Goal: Transaction & Acquisition: Book appointment/travel/reservation

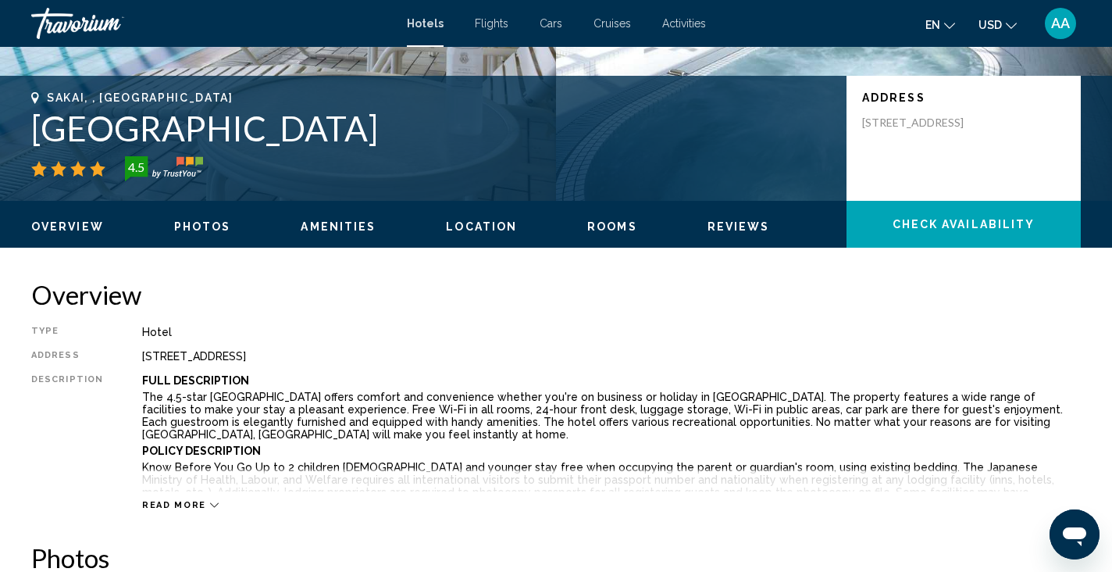
click at [341, 319] on div "Overview Type Hotel Address 4 45 1 Ebisujima Cho, Sakai 590 0985, Japan Descrip…" at bounding box center [556, 395] width 1050 height 232
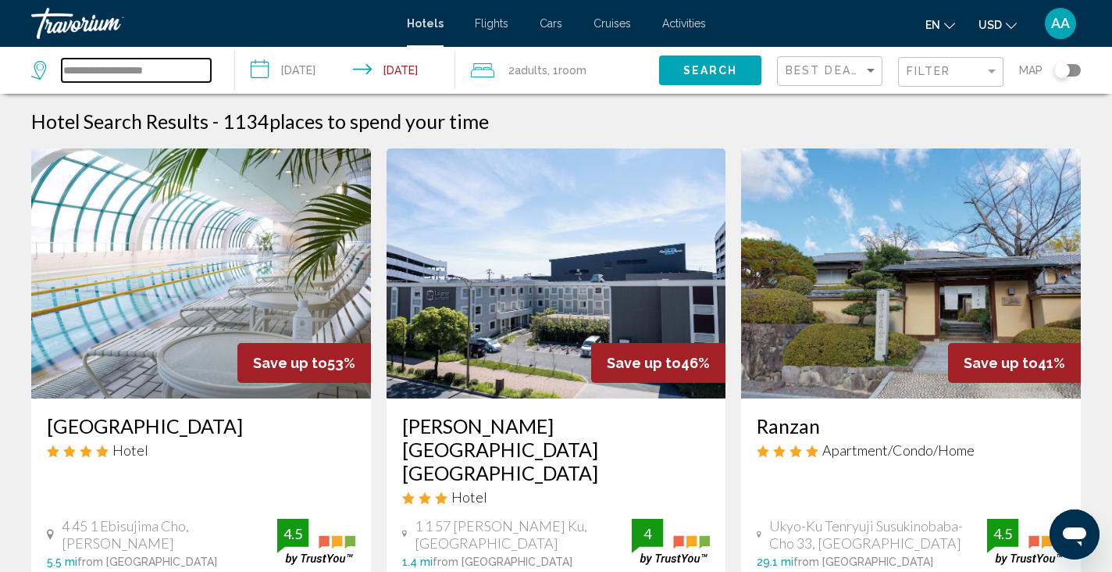
click at [151, 78] on input "**********" at bounding box center [136, 70] width 149 height 23
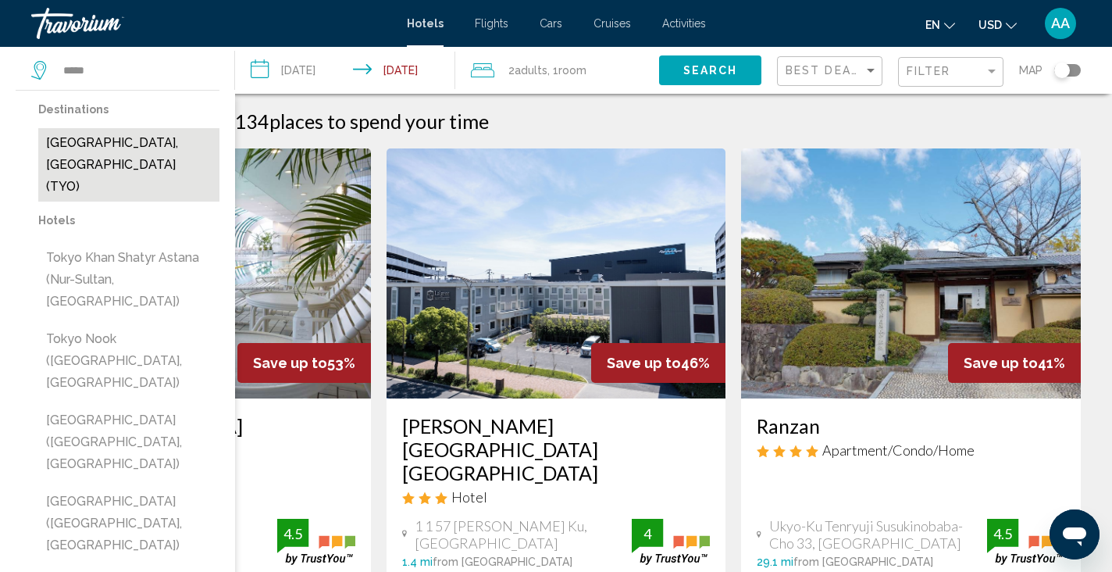
click at [148, 137] on button "Tokyo, Japan (TYO)" at bounding box center [128, 164] width 181 height 73
type input "**********"
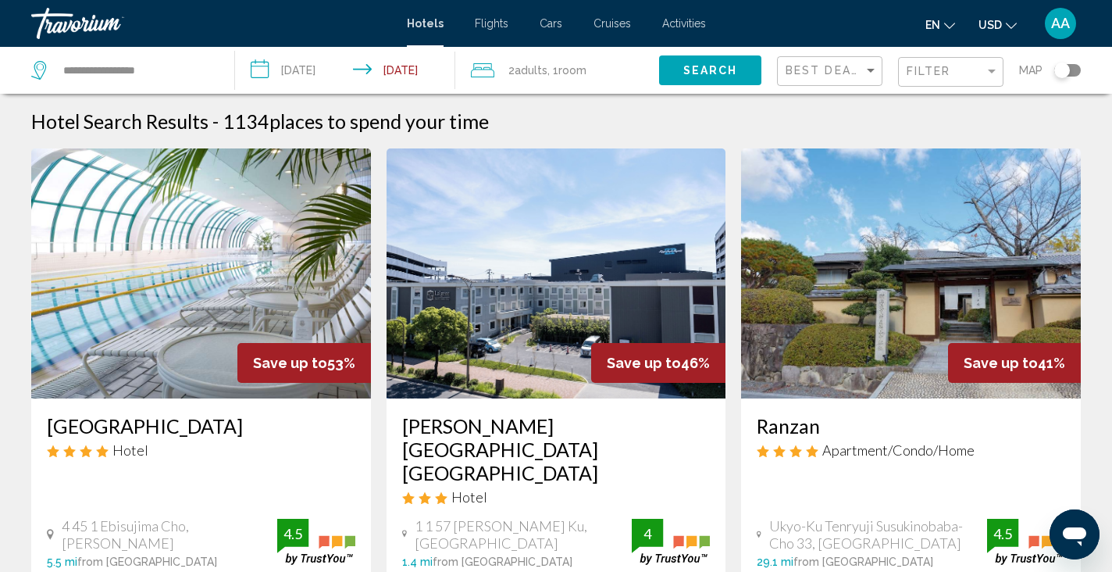
click at [350, 77] on input "**********" at bounding box center [348, 73] width 226 height 52
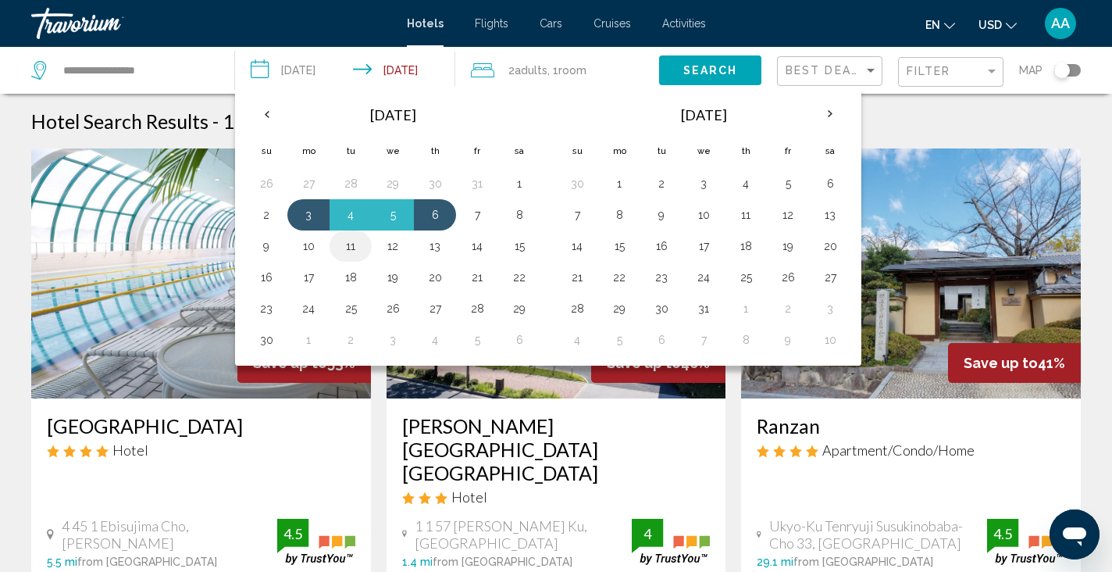
click at [343, 253] on button "11" at bounding box center [350, 246] width 25 height 22
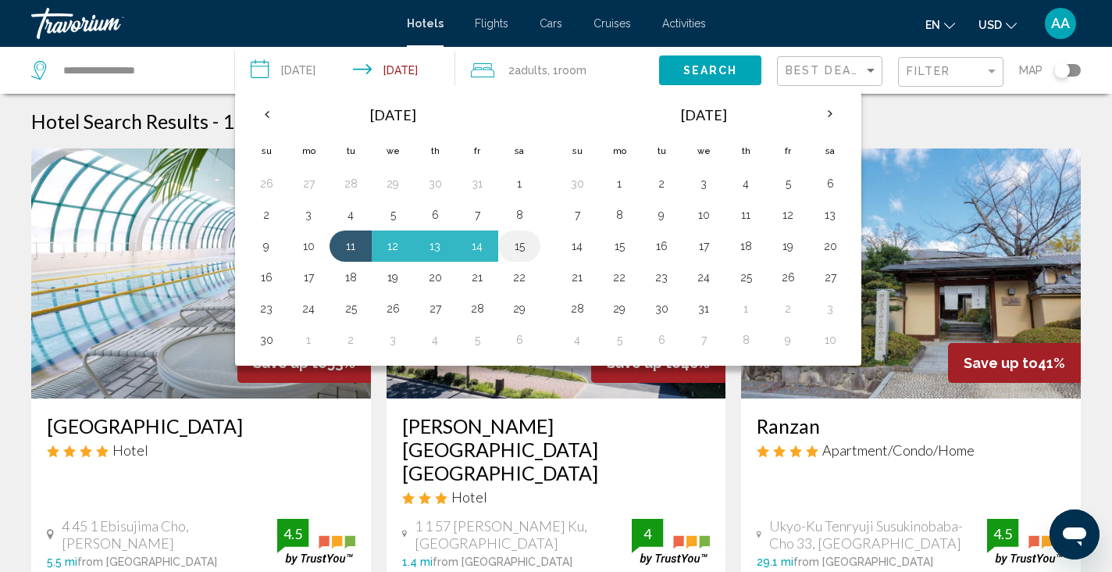
click at [515, 248] on button "15" at bounding box center [519, 246] width 25 height 22
type input "**********"
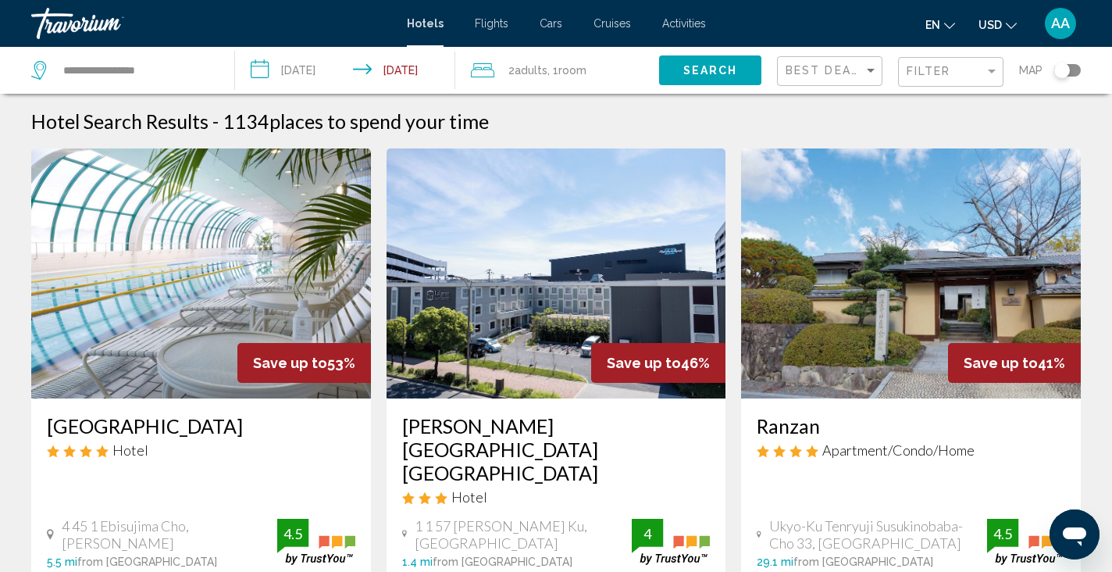
click at [710, 80] on button "Search" at bounding box center [710, 69] width 102 height 29
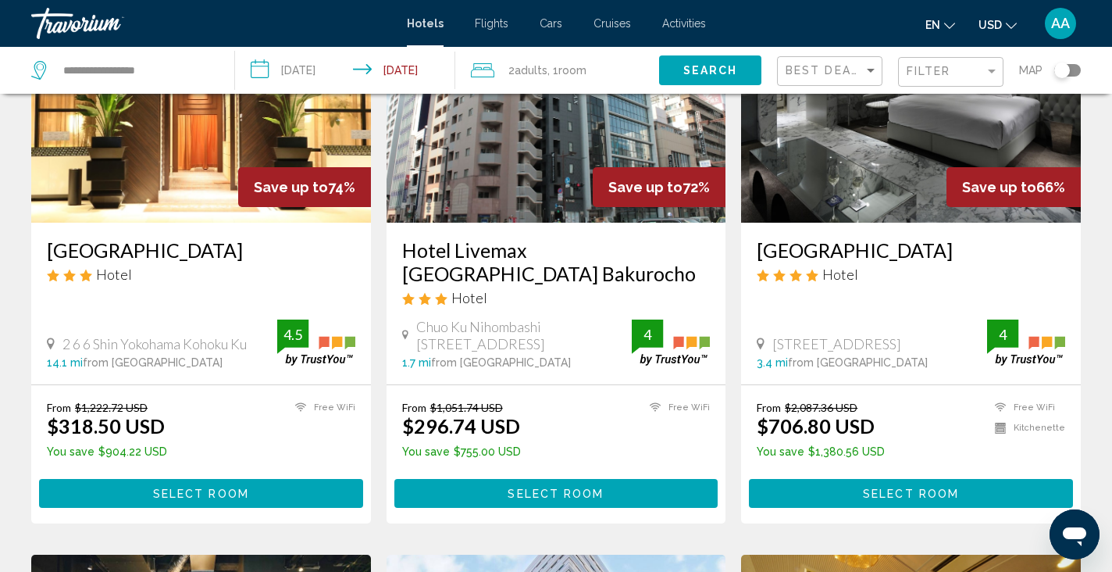
scroll to position [164, 0]
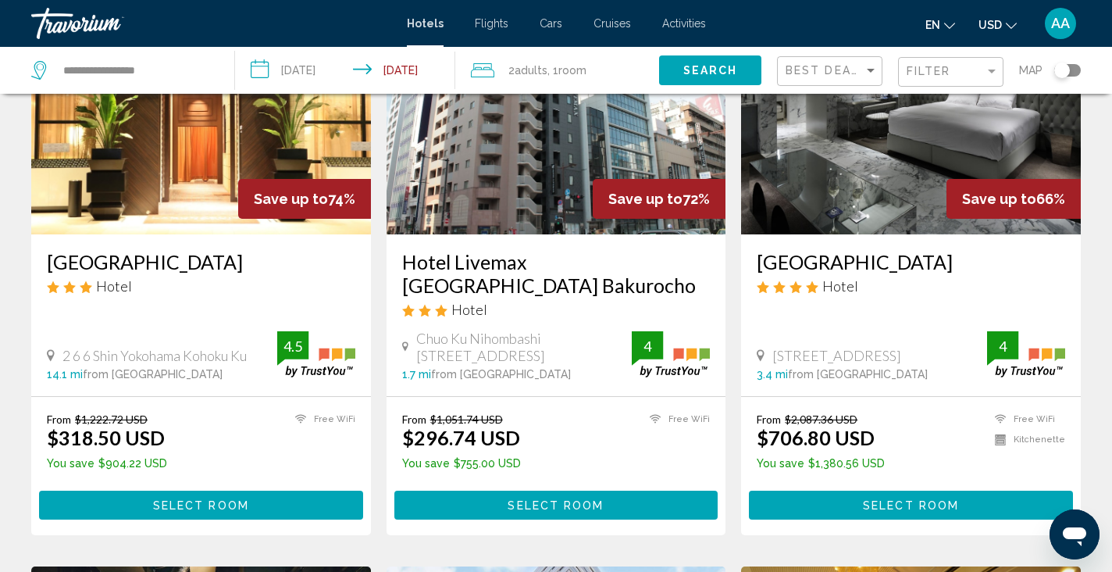
click at [216, 273] on h3 "[GEOGRAPHIC_DATA]" at bounding box center [201, 261] width 309 height 23
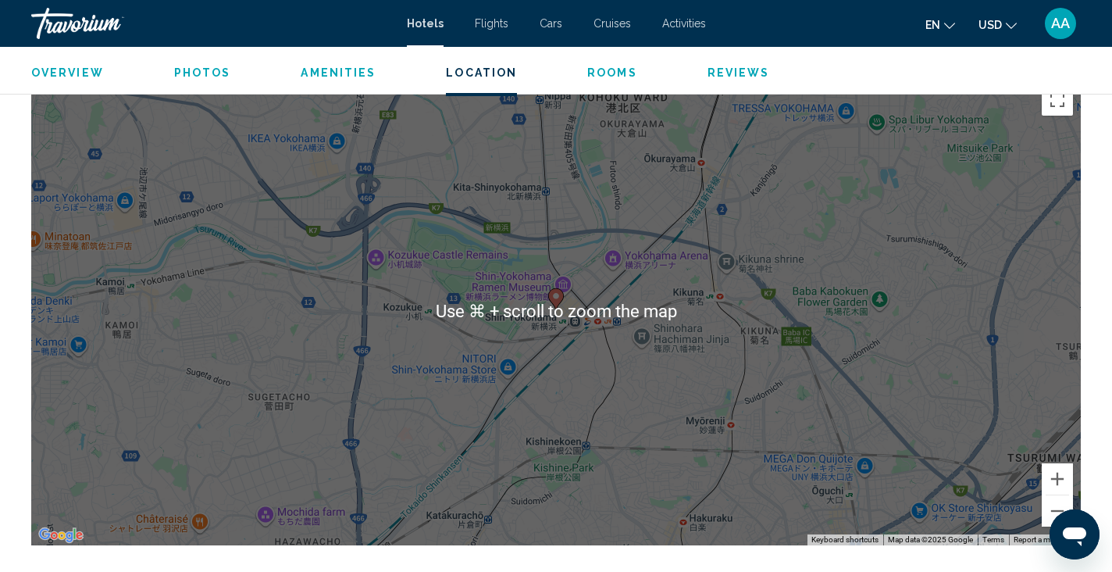
scroll to position [1475, 0]
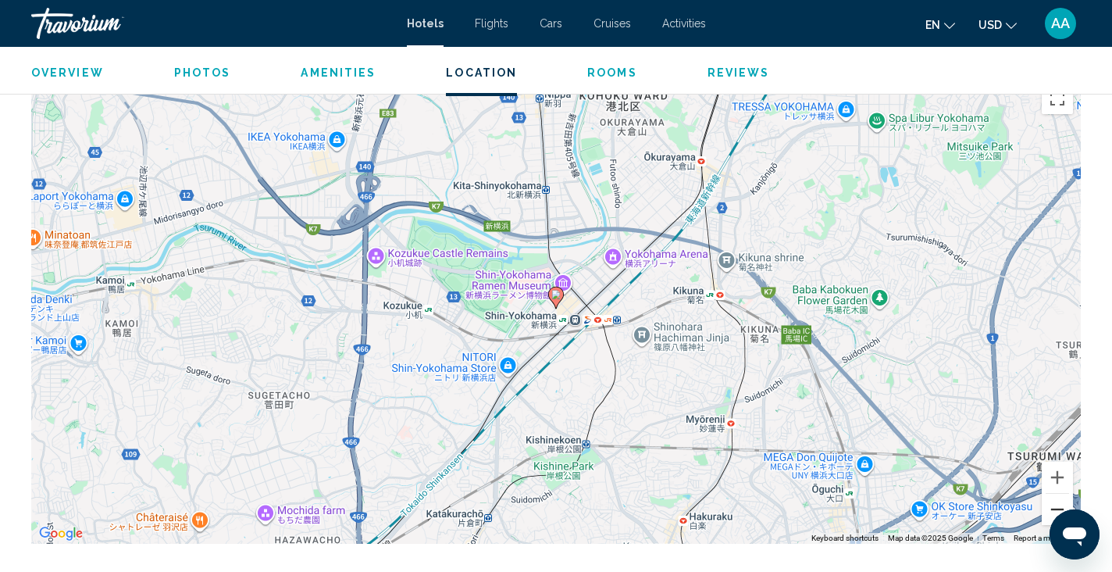
click at [1050, 500] on button "Zoom out" at bounding box center [1057, 509] width 31 height 31
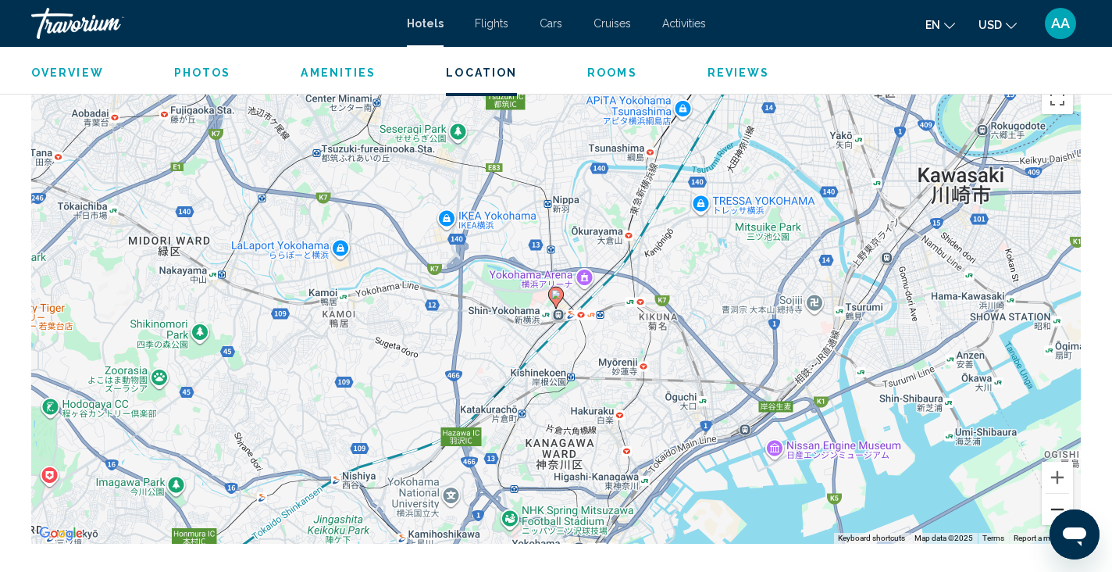
click at [1050, 500] on button "Zoom out" at bounding box center [1057, 509] width 31 height 31
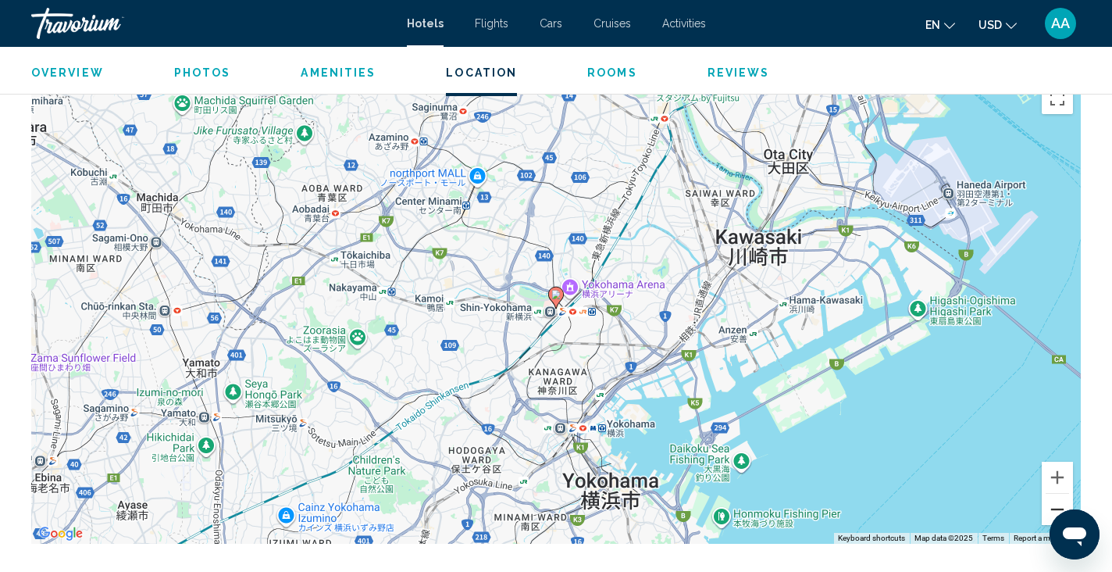
click at [1050, 500] on button "Zoom out" at bounding box center [1057, 509] width 31 height 31
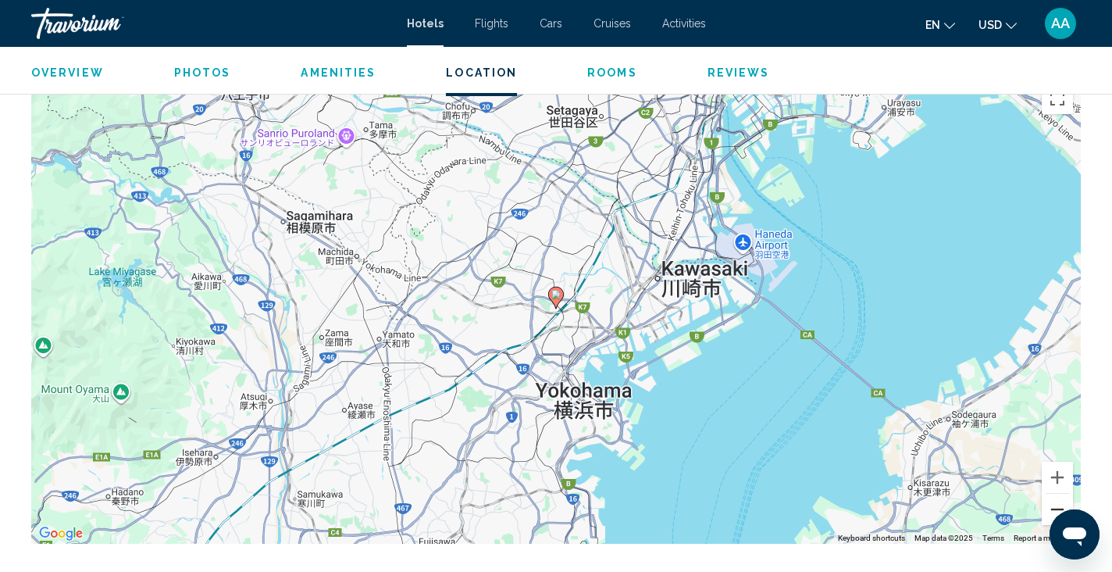
click at [1050, 501] on button "Zoom out" at bounding box center [1057, 509] width 31 height 31
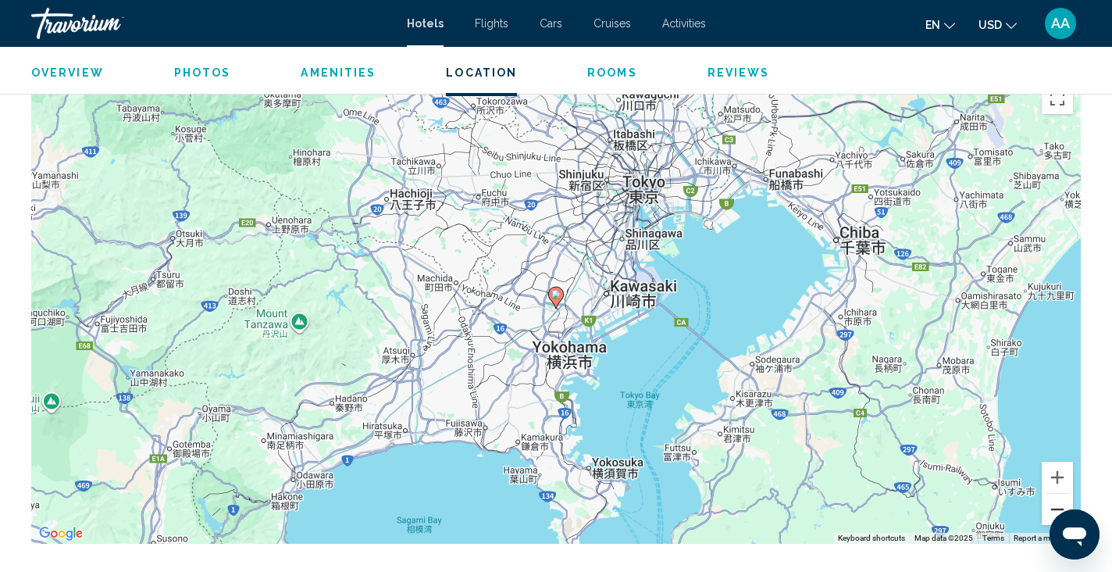
click at [1050, 501] on button "Zoom out" at bounding box center [1057, 509] width 31 height 31
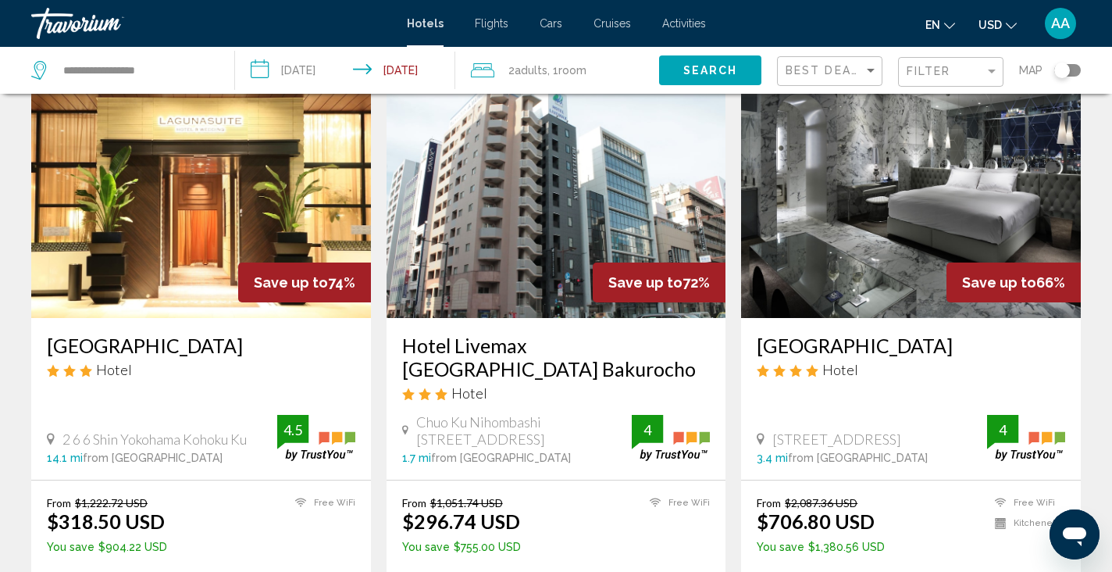
scroll to position [140, 0]
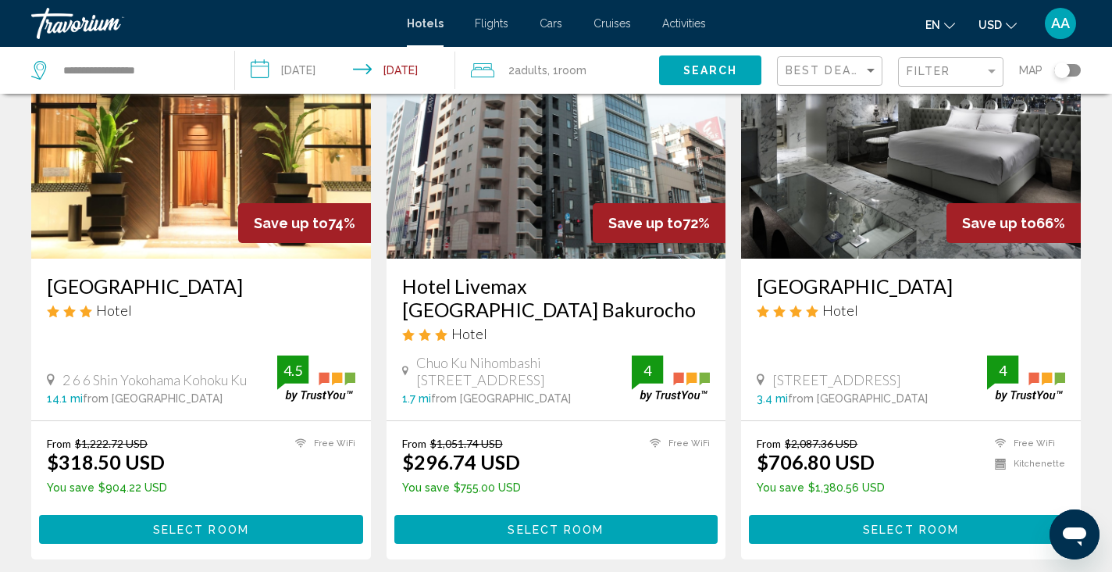
click at [512, 257] on img "Main content" at bounding box center [557, 134] width 340 height 250
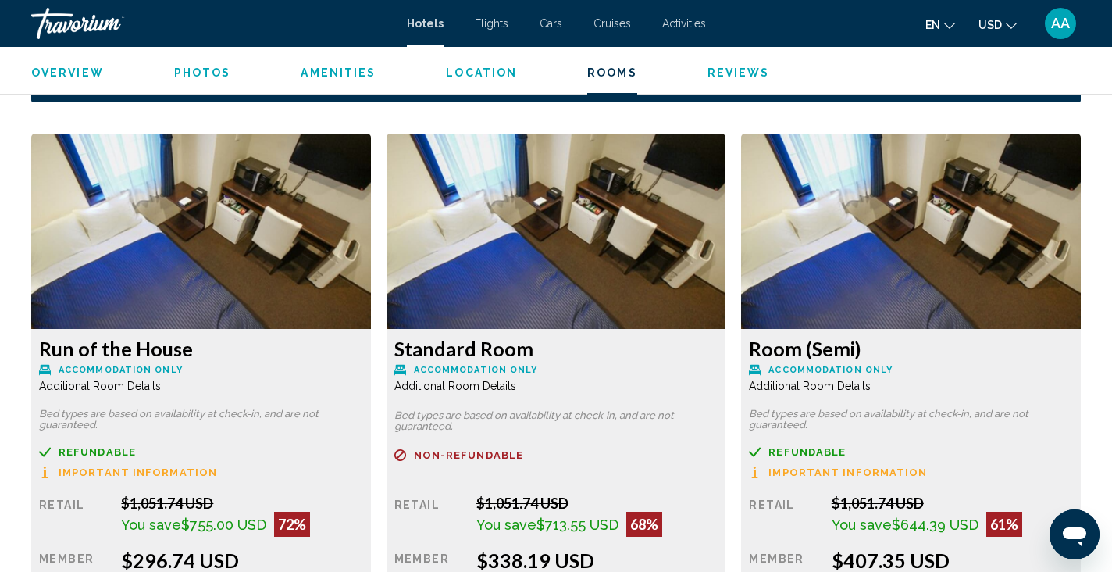
scroll to position [2079, 0]
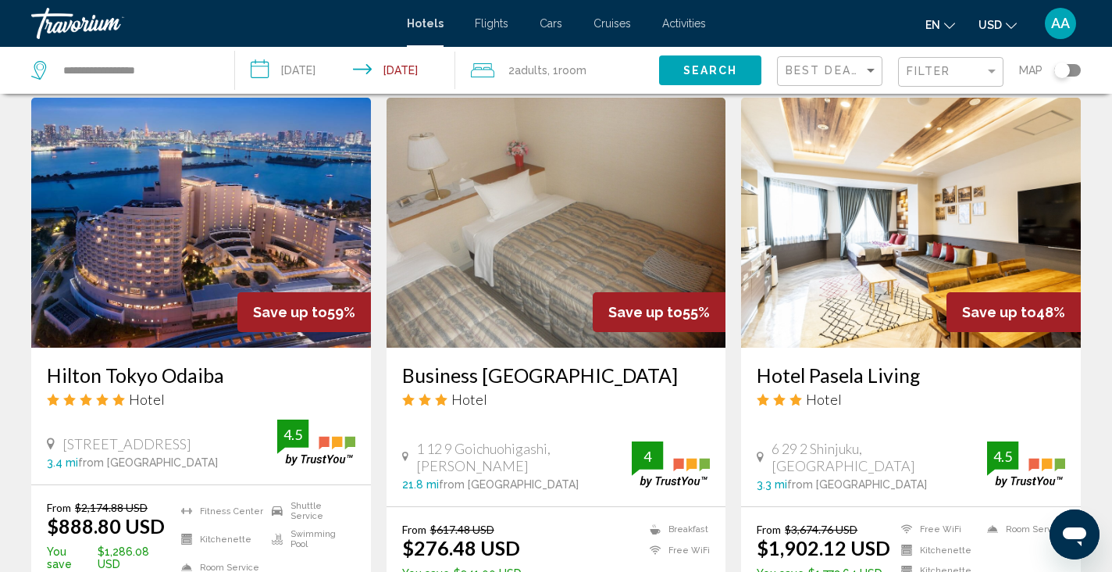
scroll to position [1172, 0]
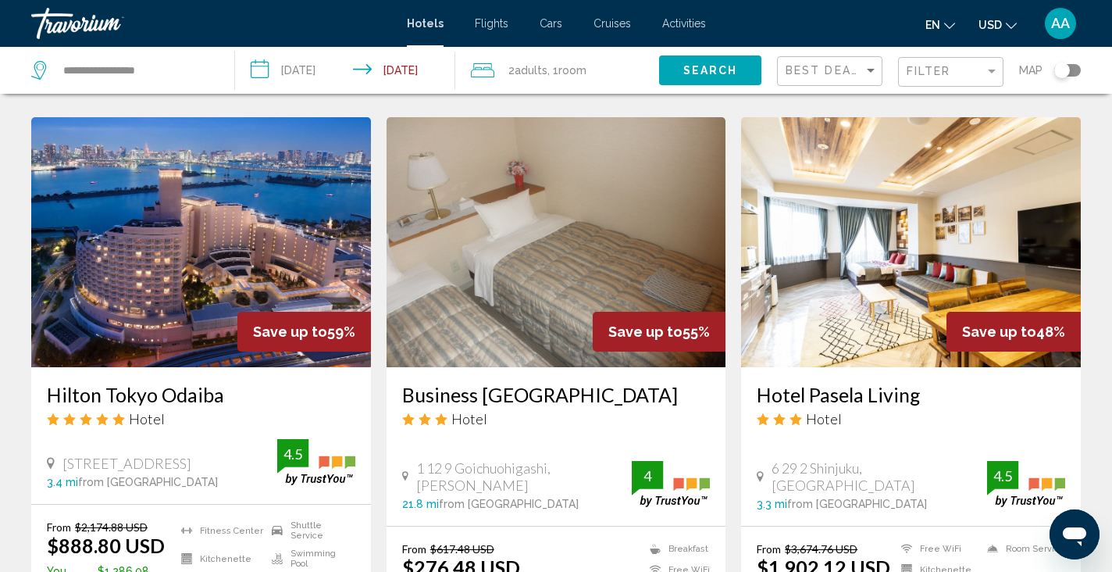
click at [239, 259] on img "Main content" at bounding box center [201, 242] width 340 height 250
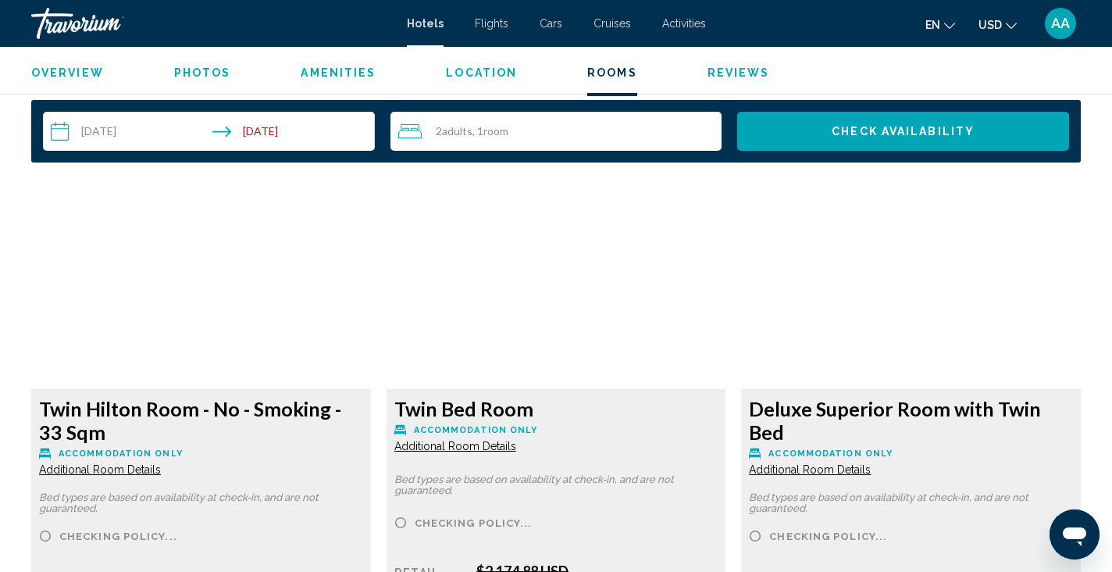
scroll to position [1960, 0]
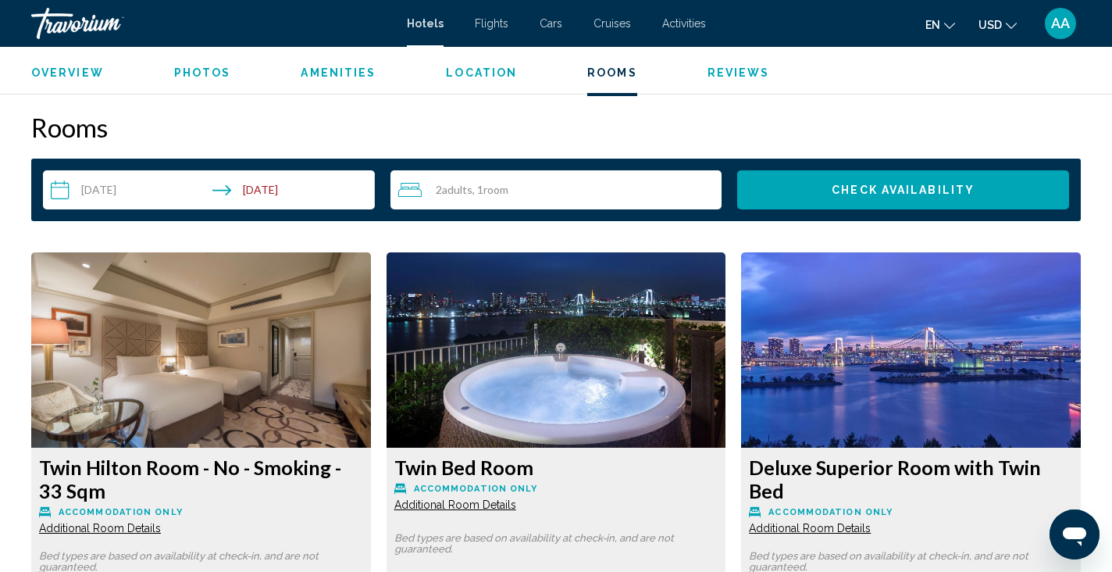
click at [222, 177] on input "**********" at bounding box center [212, 192] width 338 height 44
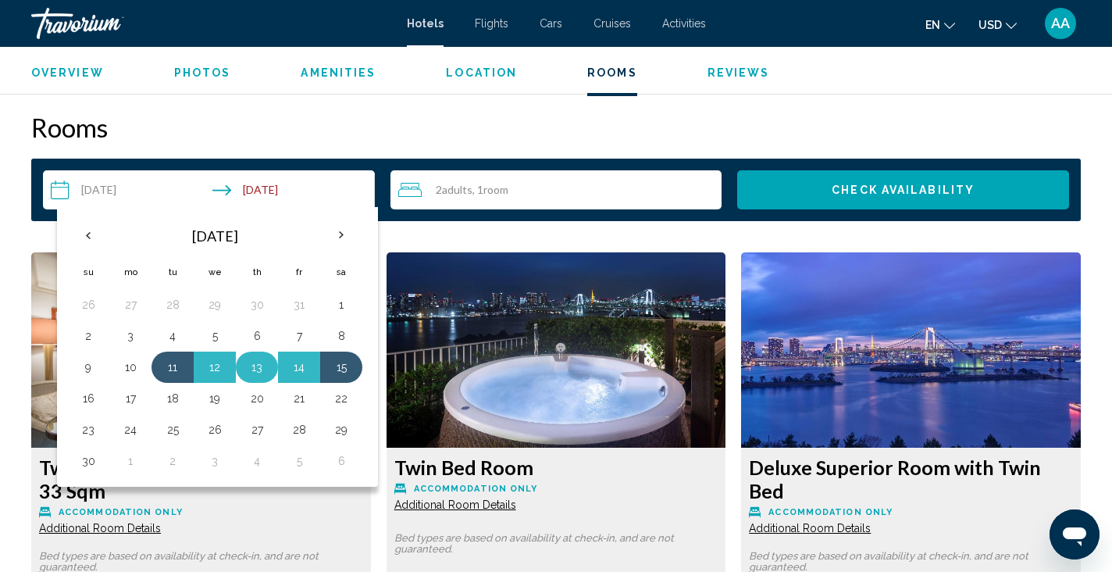
click at [255, 373] on button "13" at bounding box center [256, 367] width 25 height 22
click at [341, 367] on button "15" at bounding box center [341, 367] width 25 height 22
type input "**********"
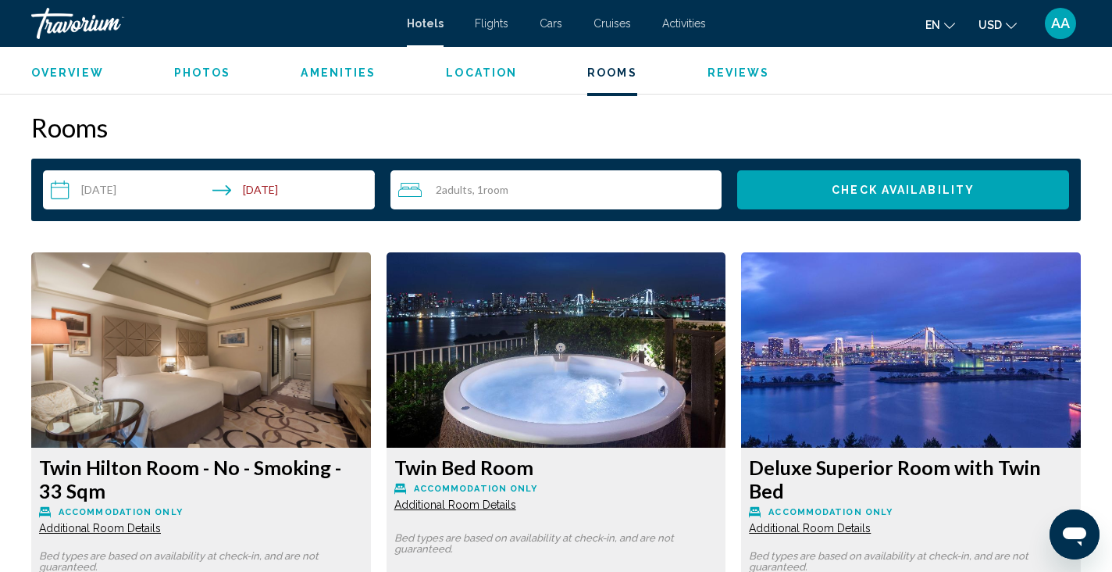
click at [851, 199] on button "Check Availability" at bounding box center [903, 189] width 332 height 39
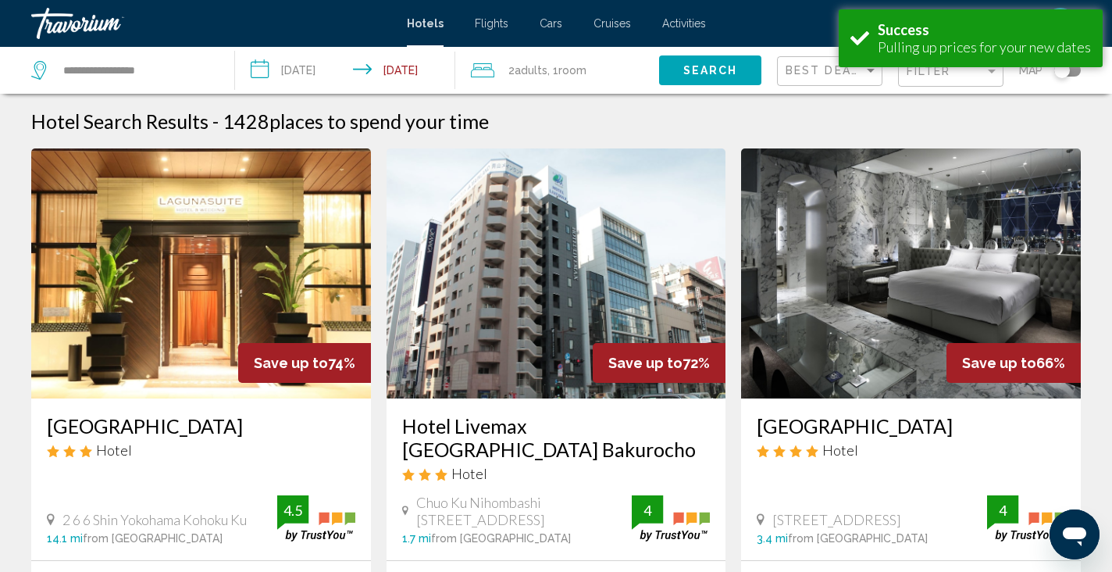
click at [387, 80] on input "**********" at bounding box center [348, 73] width 226 height 52
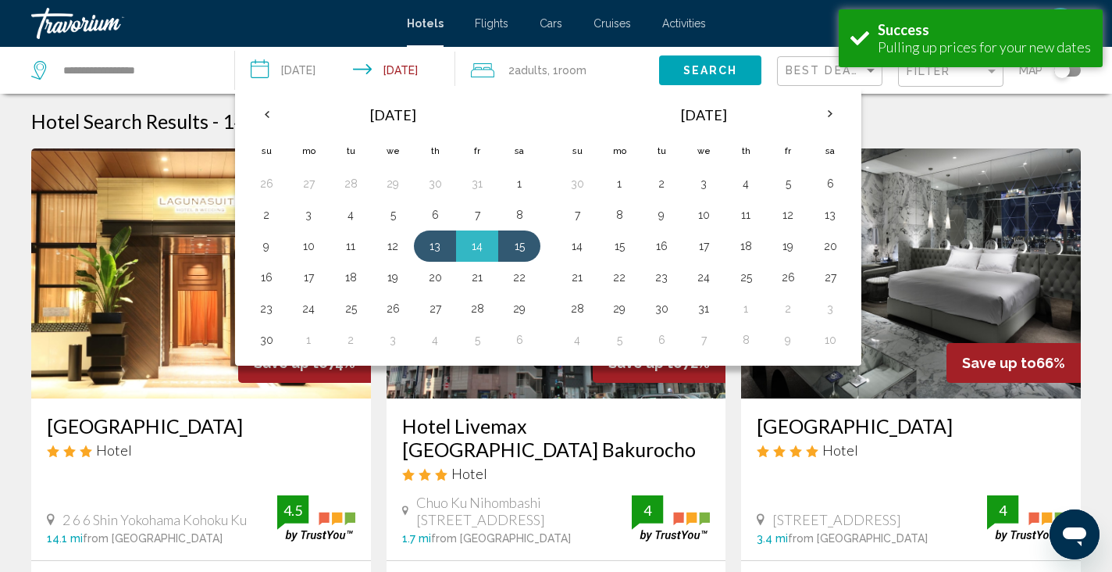
click at [337, 69] on input "**********" at bounding box center [348, 73] width 226 height 52
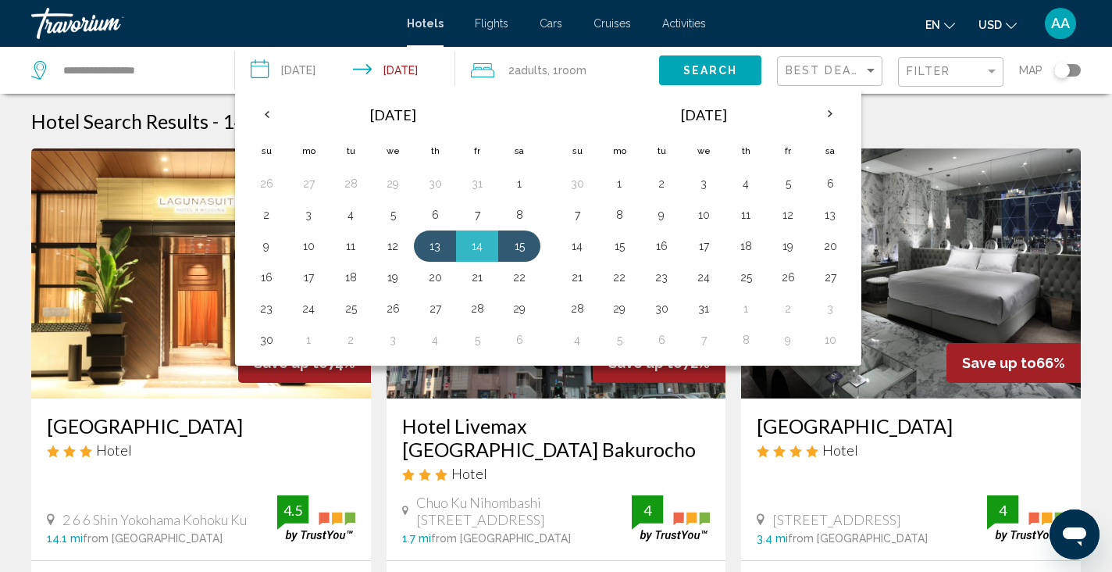
click at [676, 67] on button "Search" at bounding box center [710, 69] width 102 height 29
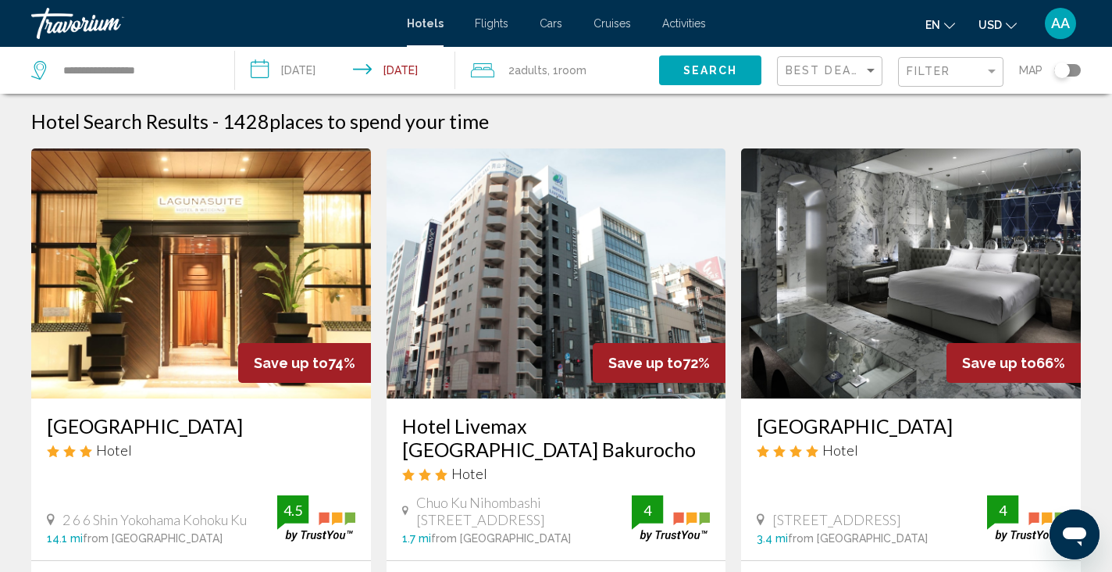
click at [714, 68] on span "Search" at bounding box center [710, 71] width 55 height 12
click at [719, 81] on button "Search" at bounding box center [710, 69] width 102 height 29
click at [708, 62] on button "Search" at bounding box center [710, 69] width 102 height 29
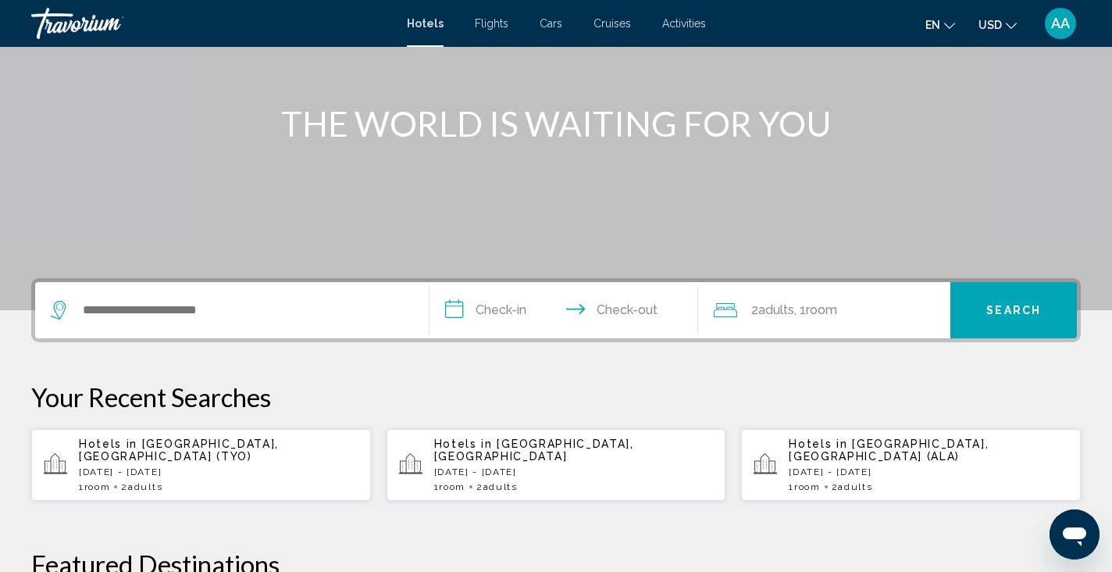
scroll to position [181, 0]
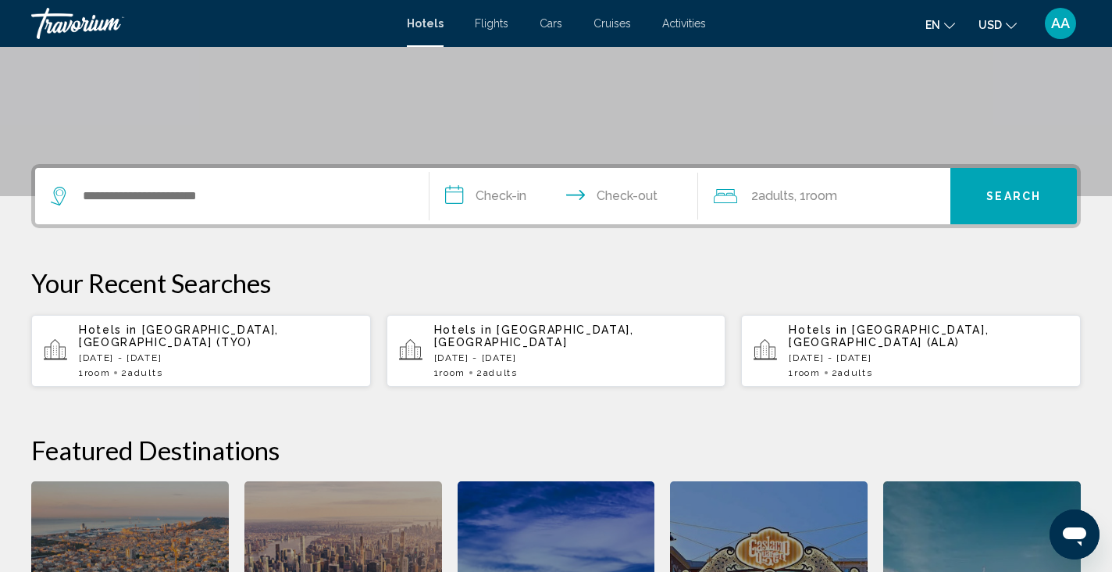
click at [182, 210] on div "Search widget" at bounding box center [232, 196] width 362 height 56
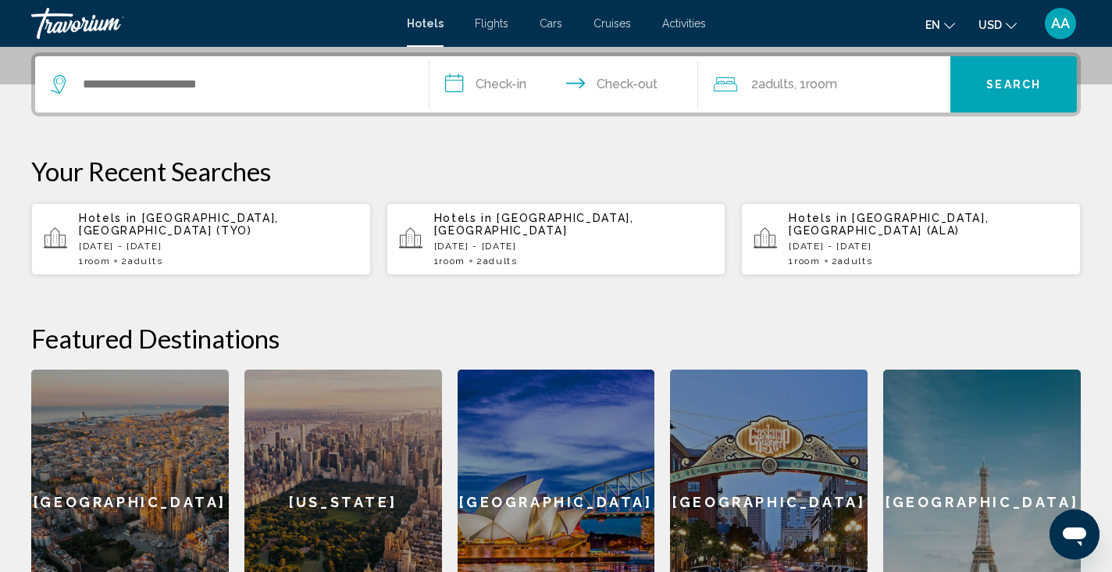
scroll to position [386, 0]
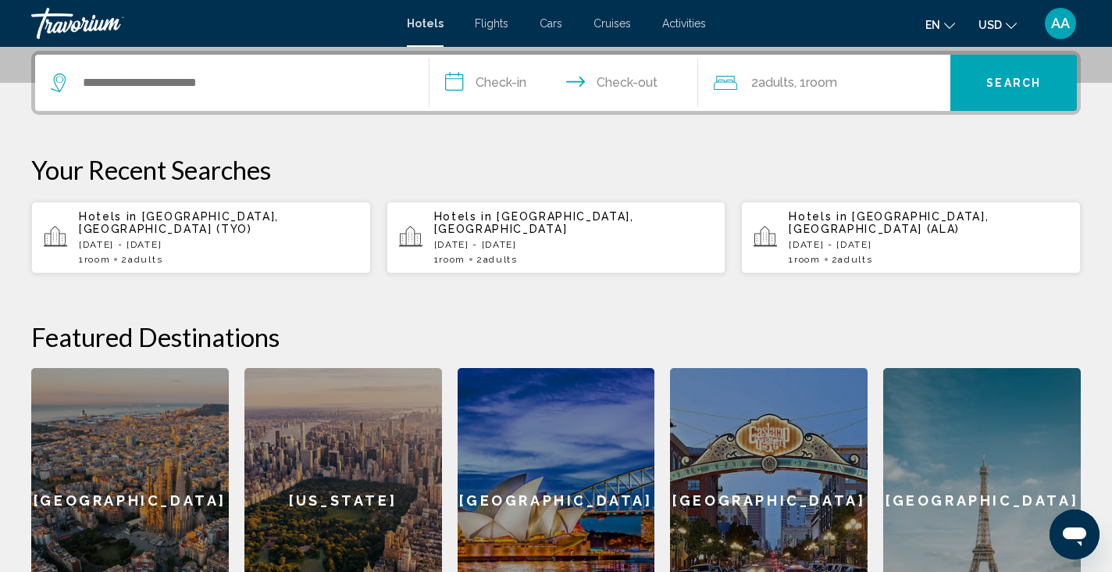
click at [179, 101] on div "Search widget" at bounding box center [232, 83] width 362 height 56
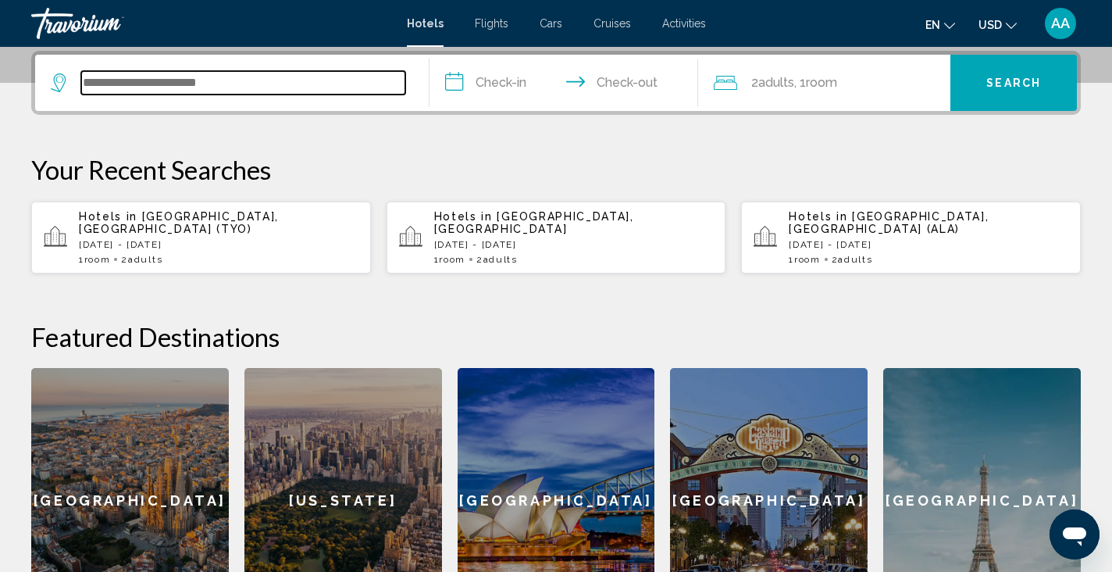
click at [169, 77] on input "Search widget" at bounding box center [243, 82] width 324 height 23
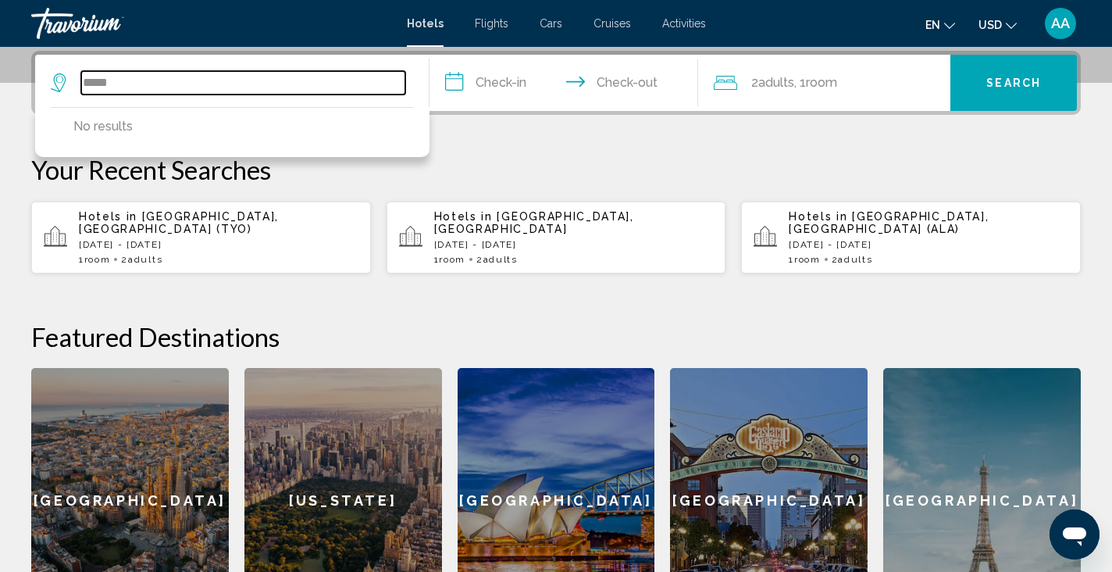
type input "*****"
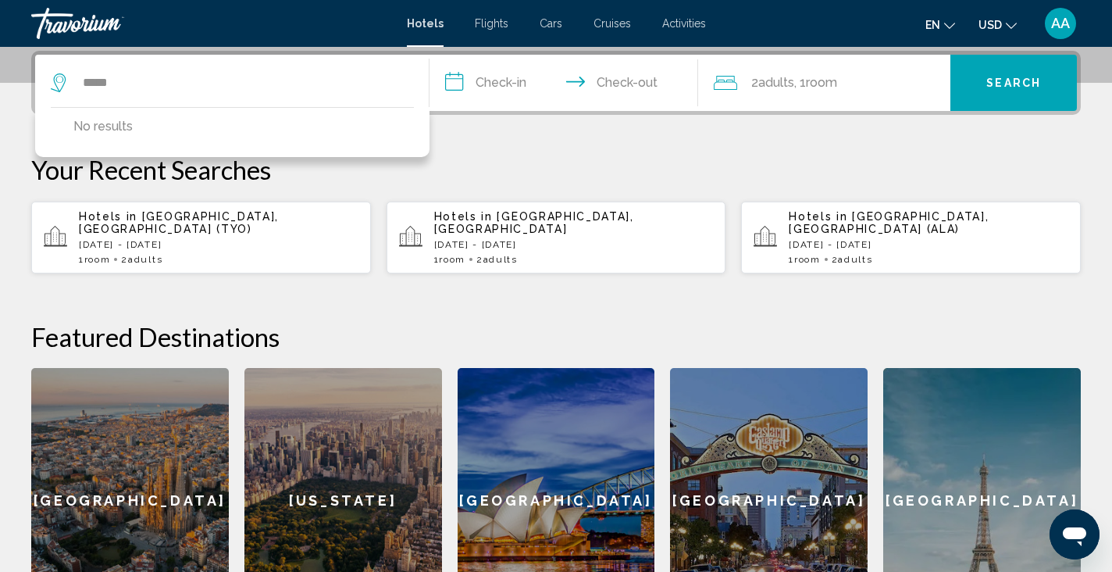
click at [484, 86] on input "**********" at bounding box center [567, 85] width 275 height 61
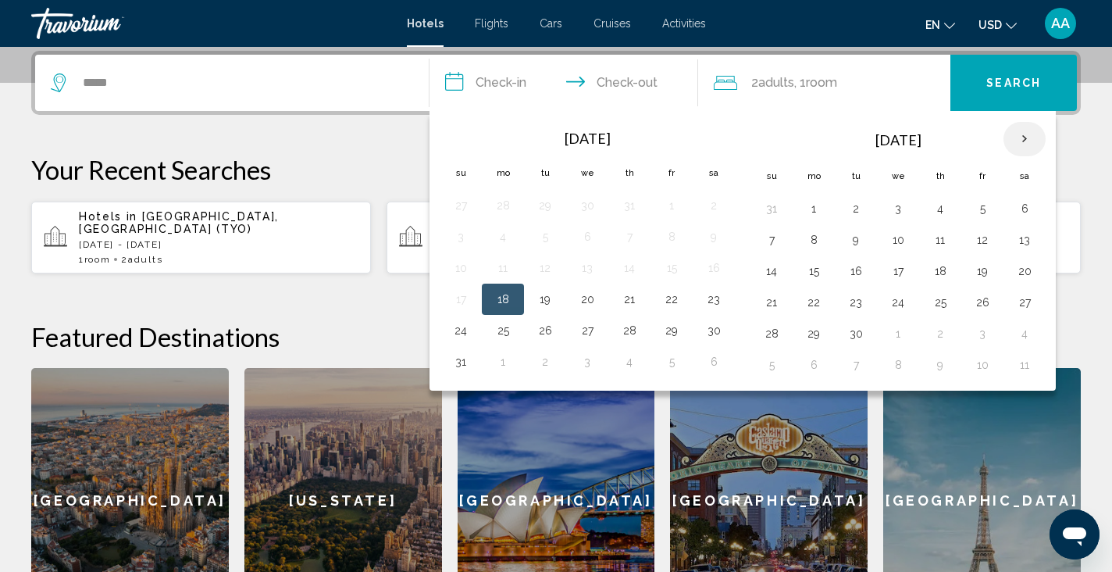
click at [1011, 141] on th "Next month" at bounding box center [1025, 139] width 42 height 34
click at [1008, 142] on th "Next month" at bounding box center [1025, 139] width 42 height 34
drag, startPoint x: 607, startPoint y: 279, endPoint x: 618, endPoint y: 280, distance: 11.0
click at [616, 279] on table "Nov 2025 Su Mo Tu We Th Fr Sa 26 27 28 29 30 31 1 2 3 4 5 6 7 8 9 10 11 12 13 1…" at bounding box center [587, 250] width 295 height 259
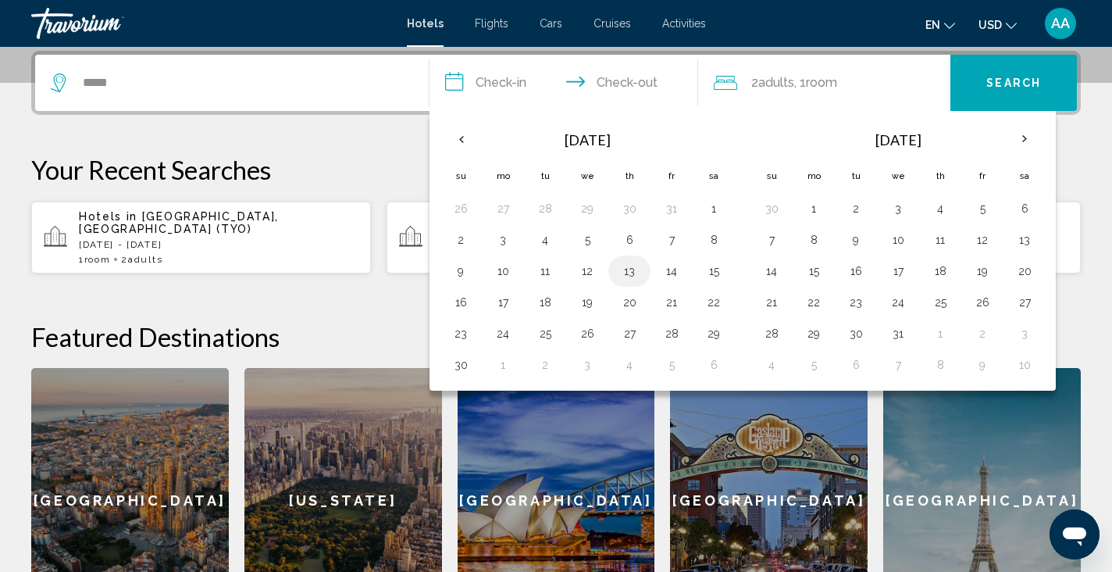
click at [618, 280] on button "13" at bounding box center [629, 271] width 25 height 22
click at [705, 269] on button "15" at bounding box center [713, 271] width 25 height 22
type input "**********"
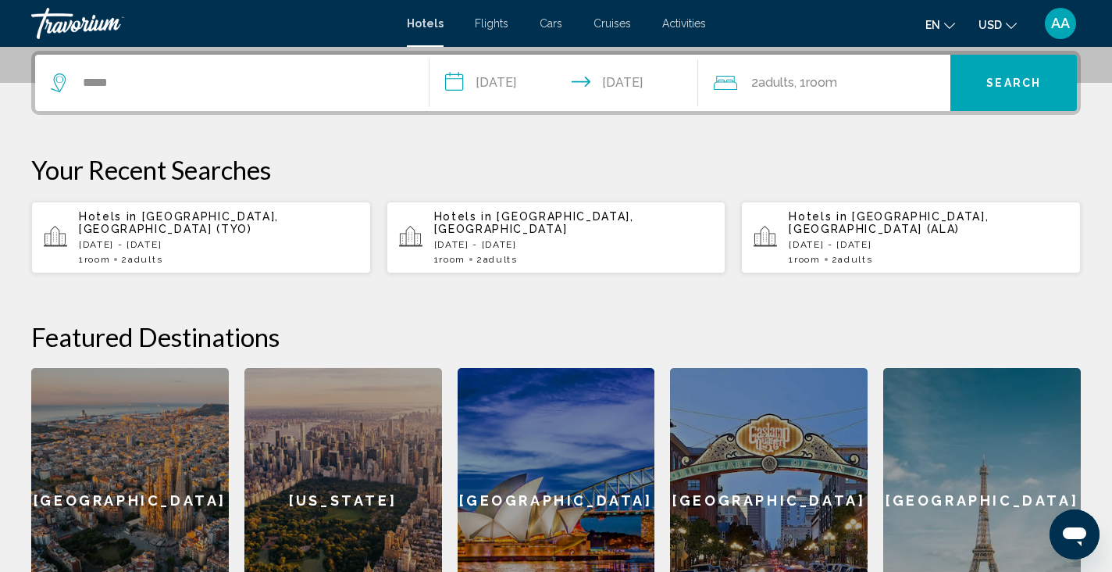
click at [1028, 87] on span "Search" at bounding box center [1013, 83] width 55 height 12
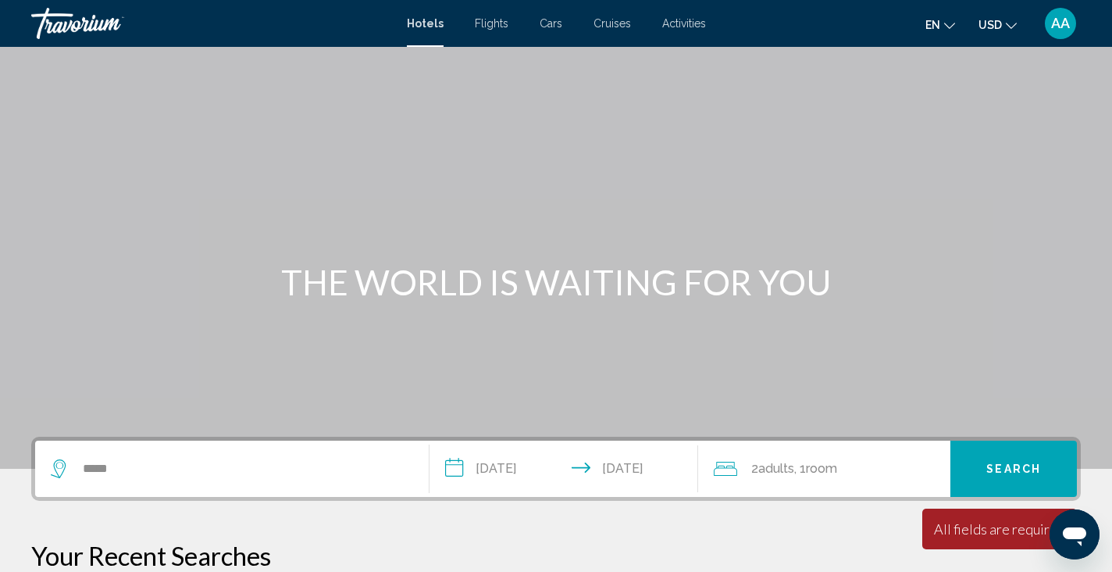
scroll to position [193, 0]
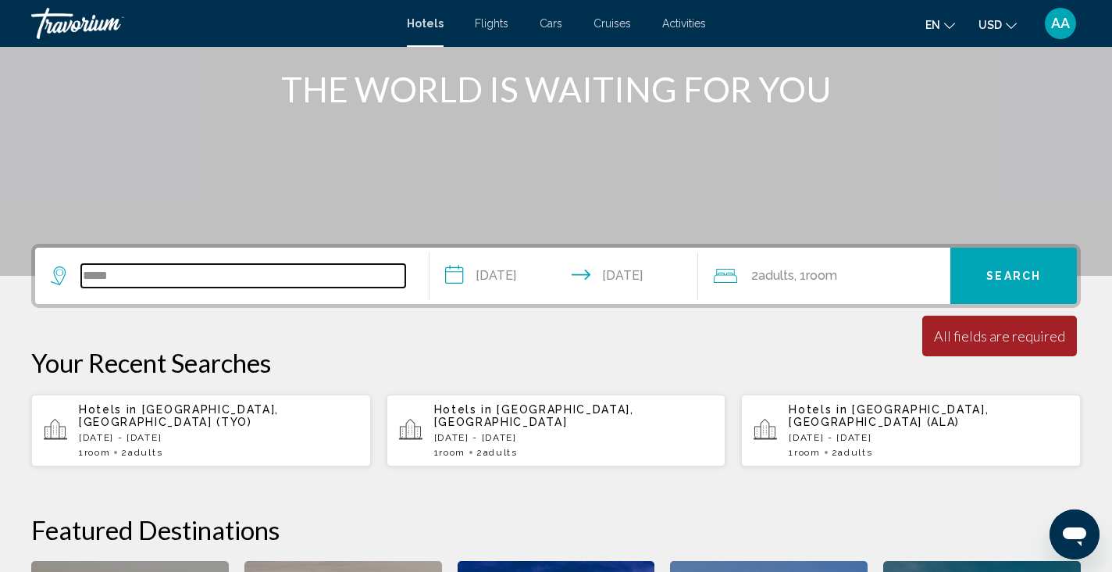
click at [167, 274] on input "*****" at bounding box center [243, 275] width 324 height 23
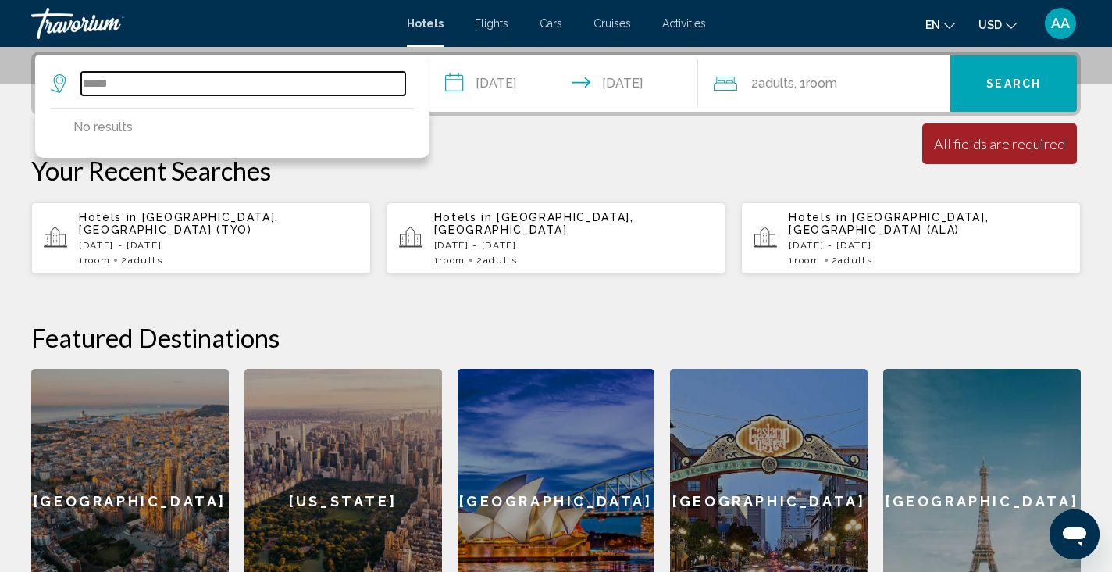
scroll to position [386, 0]
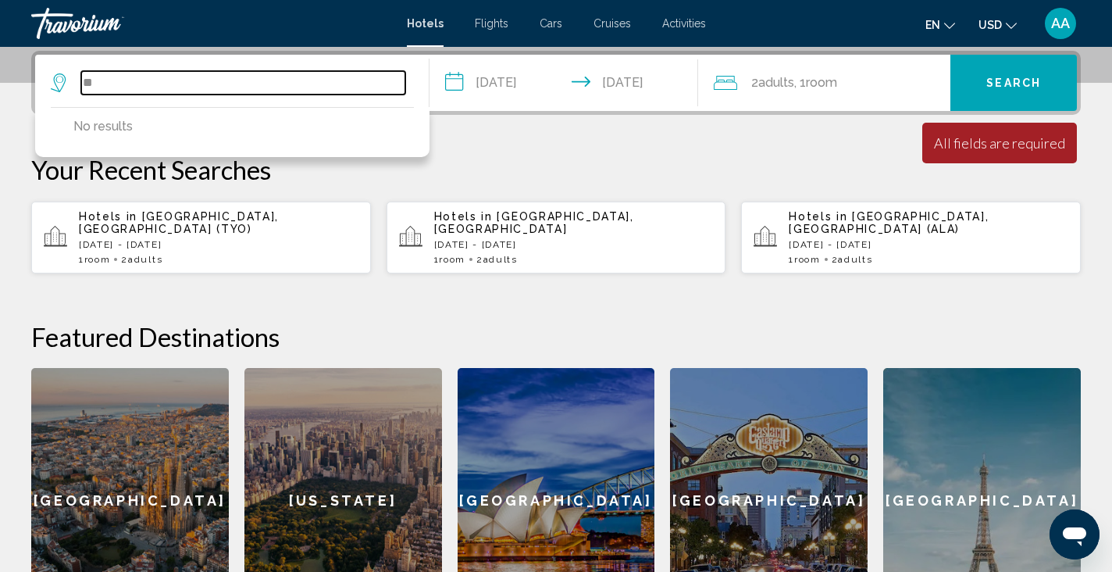
type input "*"
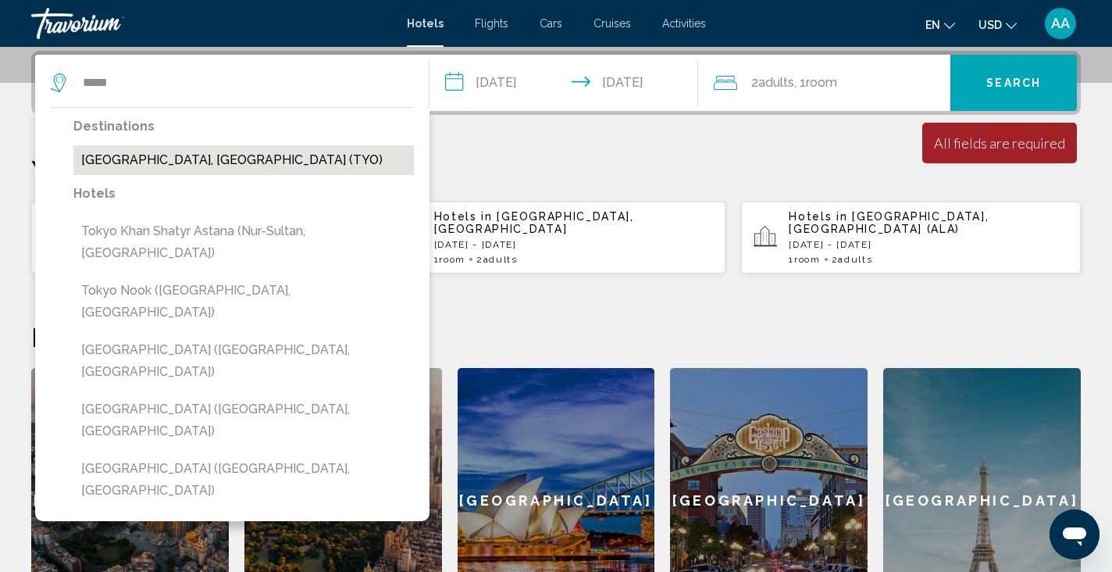
click at [98, 161] on button "Tokyo, Japan (TYO)" at bounding box center [243, 160] width 341 height 30
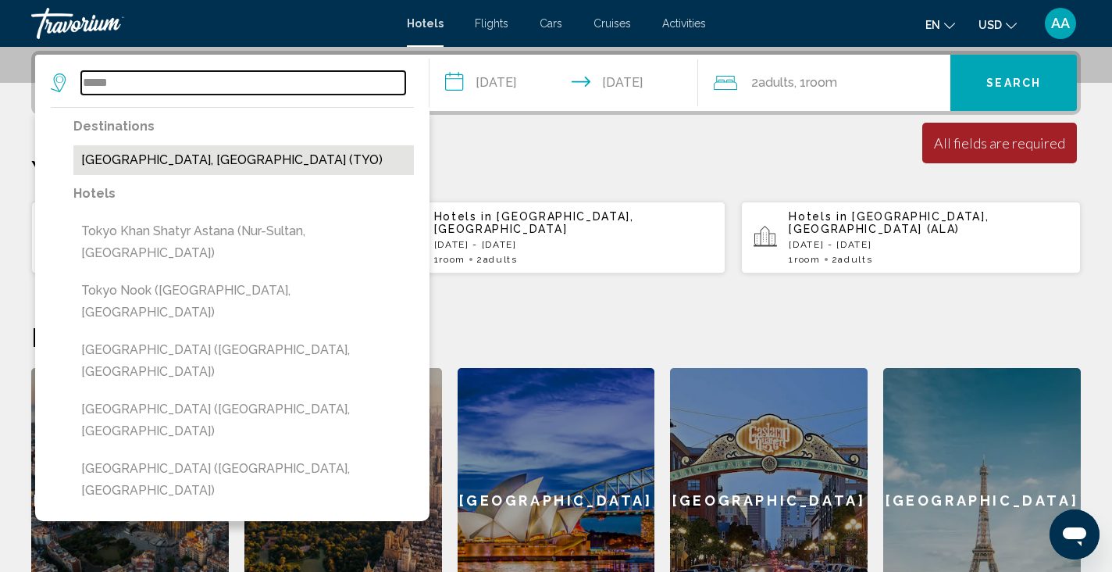
type input "**********"
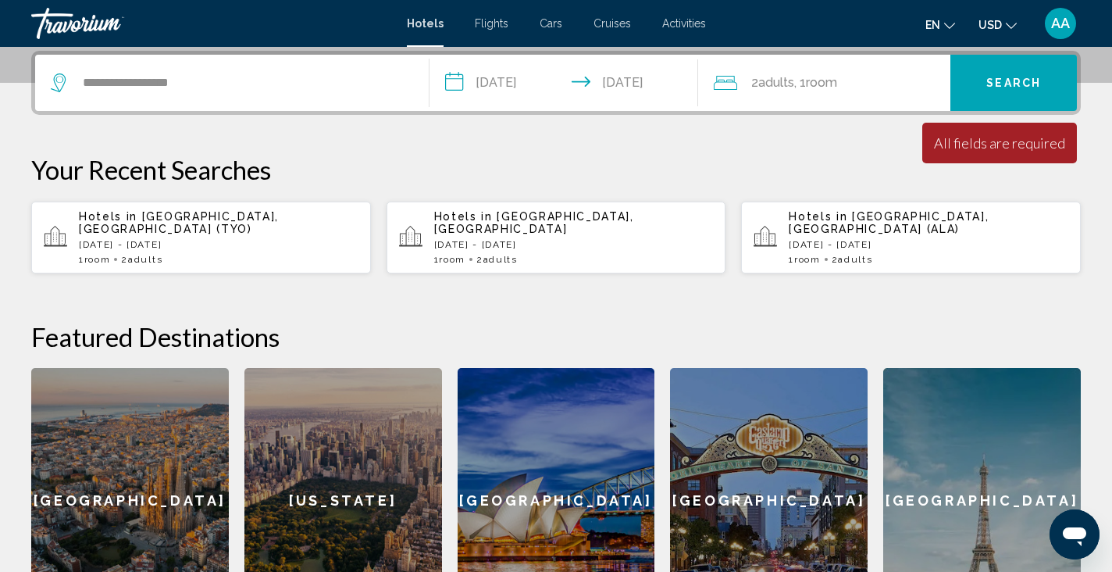
click at [1001, 102] on button "Search" at bounding box center [1014, 83] width 127 height 56
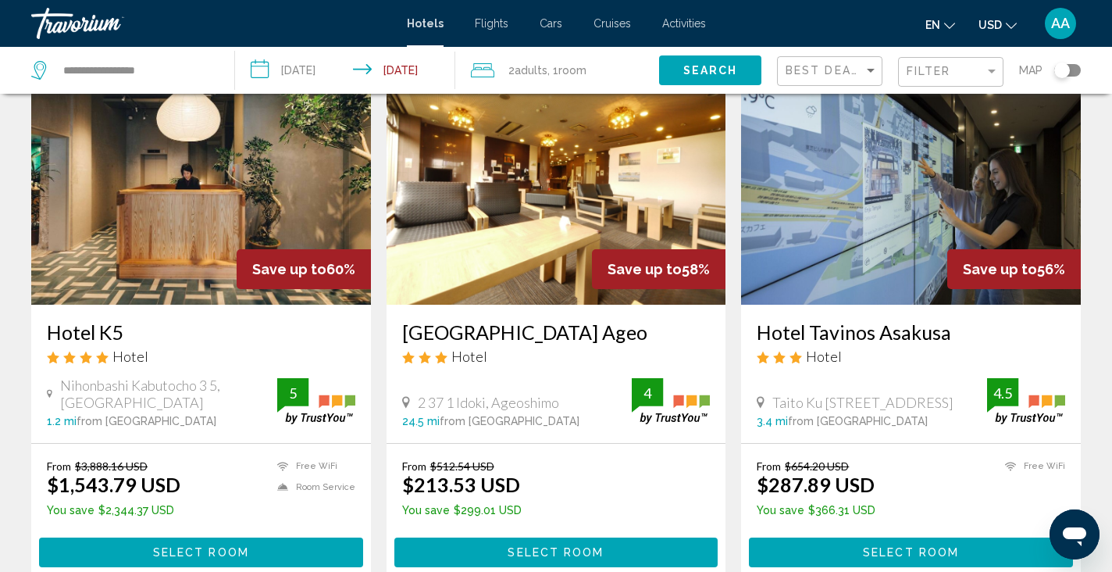
scroll to position [683, 0]
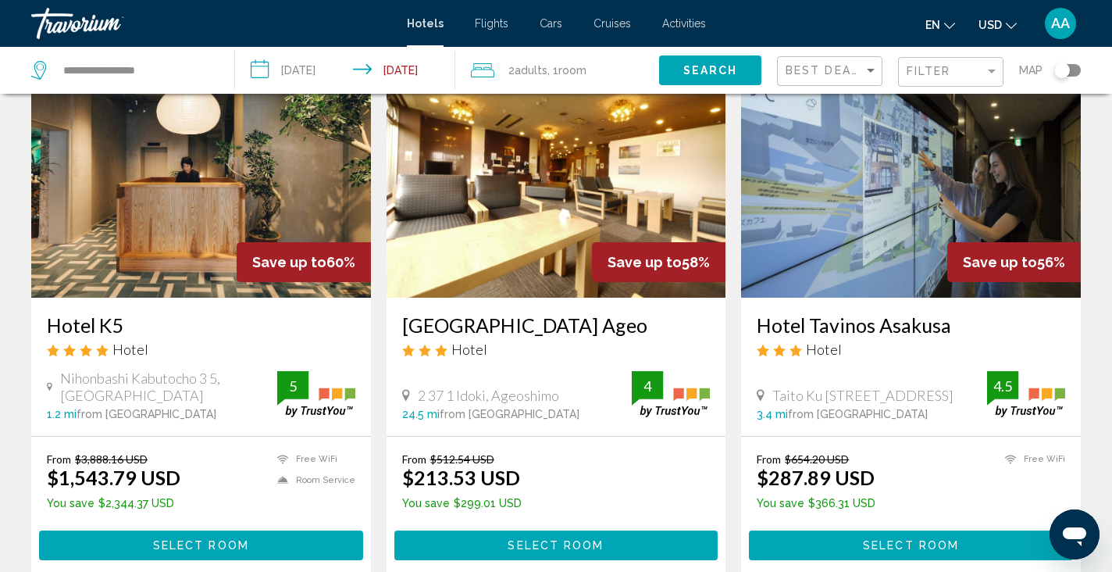
click at [860, 298] on div "Hotel Tavinos Asakusa Hotel Taito Ku Asakusa 2 18 8, Tokyo 3.4 mi from Tokyo ci…" at bounding box center [911, 367] width 340 height 138
drag, startPoint x: 950, startPoint y: 320, endPoint x: 861, endPoint y: 8, distance: 324.9
click at [914, 261] on img "Main content" at bounding box center [911, 173] width 340 height 250
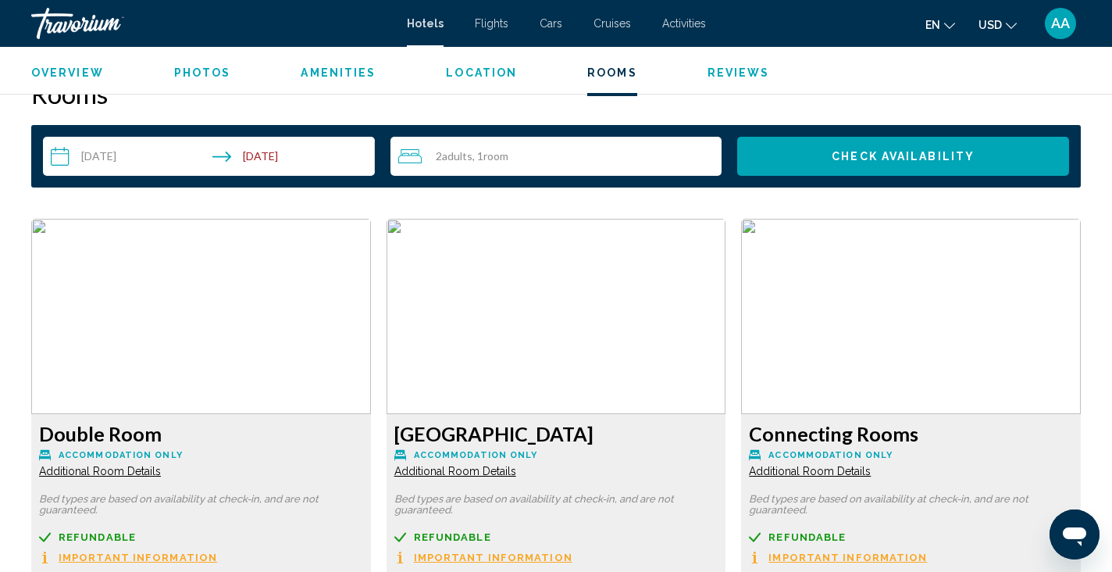
scroll to position [1981, 0]
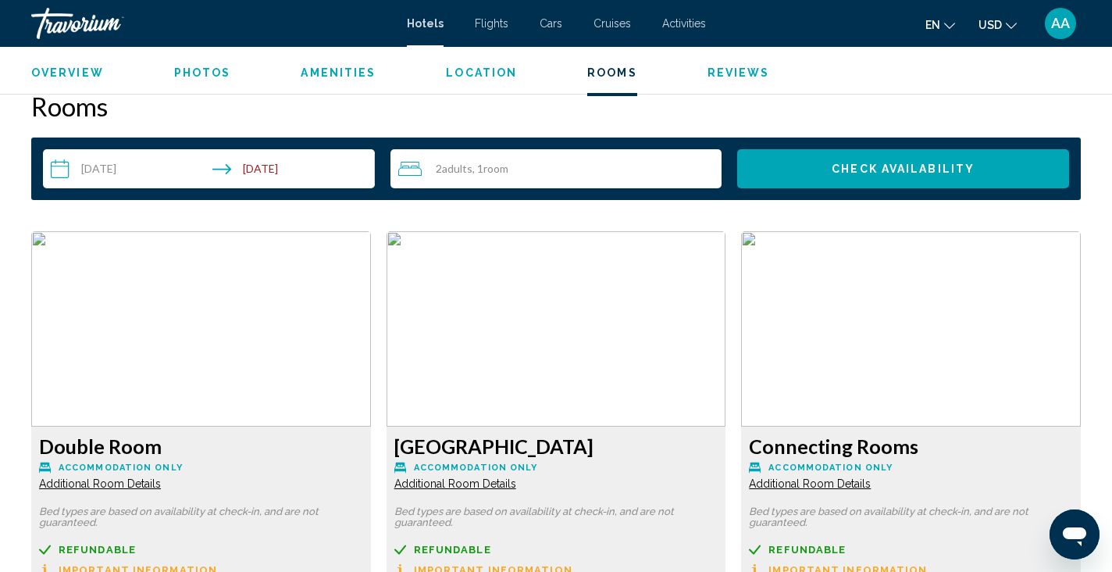
click at [180, 168] on input "**********" at bounding box center [212, 171] width 338 height 44
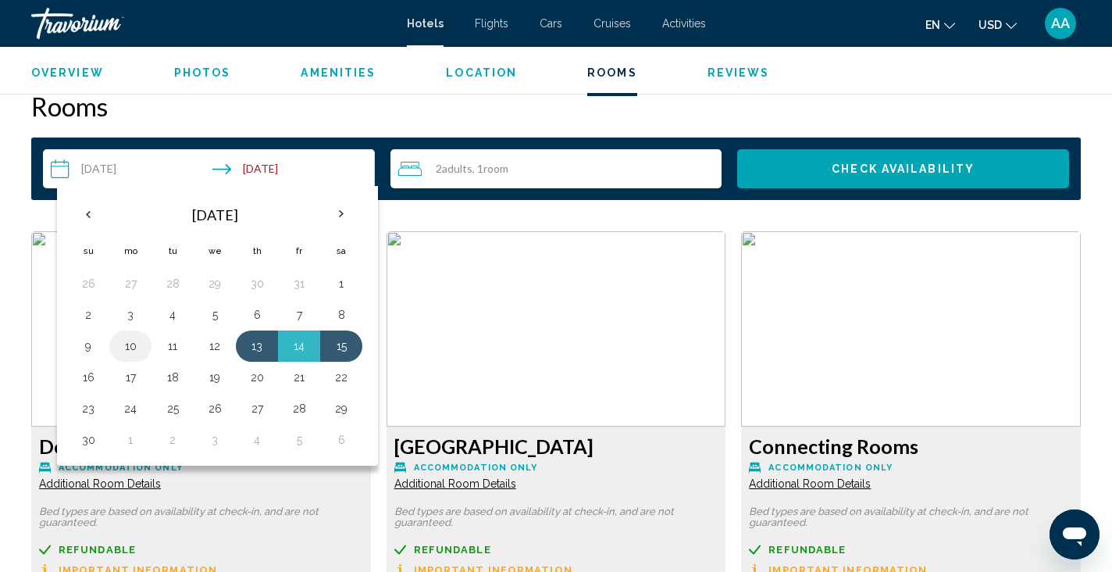
click at [130, 353] on button "10" at bounding box center [130, 346] width 25 height 22
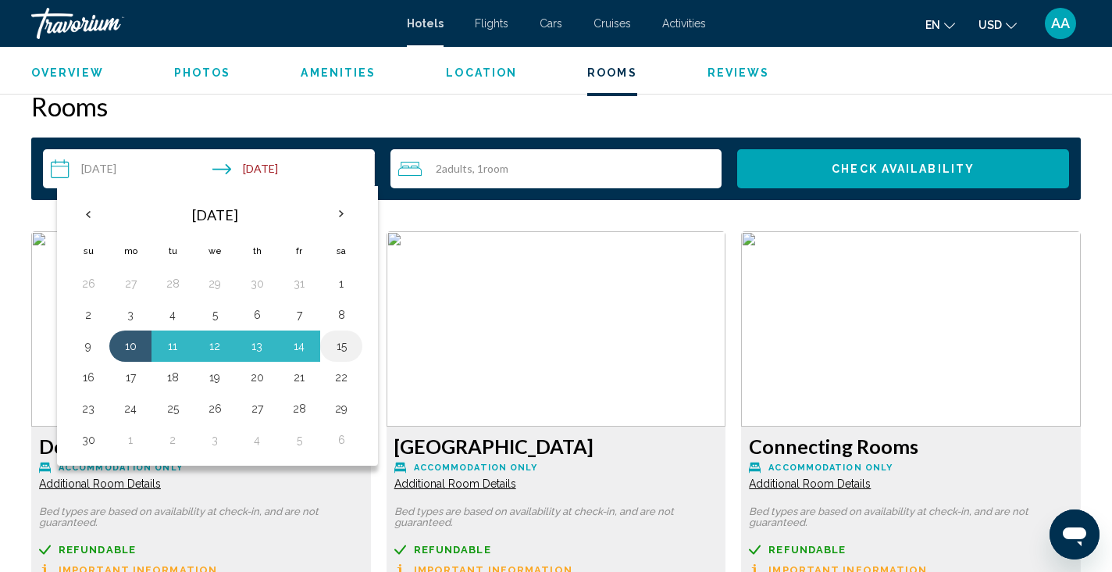
click at [339, 349] on button "15" at bounding box center [341, 346] width 25 height 22
type input "**********"
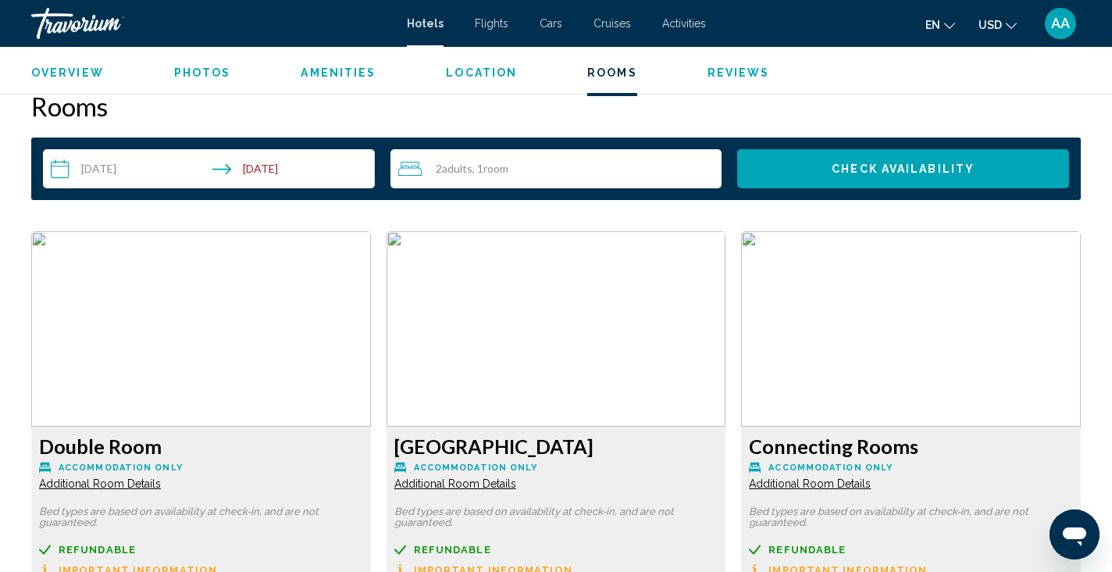
click at [883, 163] on span "Check Availability" at bounding box center [903, 169] width 143 height 12
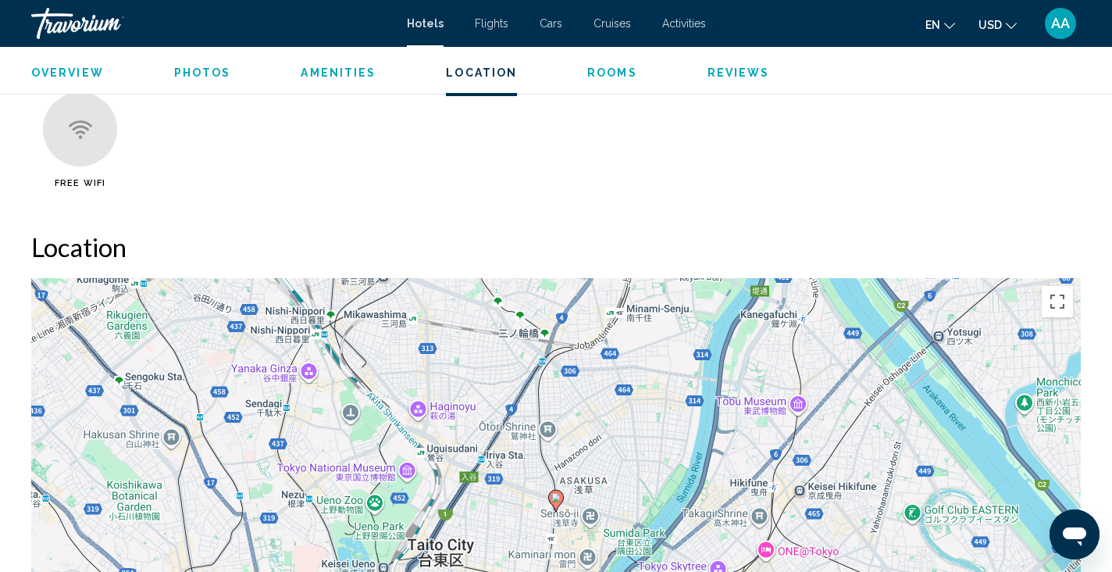
scroll to position [1032, 0]
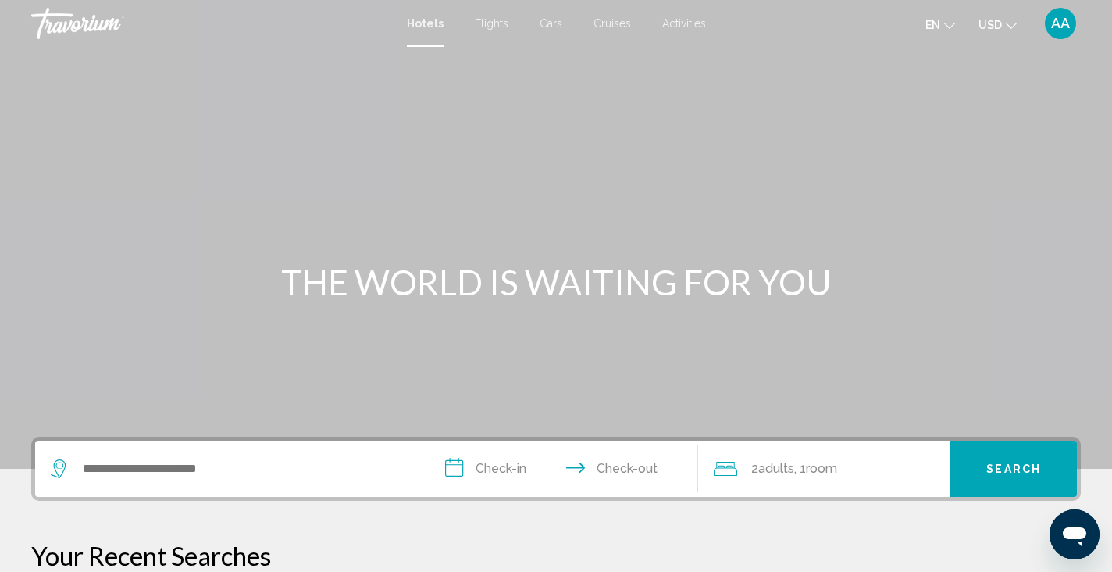
click at [243, 488] on div "Search widget" at bounding box center [232, 469] width 362 height 56
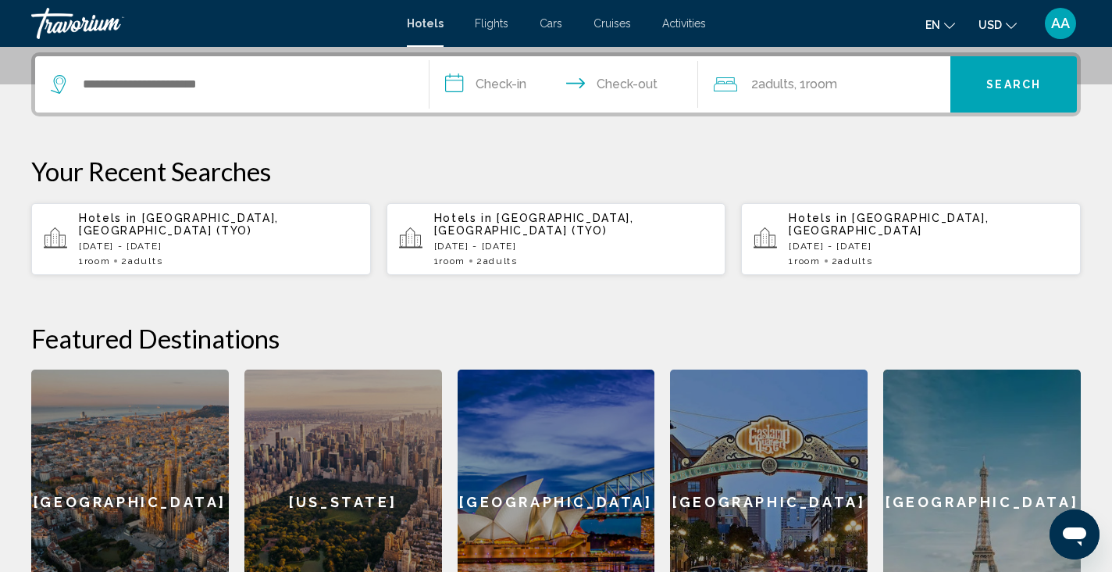
scroll to position [386, 0]
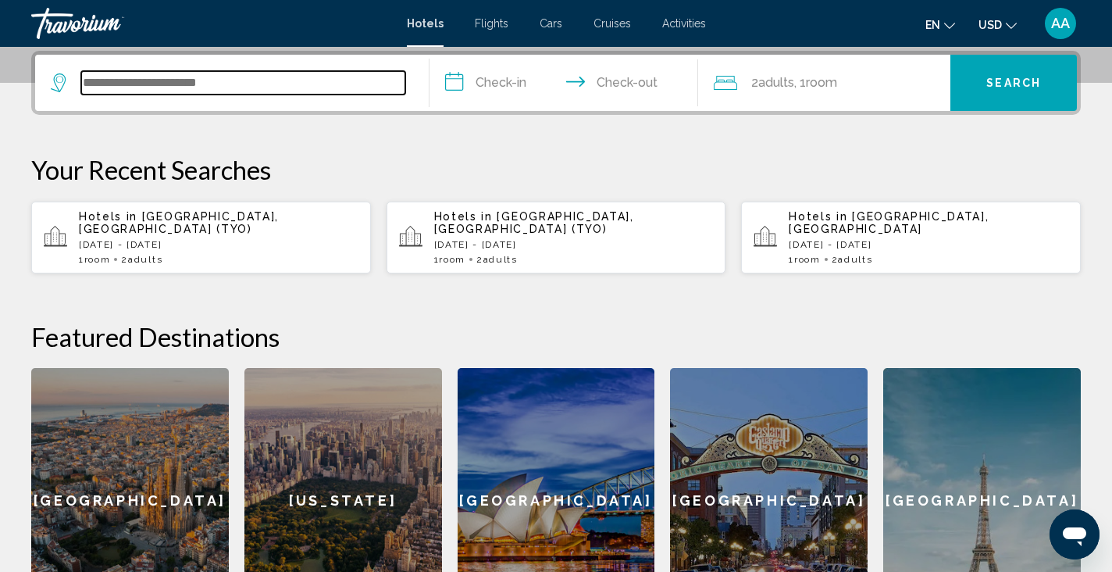
click at [155, 85] on input "Search widget" at bounding box center [243, 82] width 324 height 23
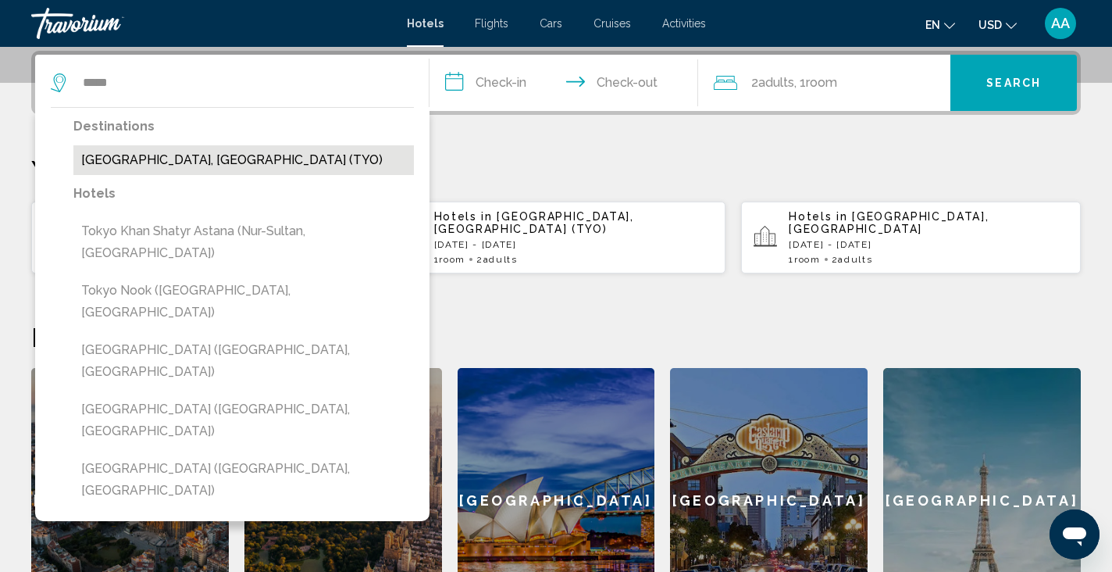
click at [164, 159] on button "Tokyo, Japan (TYO)" at bounding box center [243, 160] width 341 height 30
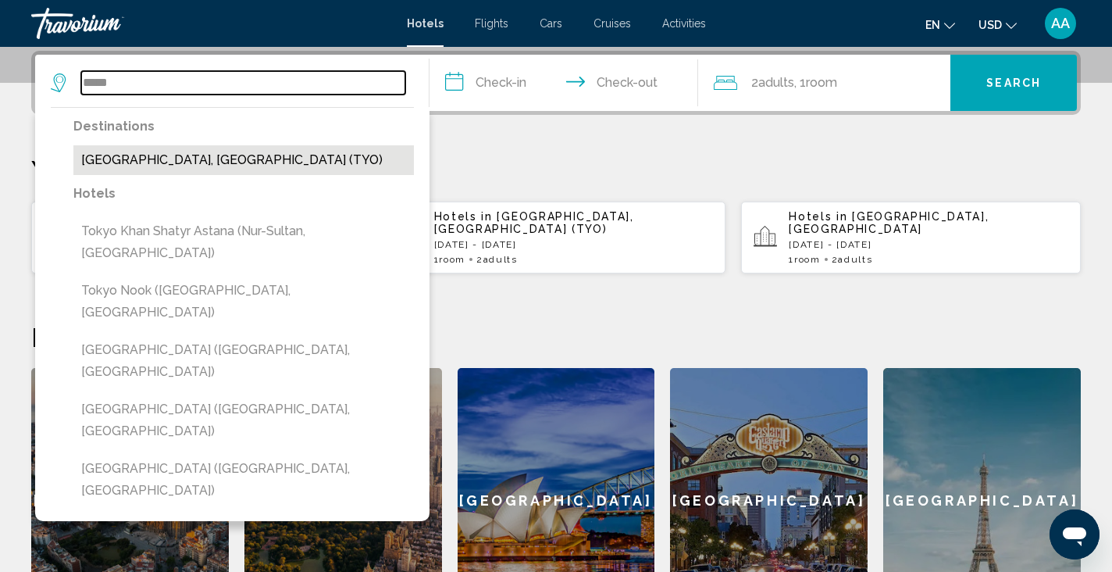
type input "**********"
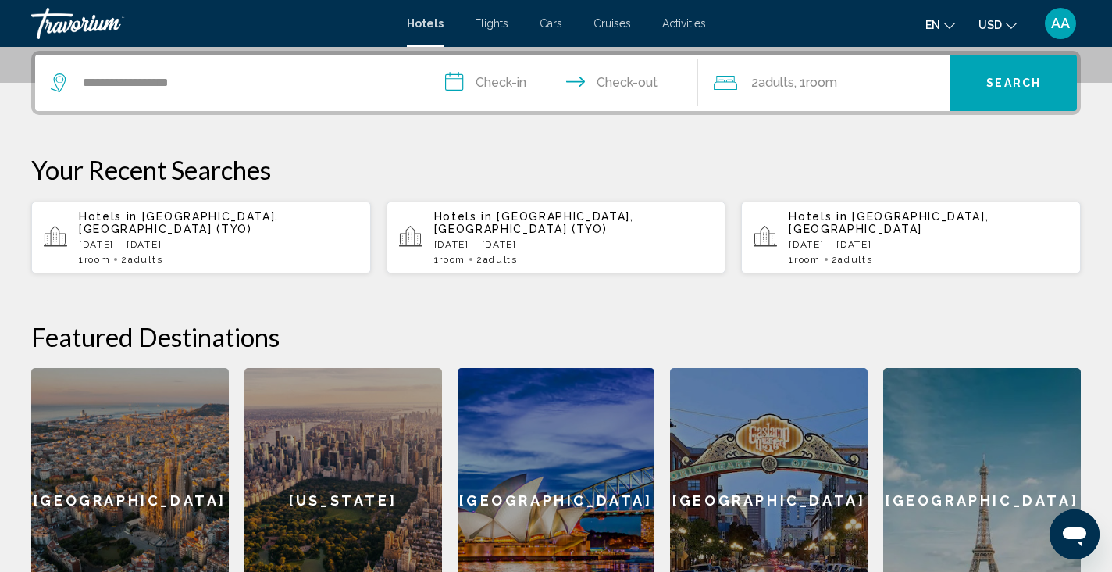
click at [496, 87] on input "**********" at bounding box center [567, 85] width 275 height 61
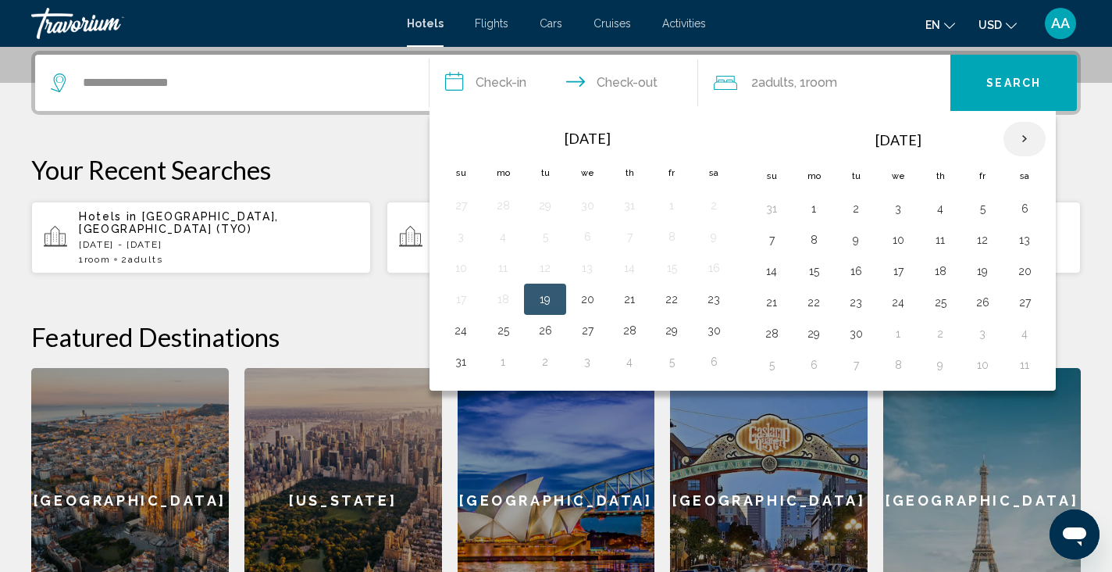
click at [1032, 148] on th "Next month" at bounding box center [1025, 139] width 42 height 34
click at [868, 279] on button "11" at bounding box center [856, 271] width 25 height 22
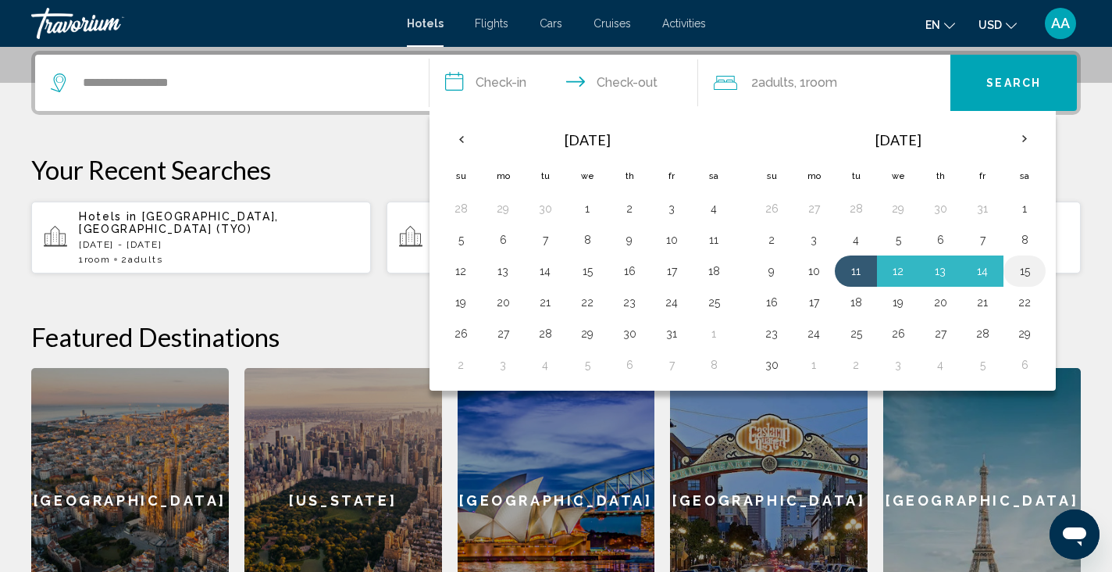
click at [1027, 275] on button "15" at bounding box center [1024, 271] width 25 height 22
type input "**********"
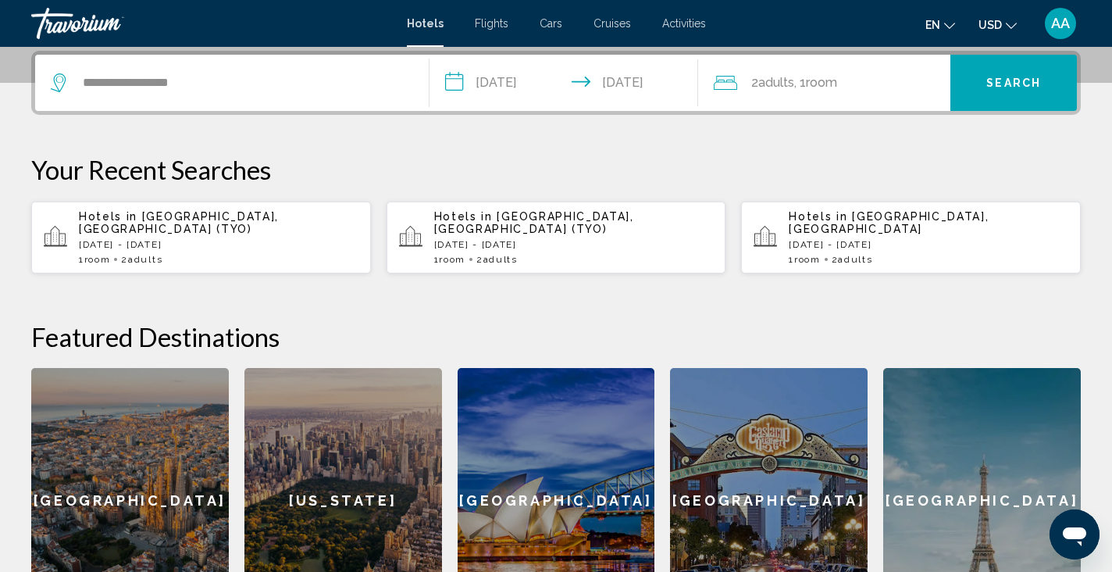
click at [1017, 87] on span "Search" at bounding box center [1013, 83] width 55 height 12
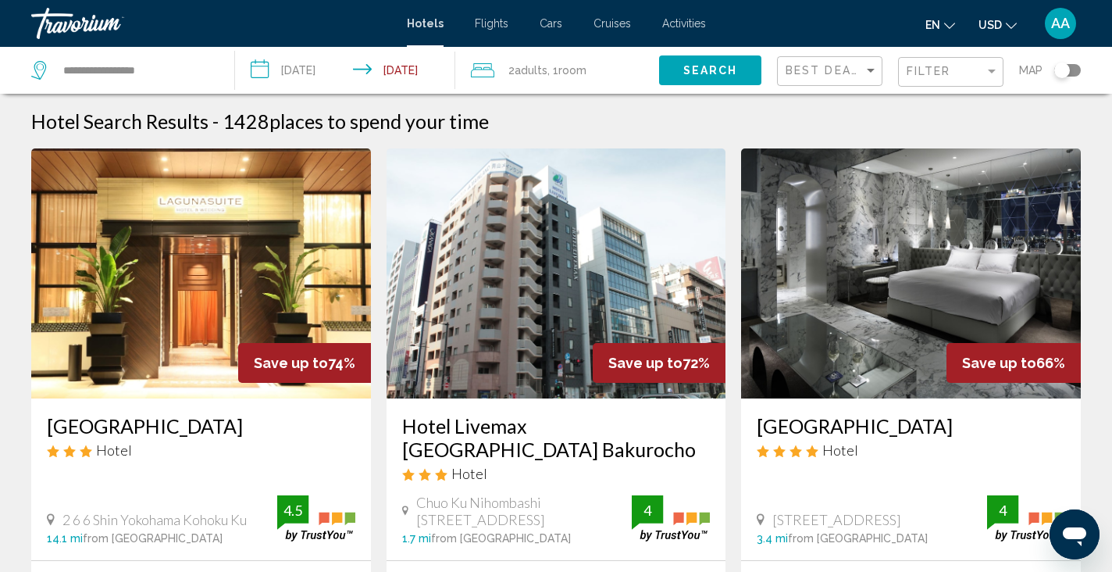
click at [1067, 73] on div "Toggle map" at bounding box center [1062, 70] width 16 height 16
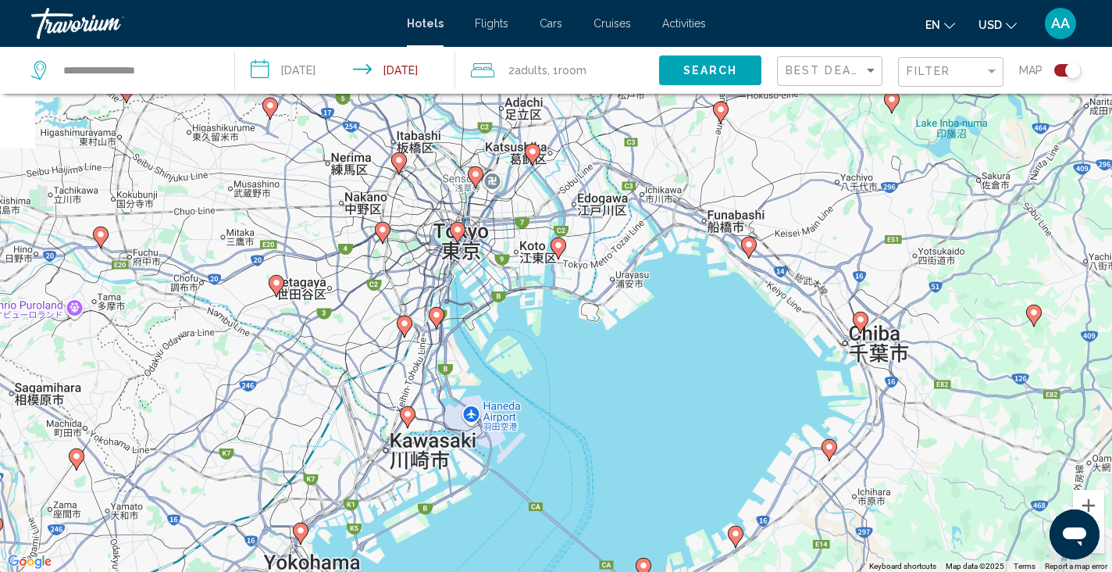
drag, startPoint x: 473, startPoint y: 202, endPoint x: 556, endPoint y: 316, distance: 142.0
click at [556, 316] on div "To activate drag with keyboard, press Alt + Enter. Once in keyboard drag state,…" at bounding box center [556, 286] width 1112 height 572
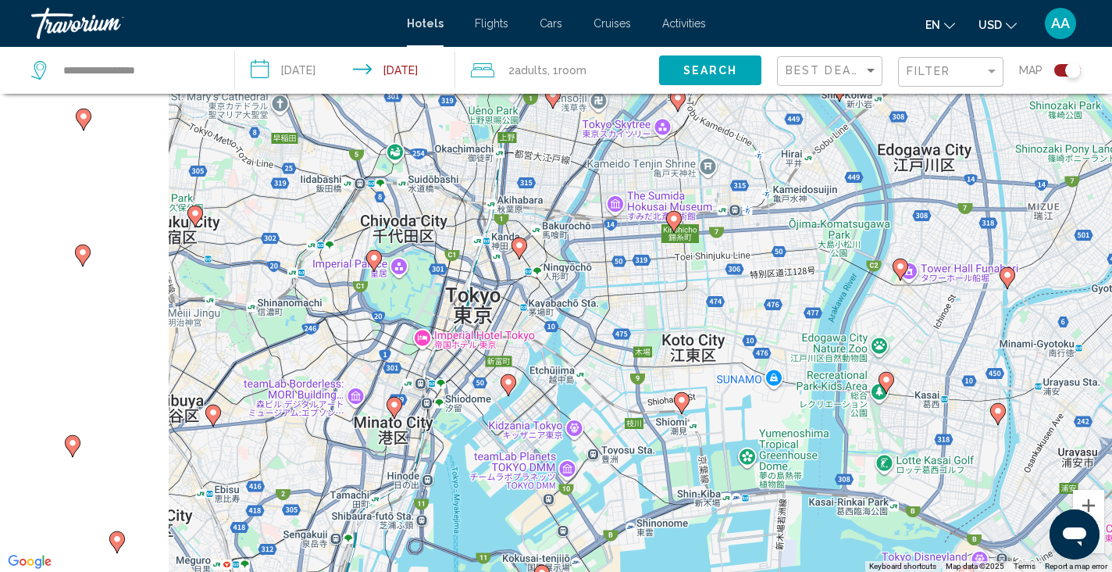
drag, startPoint x: 349, startPoint y: 317, endPoint x: 543, endPoint y: 359, distance: 198.2
click at [543, 359] on div "To activate drag with keyboard, press Alt + Enter. Once in keyboard drag state,…" at bounding box center [556, 286] width 1112 height 572
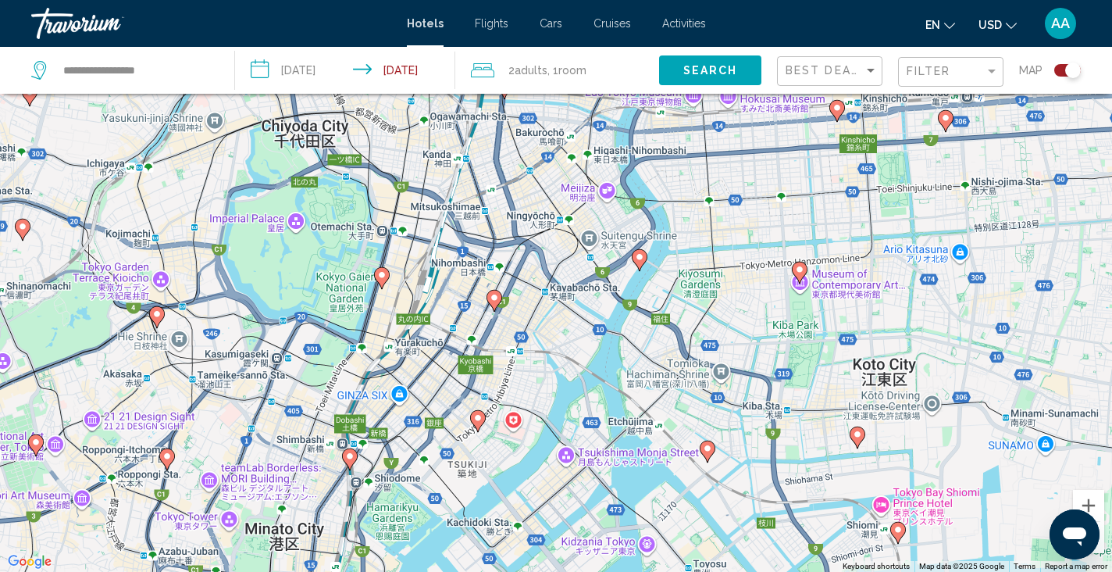
click at [498, 302] on icon "Main content" at bounding box center [494, 301] width 14 height 20
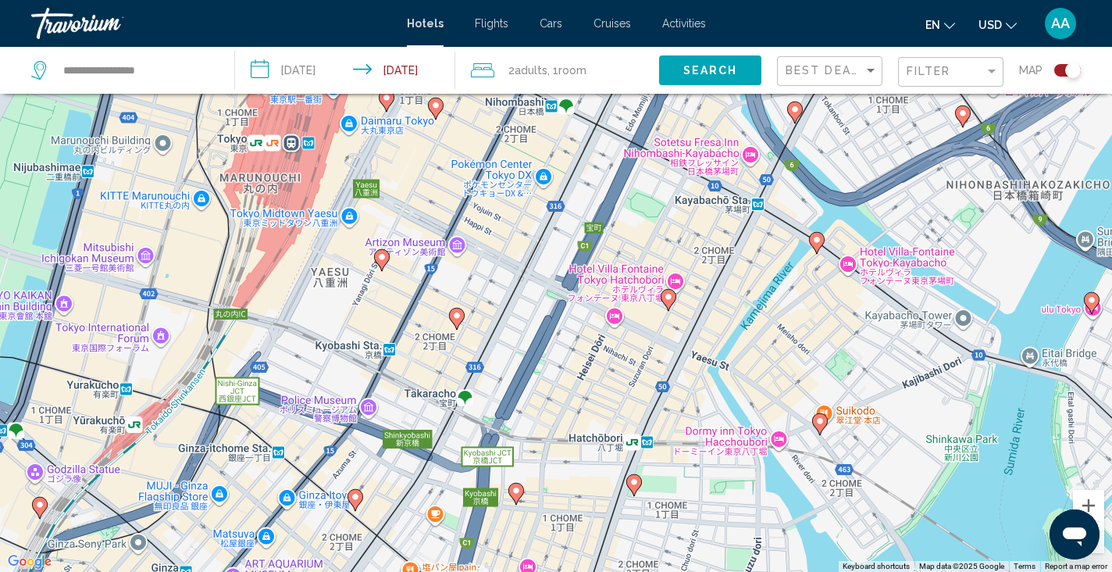
click at [462, 313] on icon "Main content" at bounding box center [457, 319] width 14 height 20
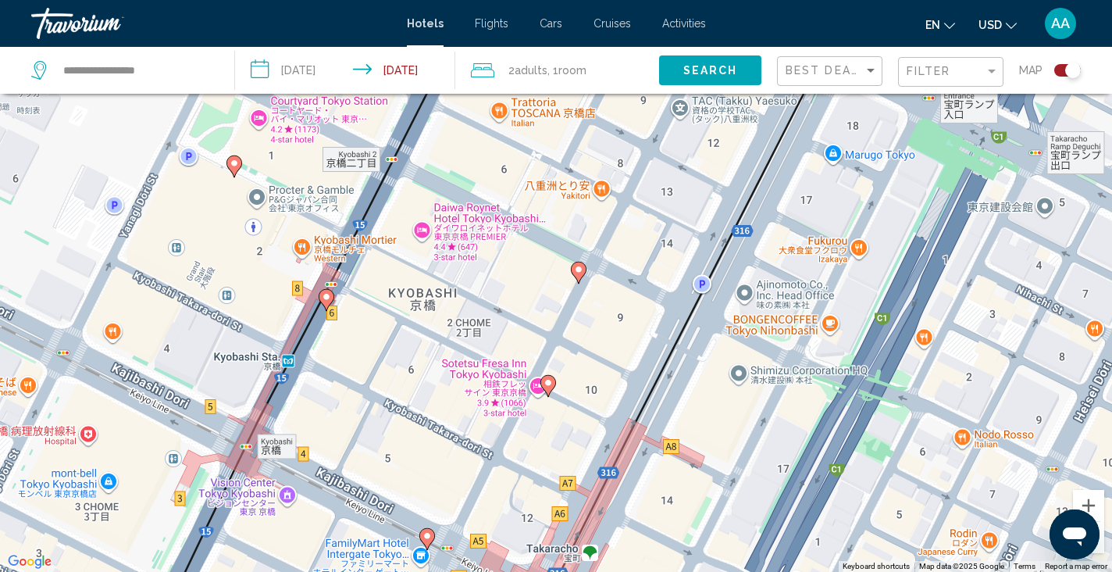
click at [579, 273] on image "Main content" at bounding box center [578, 269] width 9 height 9
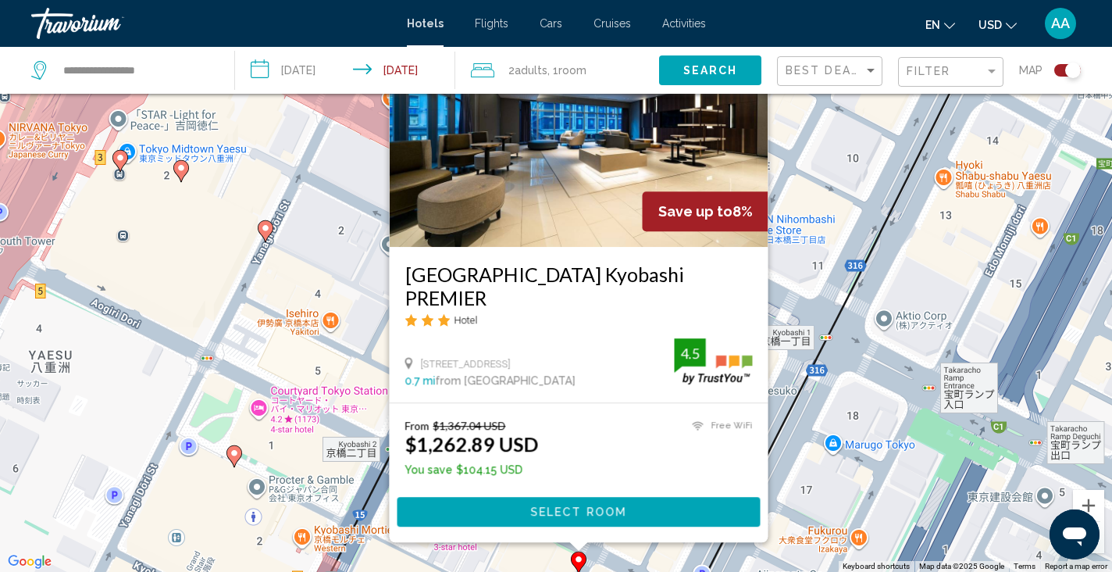
click at [822, 323] on div "To activate drag with keyboard, press Alt + Enter. Once in keyboard drag state,…" at bounding box center [556, 286] width 1112 height 572
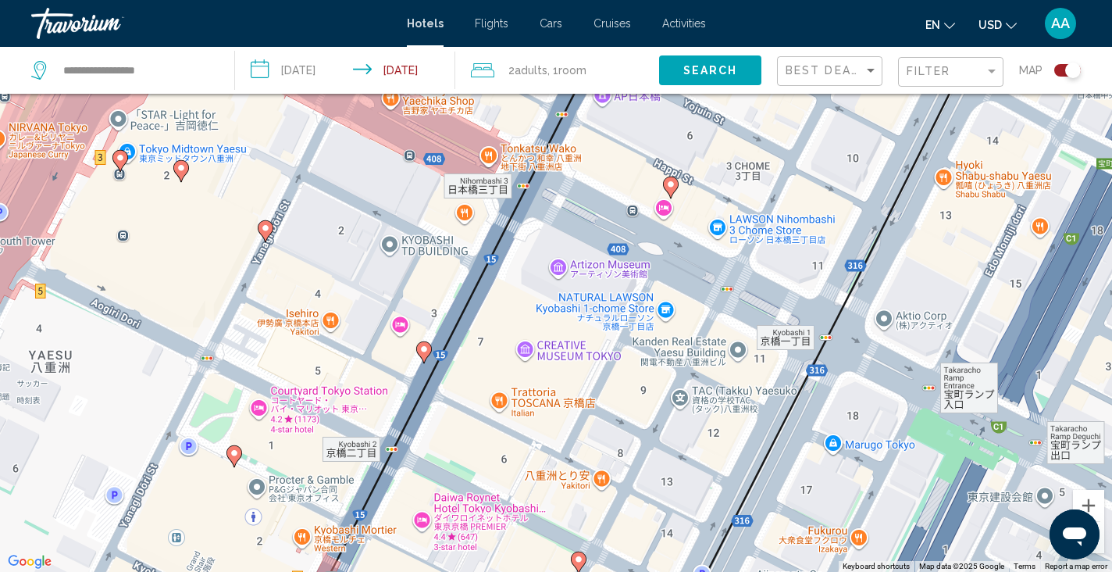
click at [433, 350] on div "To activate drag with keyboard, press Alt + Enter. Once in keyboard drag state,…" at bounding box center [556, 286] width 1112 height 572
click at [422, 352] on image "Main content" at bounding box center [423, 348] width 9 height 9
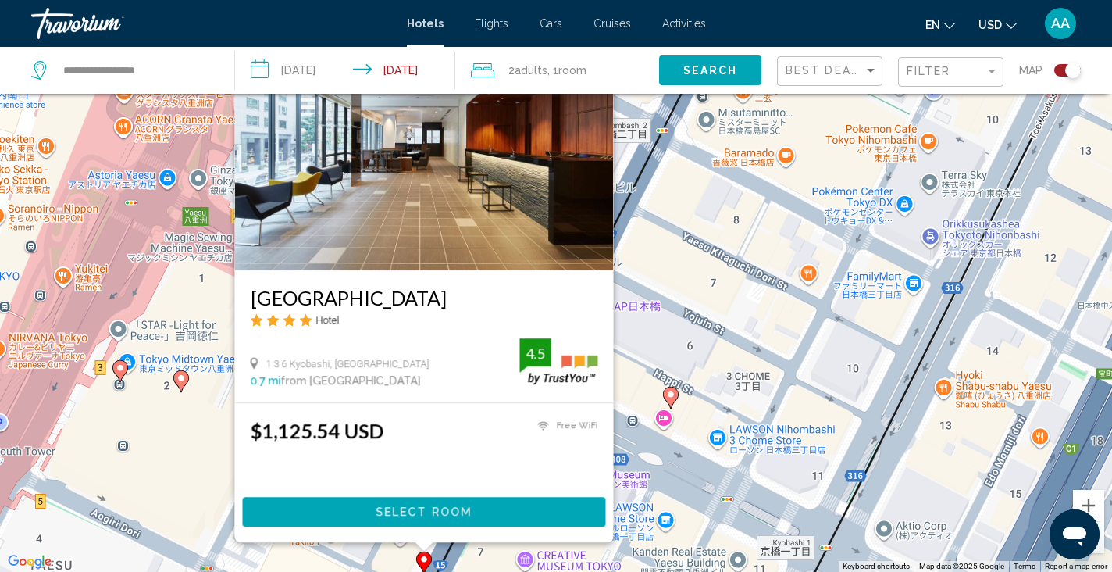
click at [672, 399] on icon "Main content" at bounding box center [671, 397] width 14 height 20
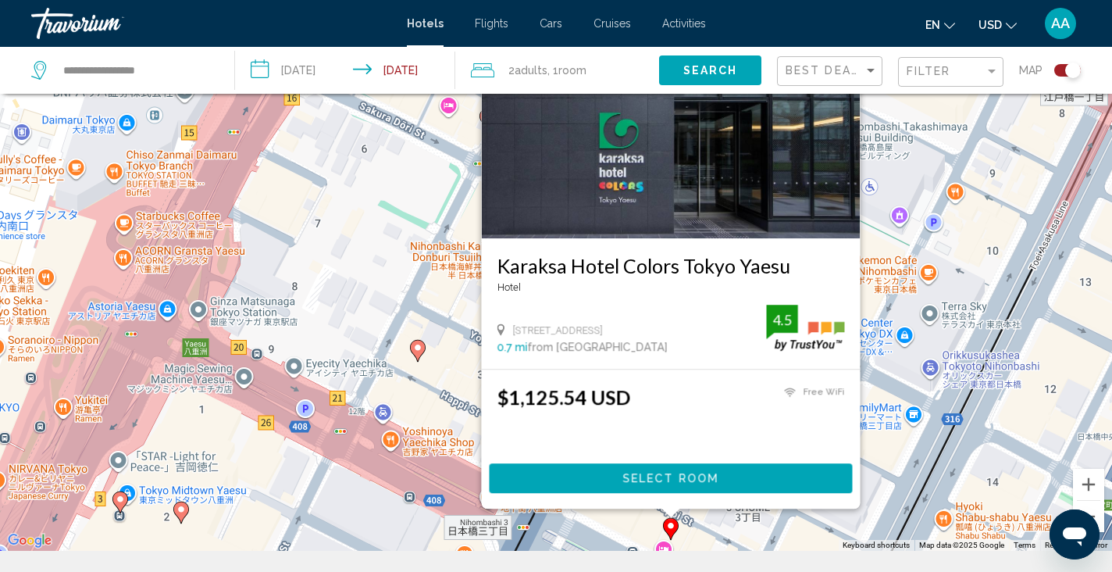
scroll to position [116, 0]
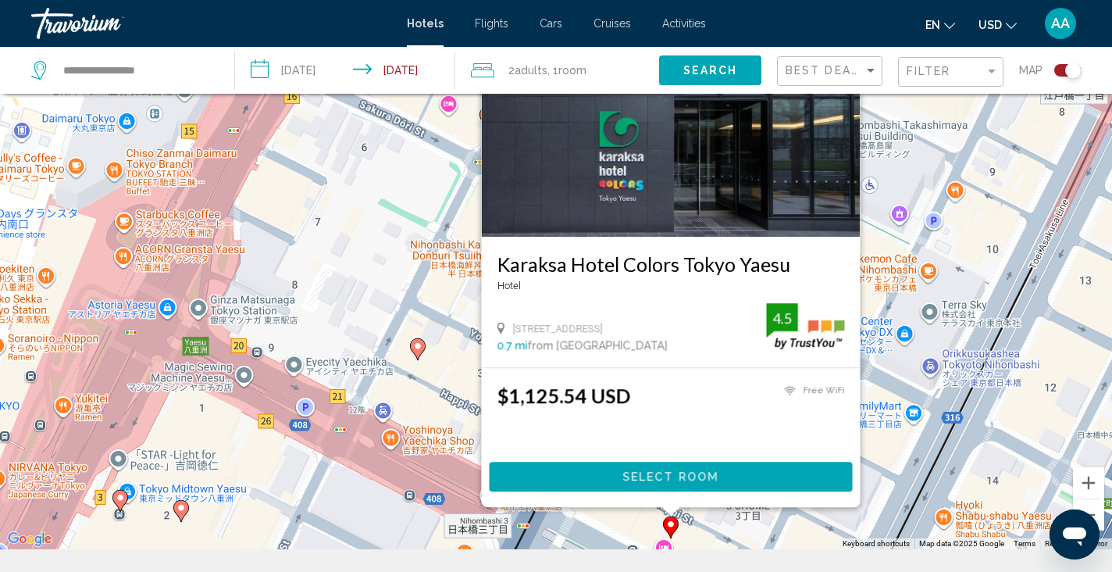
click at [367, 473] on div "To activate drag with keyboard, press Alt + Enter. Once in keyboard drag state,…" at bounding box center [556, 263] width 1112 height 572
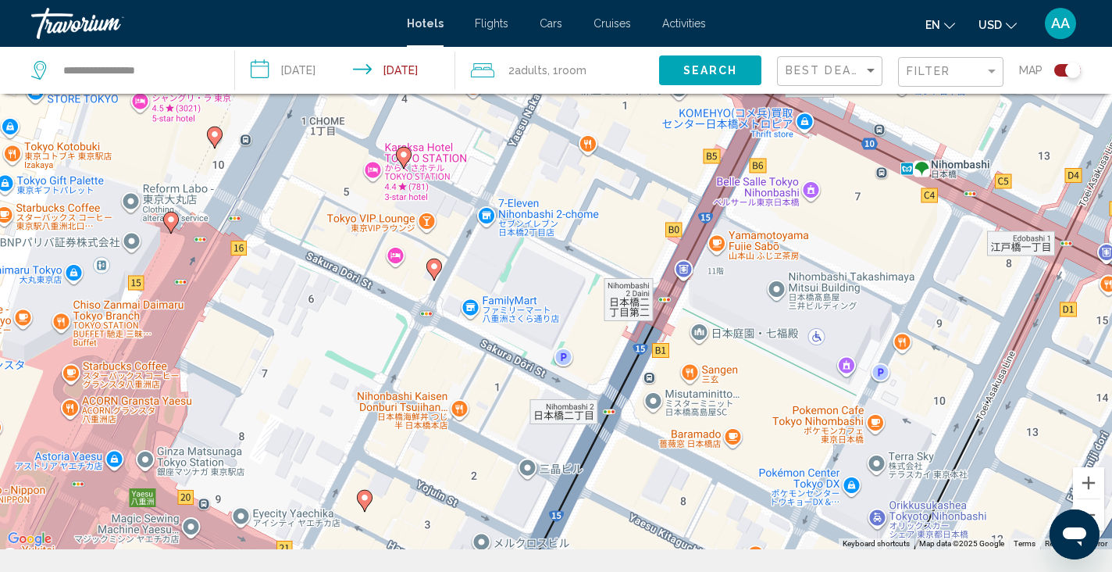
drag, startPoint x: 577, startPoint y: 329, endPoint x: 516, endPoint y: 503, distance: 184.5
click at [517, 503] on div "To activate drag with keyboard, press Alt + Enter. Once in keyboard drag state,…" at bounding box center [556, 263] width 1112 height 572
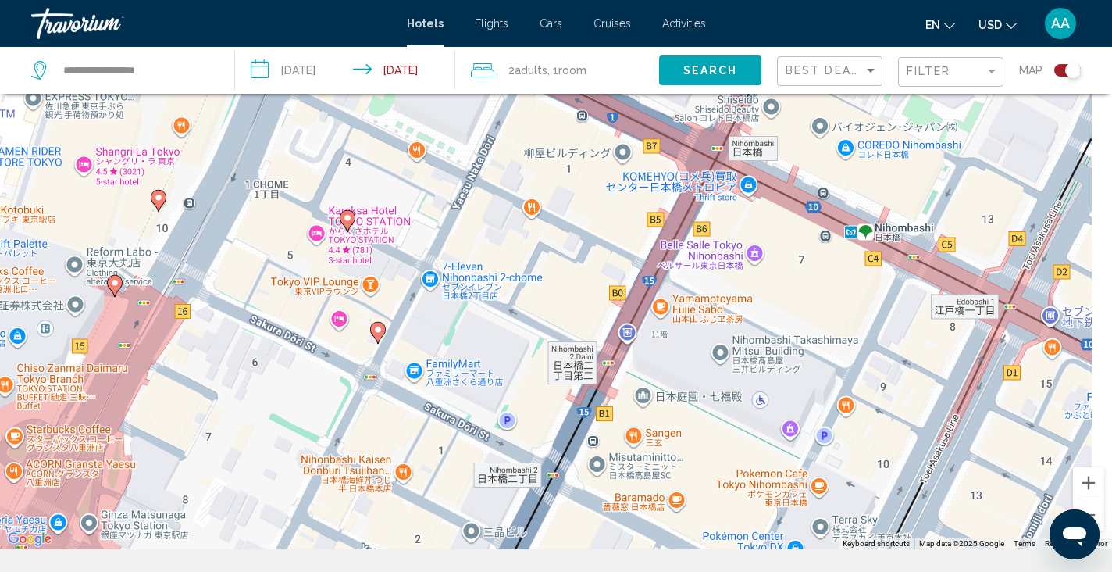
drag, startPoint x: 692, startPoint y: 319, endPoint x: 548, endPoint y: 476, distance: 213.9
click at [548, 476] on div "To activate drag with keyboard, press Alt + Enter. Once in keyboard drag state,…" at bounding box center [556, 263] width 1112 height 572
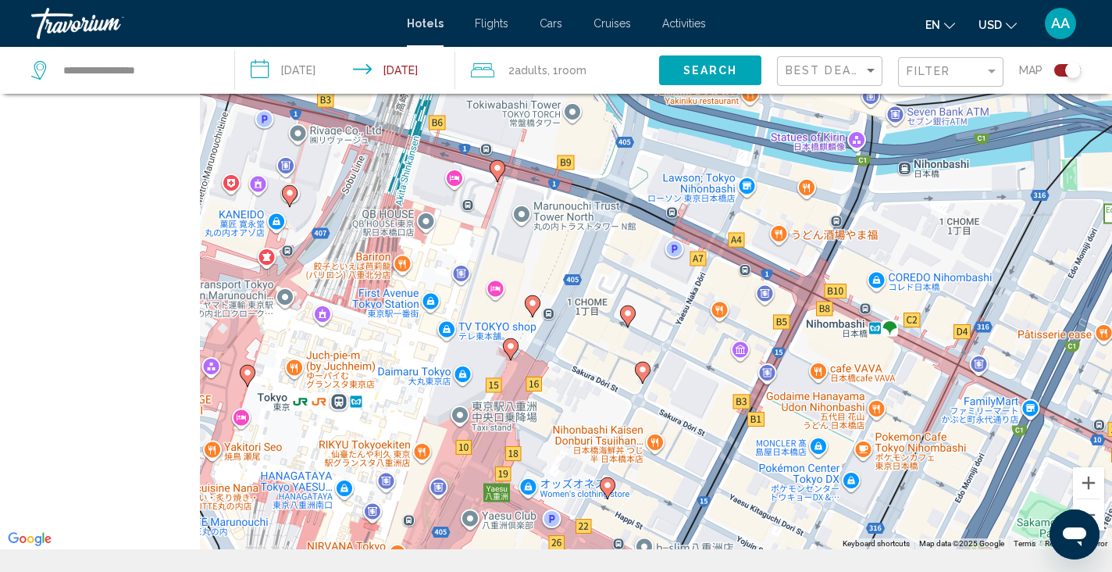
drag, startPoint x: 475, startPoint y: 478, endPoint x: 745, endPoint y: 385, distance: 285.8
click at [745, 385] on div "To activate drag with keyboard, press Alt + Enter. Once in keyboard drag state,…" at bounding box center [556, 263] width 1112 height 572
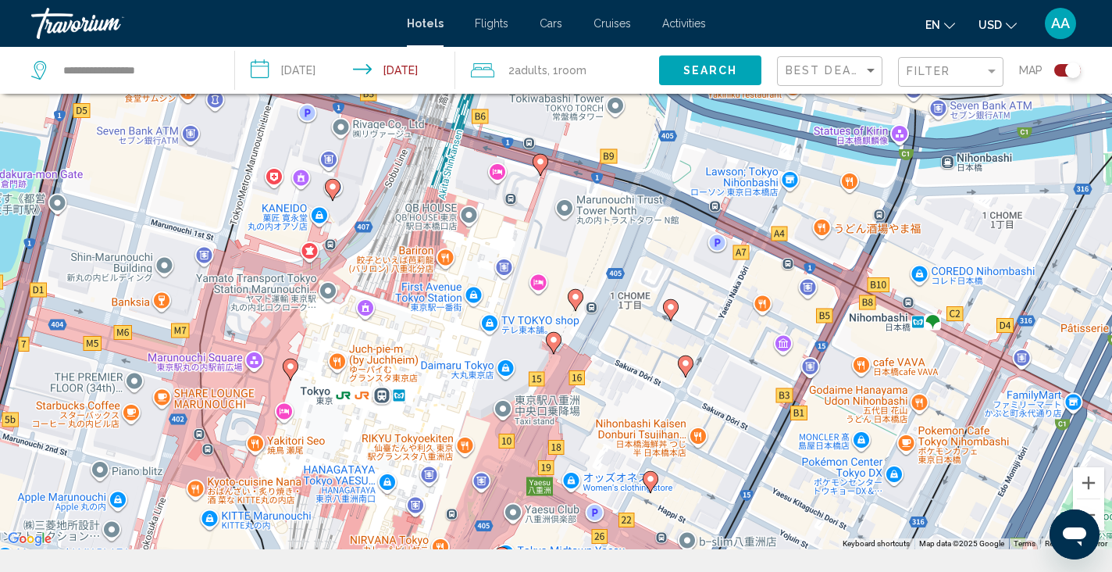
click at [289, 369] on image "Main content" at bounding box center [290, 366] width 9 height 9
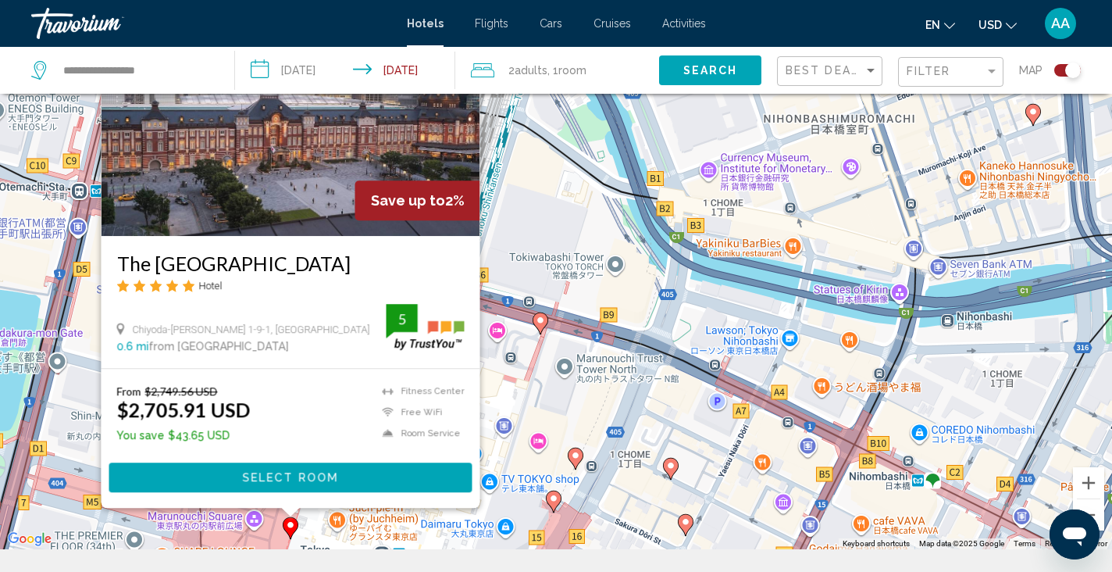
click at [620, 429] on div "To activate drag with keyboard, press Alt + Enter. Once in keyboard drag state,…" at bounding box center [556, 263] width 1112 height 572
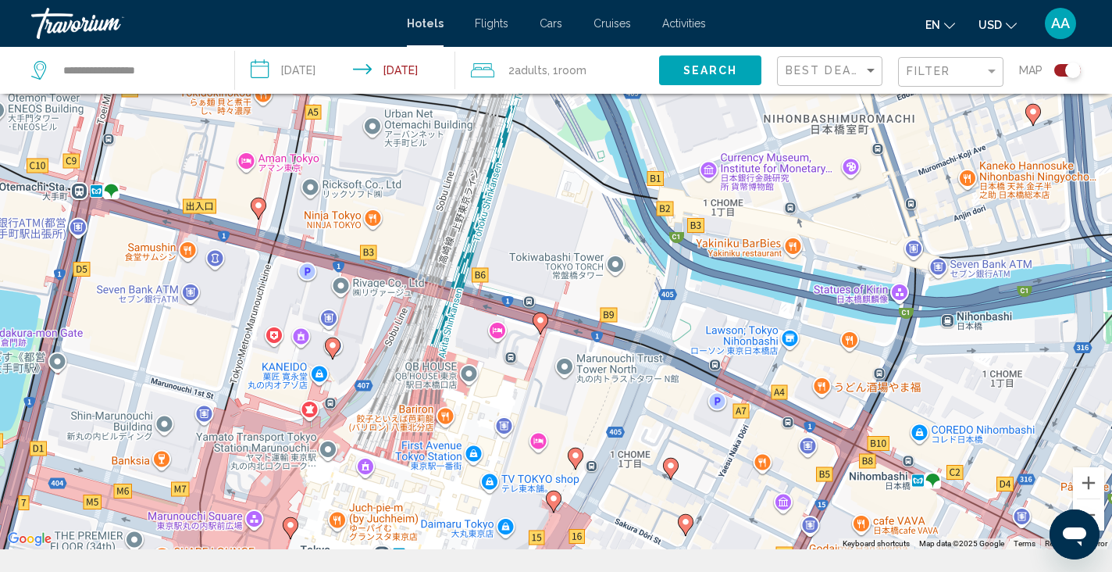
click at [536, 323] on icon "Main content" at bounding box center [540, 323] width 14 height 20
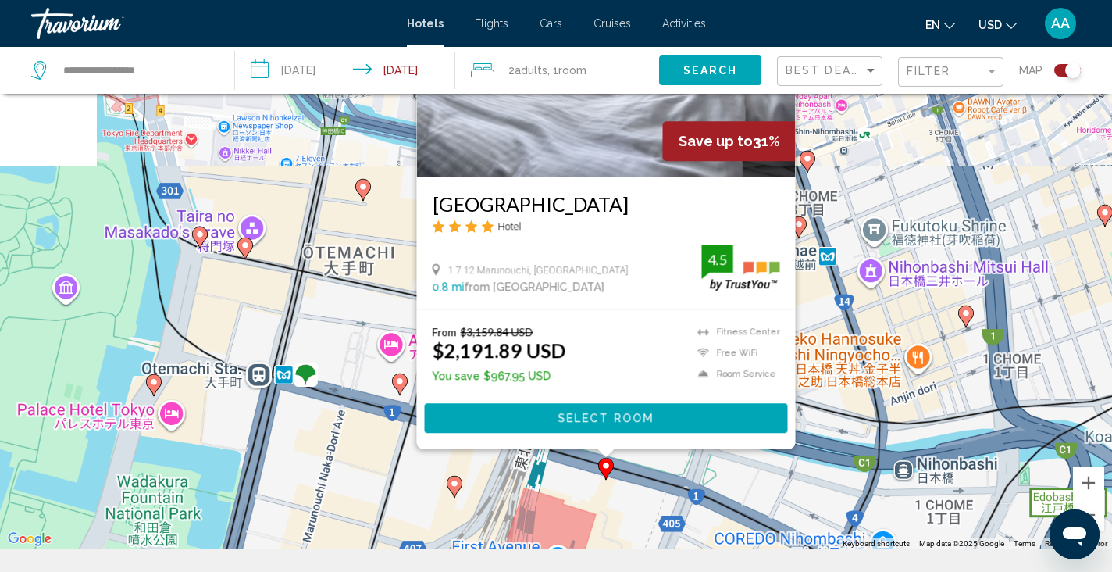
scroll to position [117, 0]
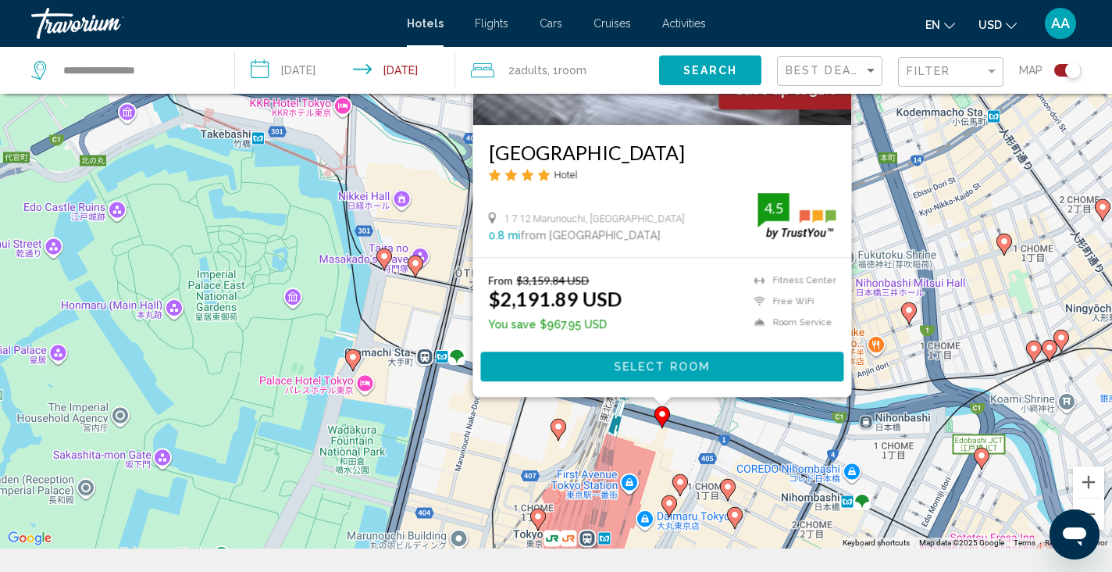
click at [475, 413] on div "To activate drag with keyboard, press Alt + Enter. Once in keyboard drag state,…" at bounding box center [556, 263] width 1112 height 572
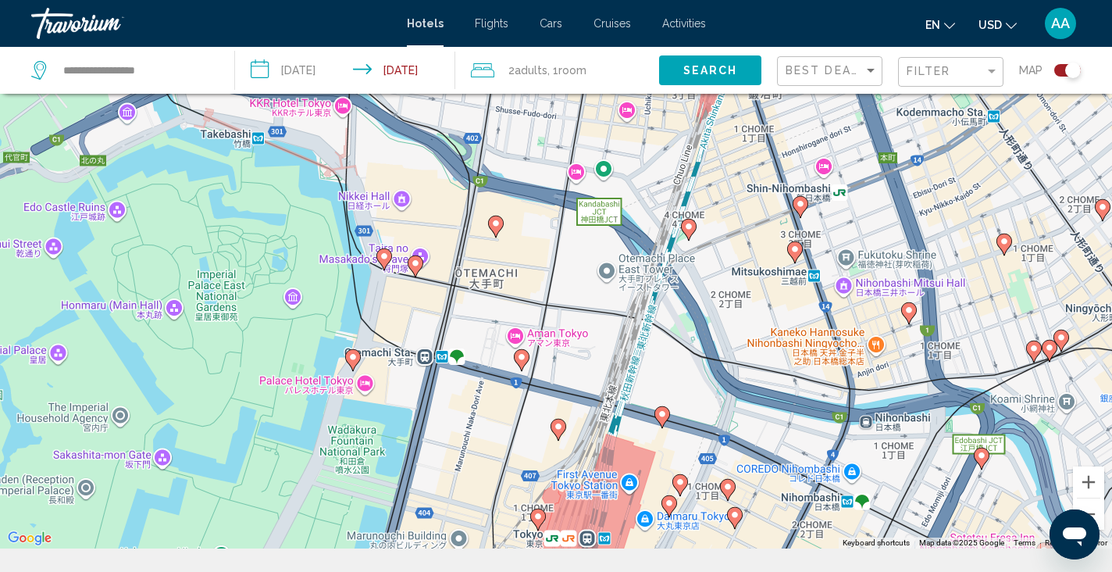
click at [523, 358] on image "Main content" at bounding box center [521, 356] width 9 height 9
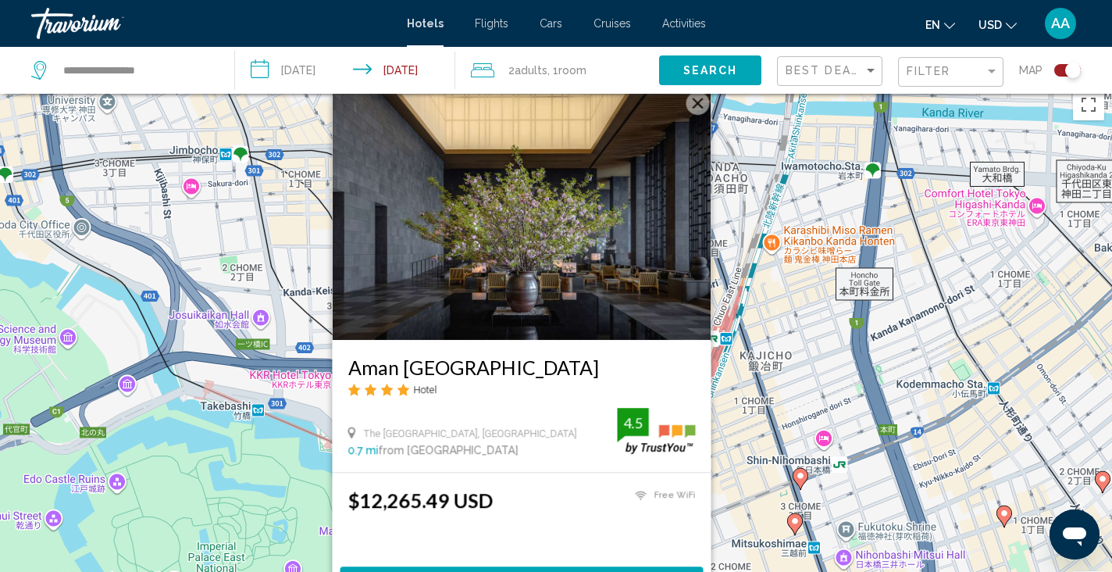
scroll to position [0, 0]
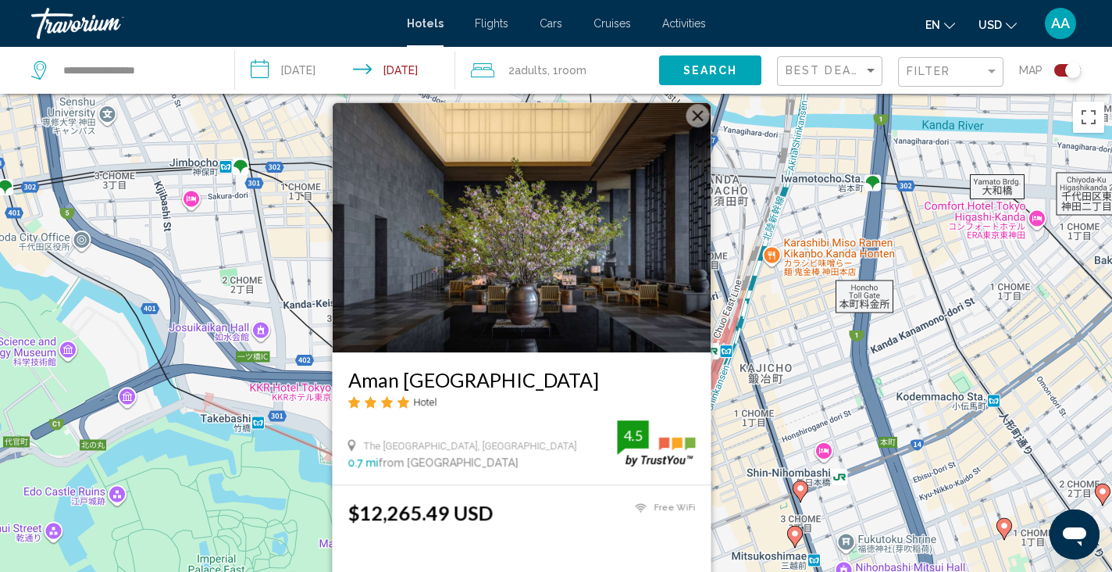
click at [786, 388] on div "To activate drag with keyboard, press Alt + Enter. Once in keyboard drag state,…" at bounding box center [556, 380] width 1112 height 572
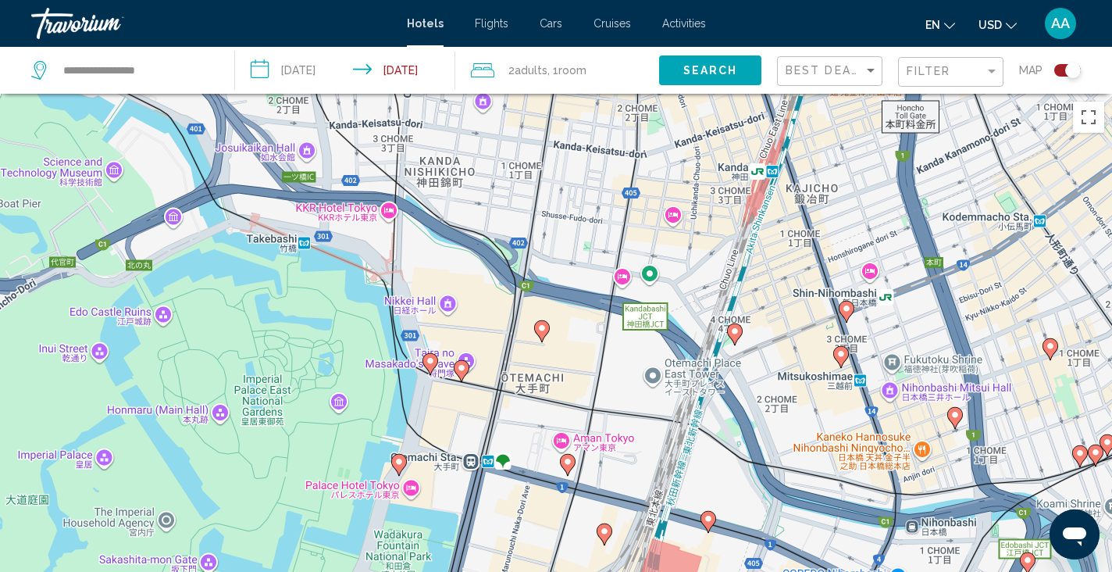
drag, startPoint x: 649, startPoint y: 465, endPoint x: 700, endPoint y: 276, distance: 195.7
click at [700, 276] on div "To activate drag with keyboard, press Alt + Enter. Once in keyboard drag state,…" at bounding box center [556, 380] width 1112 height 572
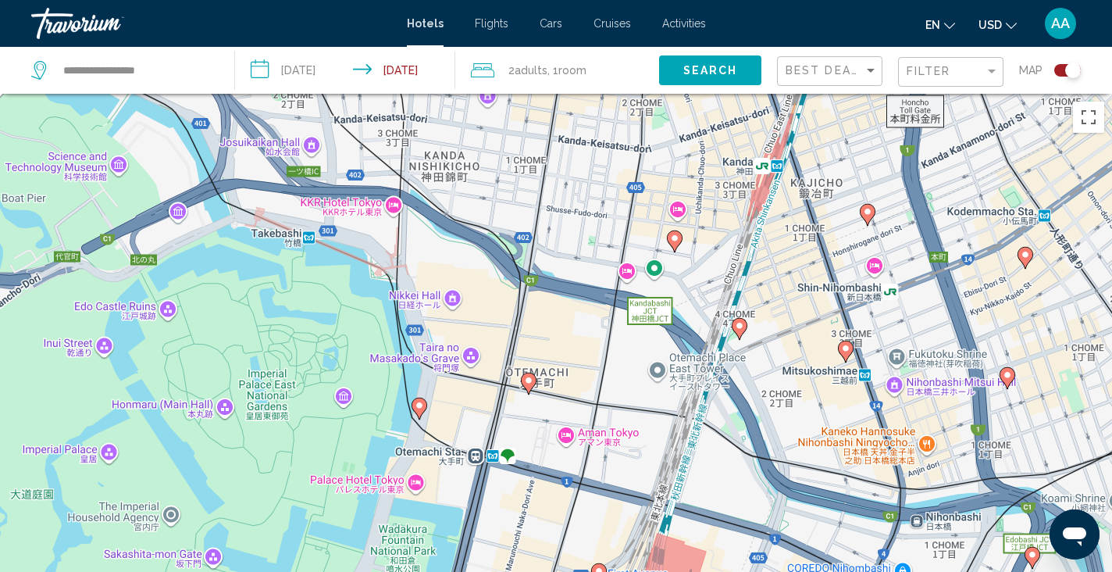
click at [415, 413] on gmp-advanced-marker "Main content" at bounding box center [420, 408] width 16 height 23
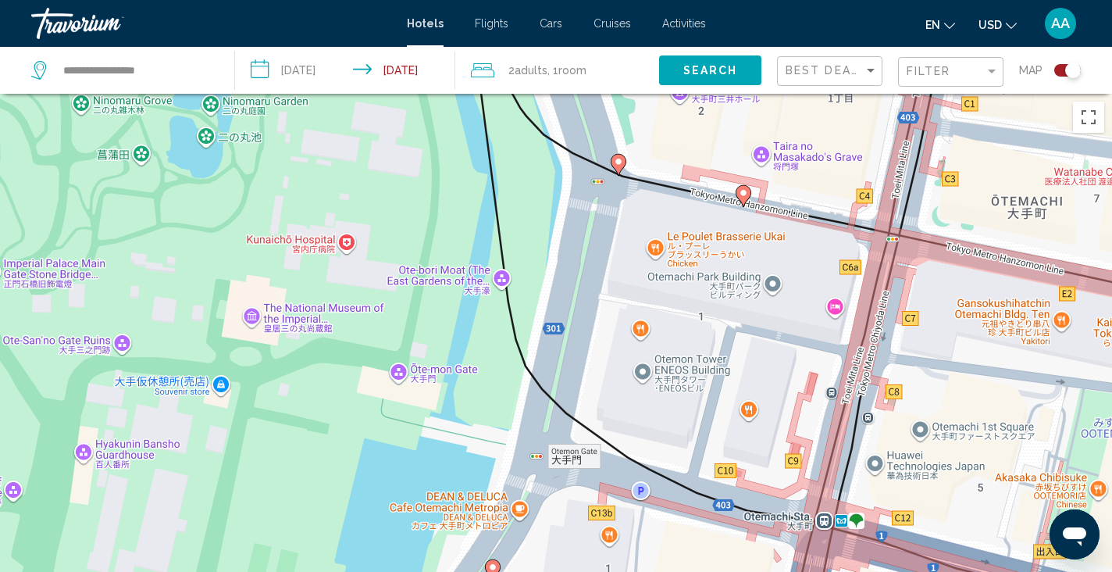
click at [620, 167] on icon "Main content" at bounding box center [619, 165] width 14 height 20
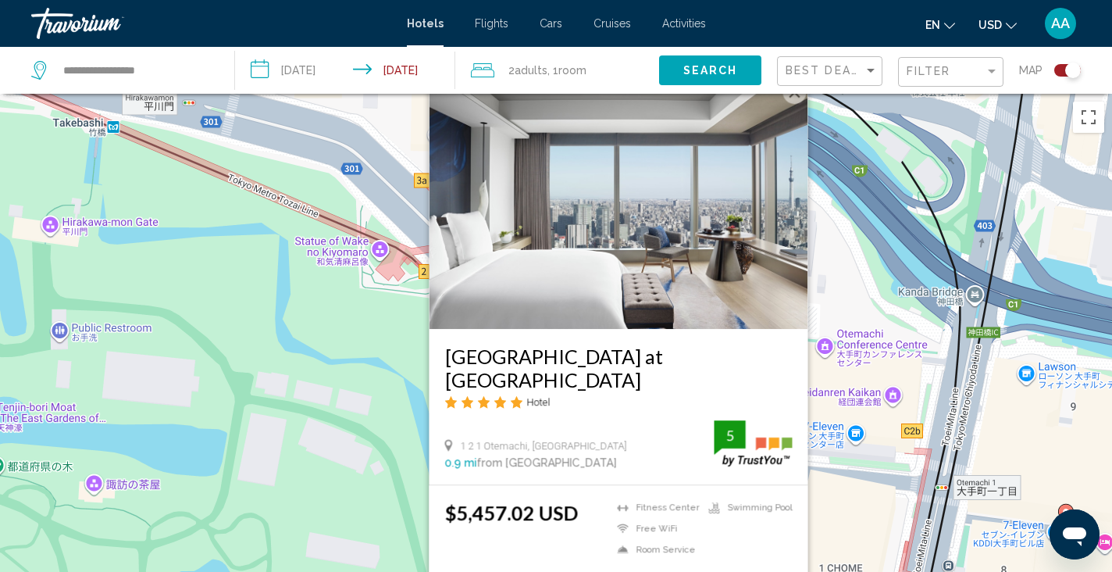
click at [865, 353] on div "To activate drag with keyboard, press Alt + Enter. Once in keyboard drag state,…" at bounding box center [556, 380] width 1112 height 572
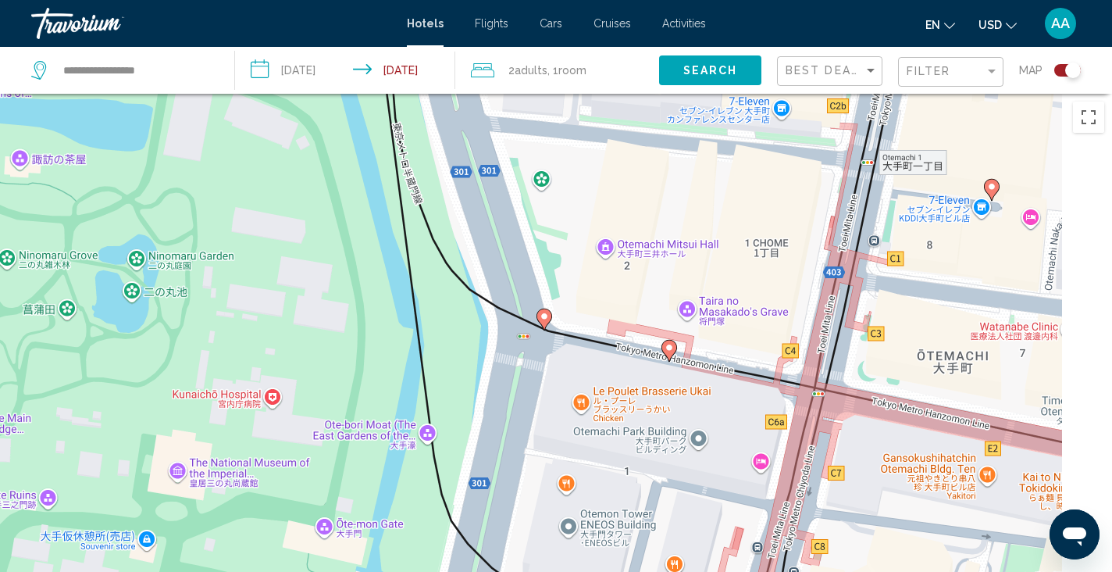
drag, startPoint x: 793, startPoint y: 410, endPoint x: 716, endPoint y: 65, distance: 353.6
click at [716, 94] on div "**********" at bounding box center [556, 426] width 1112 height 665
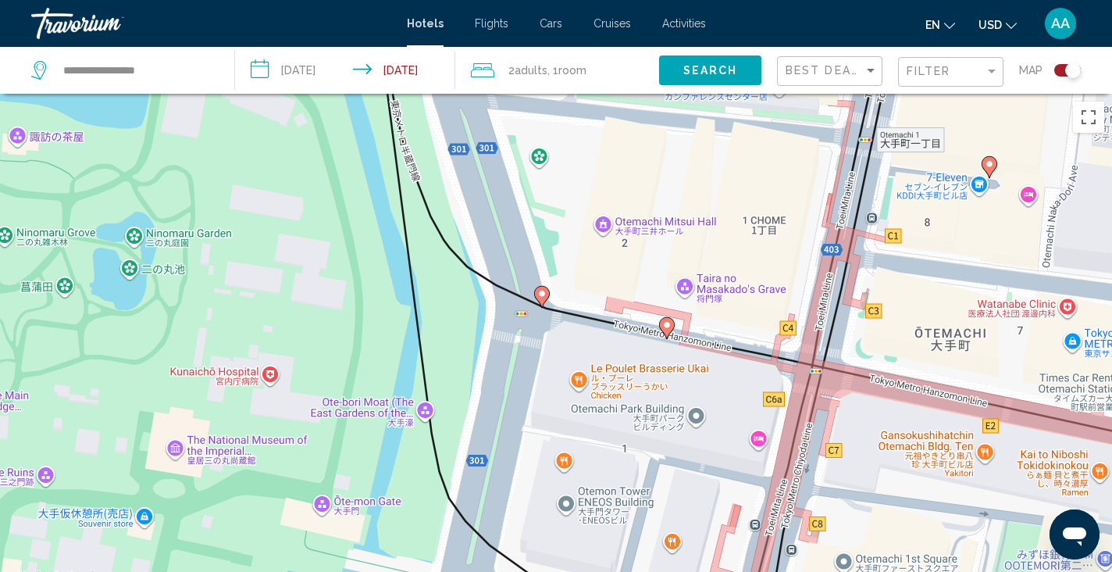
click at [670, 323] on image "Main content" at bounding box center [666, 324] width 9 height 9
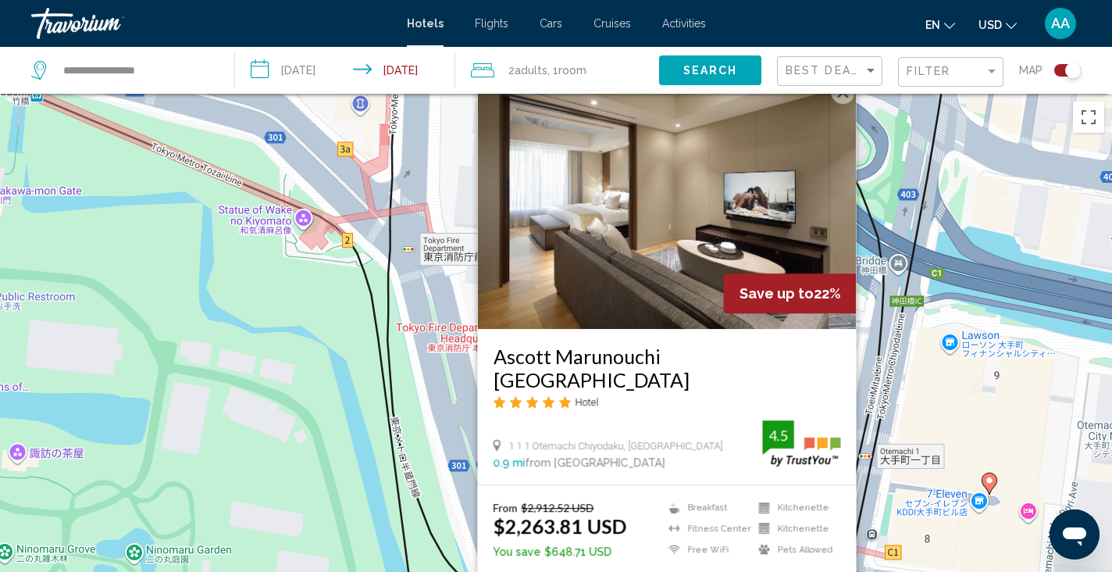
click at [903, 433] on div "To activate drag with keyboard, press Alt + Enter. Once in keyboard drag state,…" at bounding box center [556, 380] width 1112 height 572
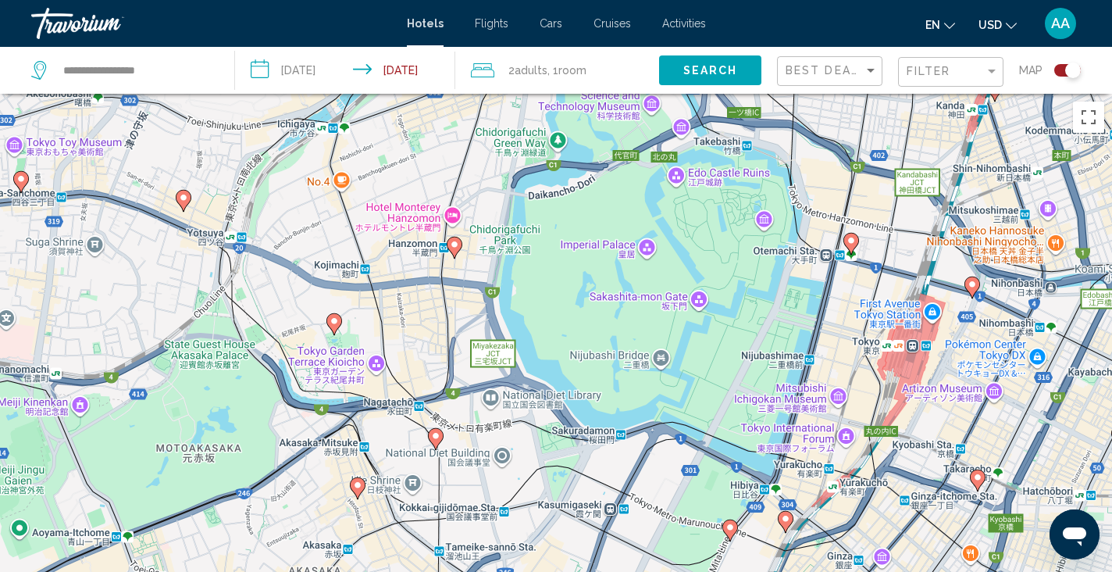
drag, startPoint x: 745, startPoint y: 463, endPoint x: 694, endPoint y: 212, distance: 255.8
click at [694, 212] on div "To activate drag with keyboard, press Alt + Enter. Once in keyboard drag state,…" at bounding box center [556, 380] width 1112 height 572
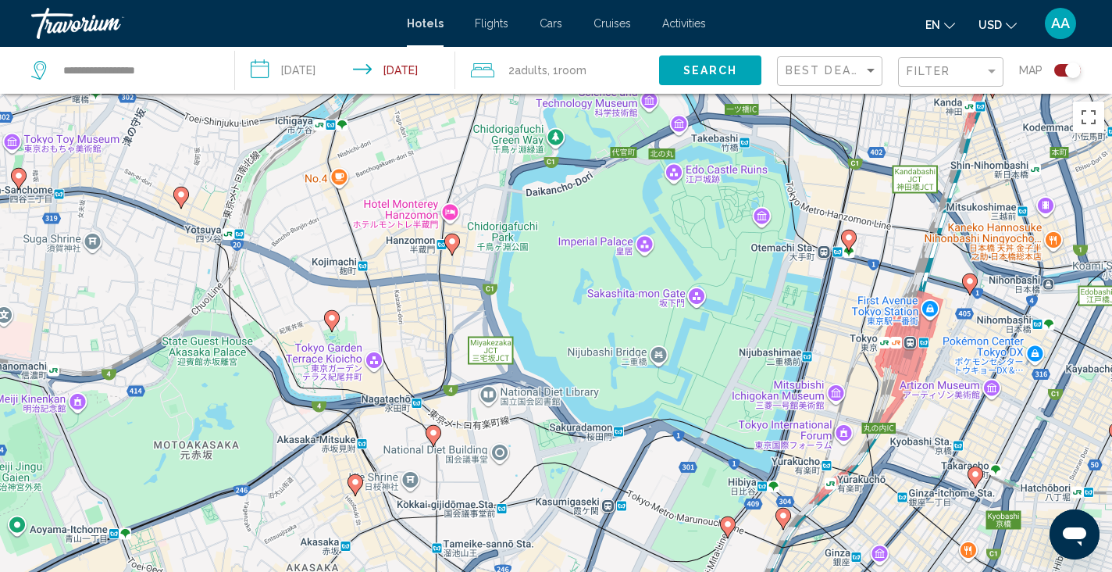
click at [330, 320] on image "Main content" at bounding box center [331, 317] width 9 height 9
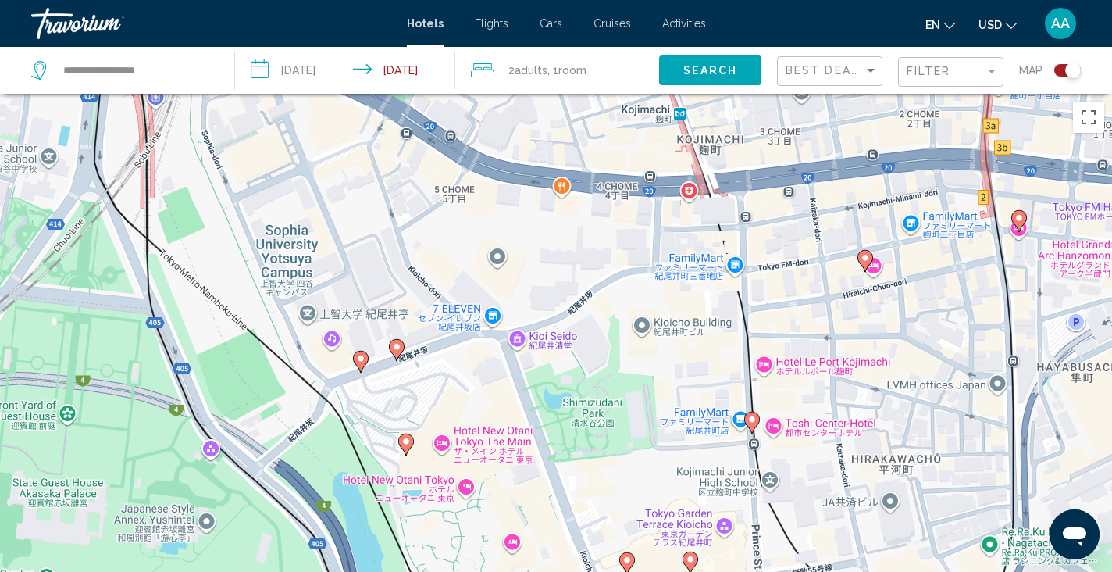
click at [394, 350] on image "Main content" at bounding box center [396, 346] width 9 height 9
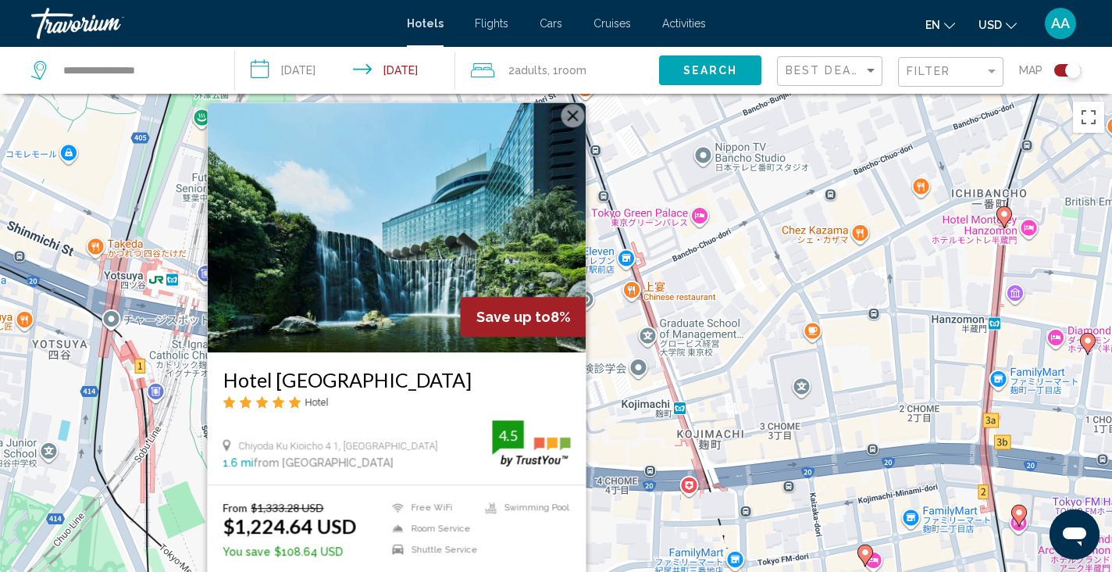
click at [665, 395] on div "To activate drag with keyboard, press Alt + Enter. Once in keyboard drag state,…" at bounding box center [556, 380] width 1112 height 572
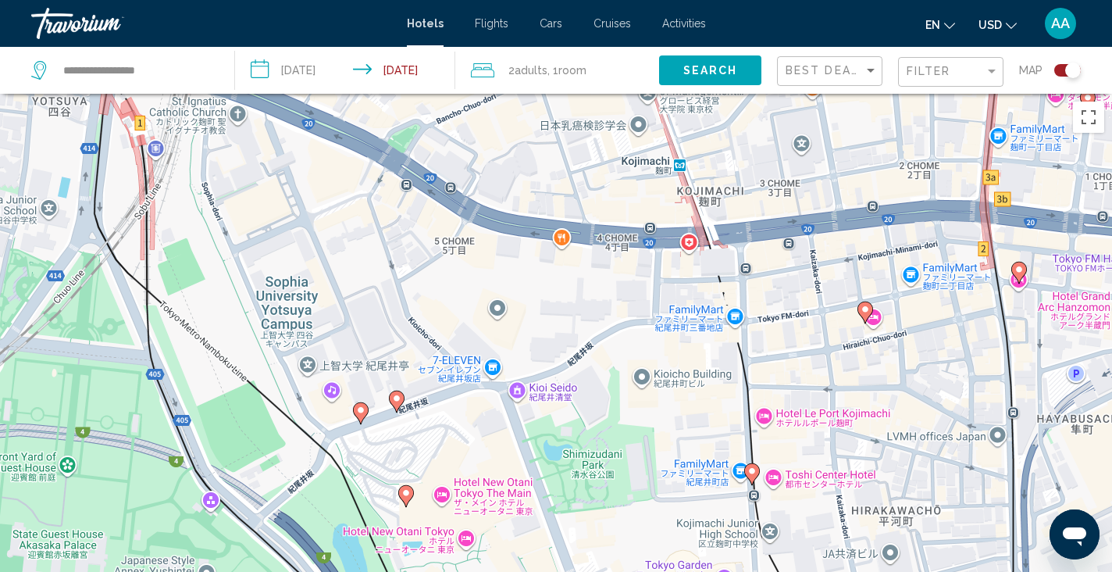
drag, startPoint x: 555, startPoint y: 478, endPoint x: 556, endPoint y: 182, distance: 296.0
click at [556, 182] on div "To activate drag with keyboard, press Alt + Enter. Once in keyboard drag state,…" at bounding box center [556, 380] width 1112 height 572
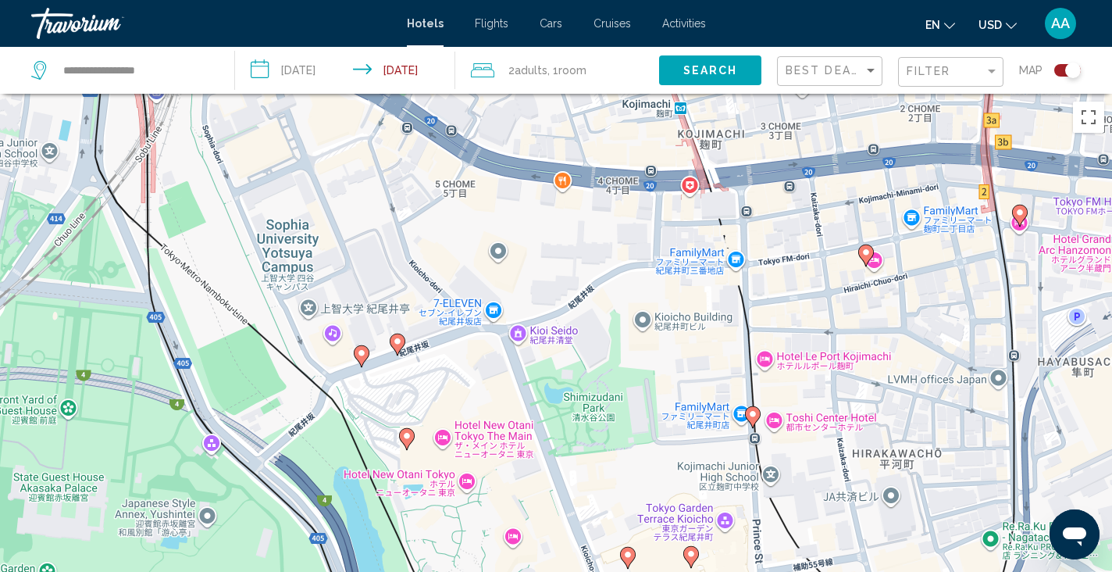
click at [362, 357] on image "Main content" at bounding box center [361, 352] width 9 height 9
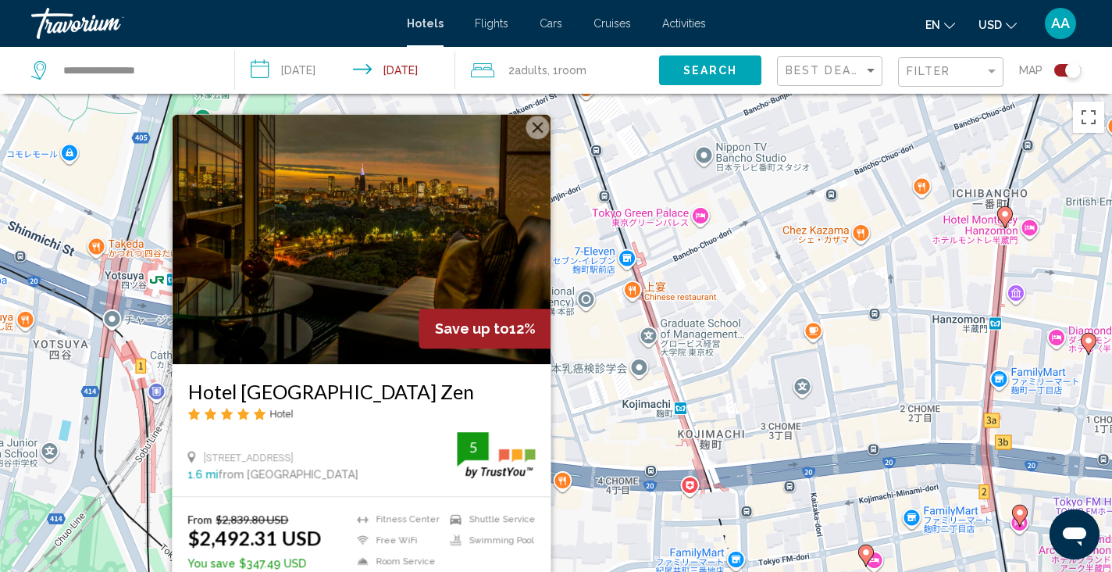
click at [598, 447] on div "To activate drag with keyboard, press Alt + Enter. Once in keyboard drag state,…" at bounding box center [556, 380] width 1112 height 572
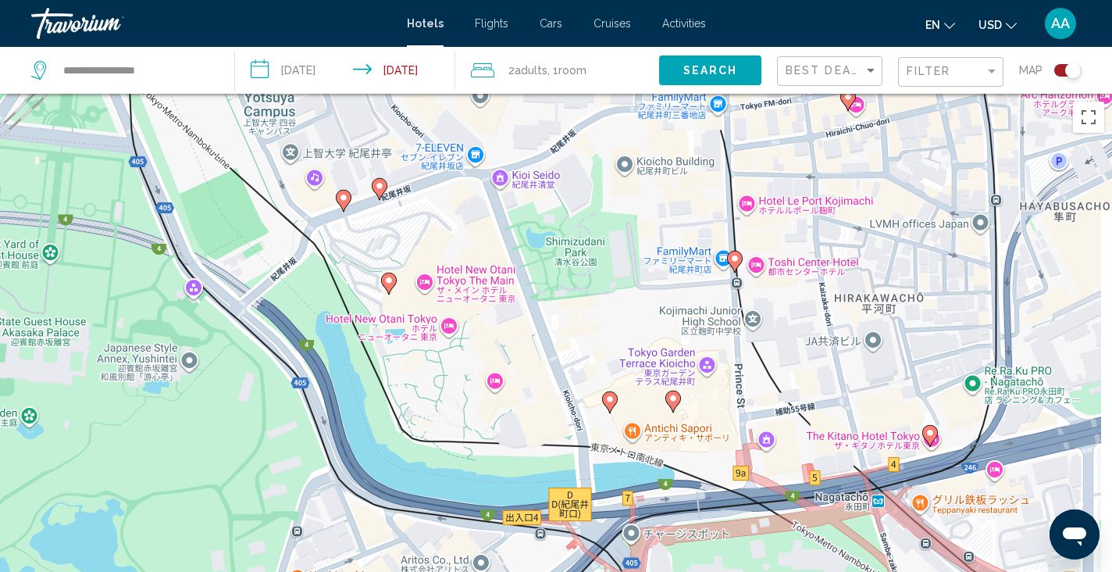
drag, startPoint x: 598, startPoint y: 447, endPoint x: 579, endPoint y: -9, distance: 456.5
click at [579, 0] on html "**********" at bounding box center [556, 286] width 1112 height 572
click at [937, 75] on span "Filter" at bounding box center [929, 71] width 45 height 12
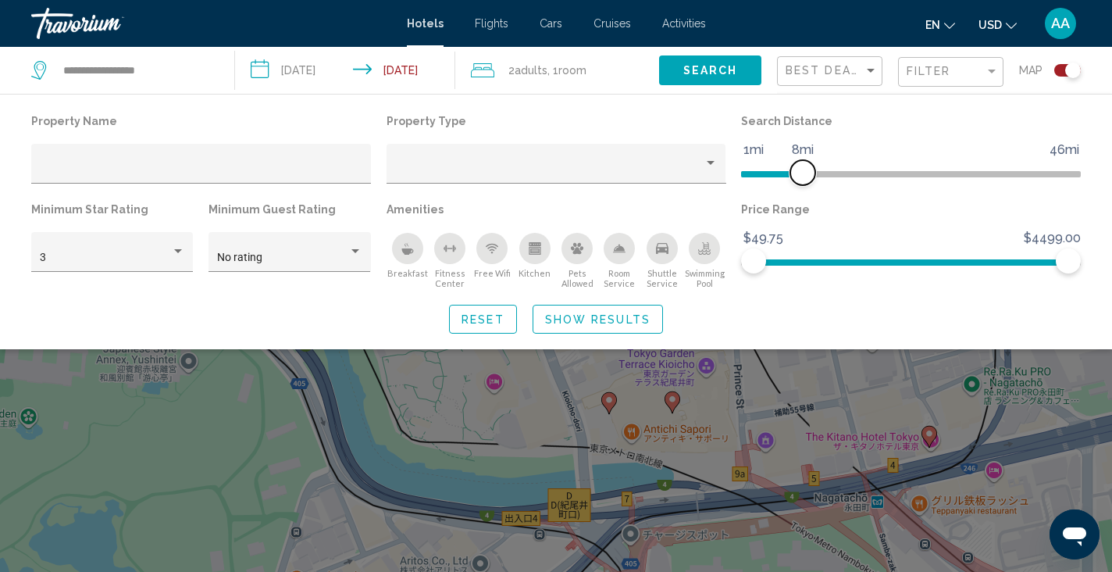
drag, startPoint x: 951, startPoint y: 177, endPoint x: 805, endPoint y: 177, distance: 145.3
click at [805, 177] on span "Hotel Filters" at bounding box center [802, 172] width 25 height 25
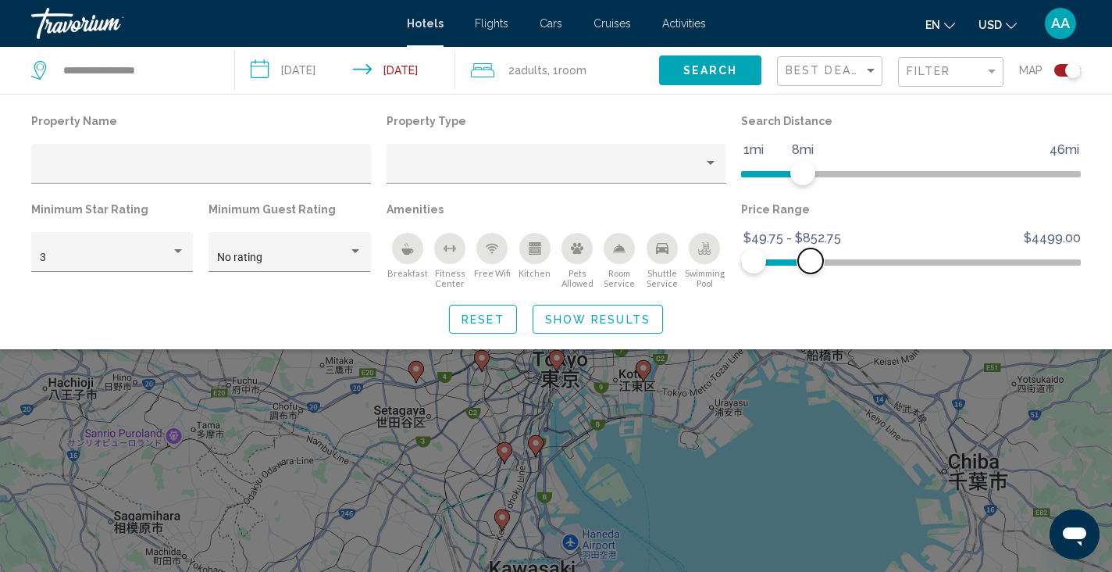
drag, startPoint x: 1056, startPoint y: 259, endPoint x: 811, endPoint y: 268, distance: 245.4
click at [811, 262] on ngx-slider "$49.75 $4499.00 $49.75 $852.75 $49.75 - $852.75" at bounding box center [911, 260] width 340 height 3
click at [591, 313] on span "Show Results" at bounding box center [597, 319] width 105 height 12
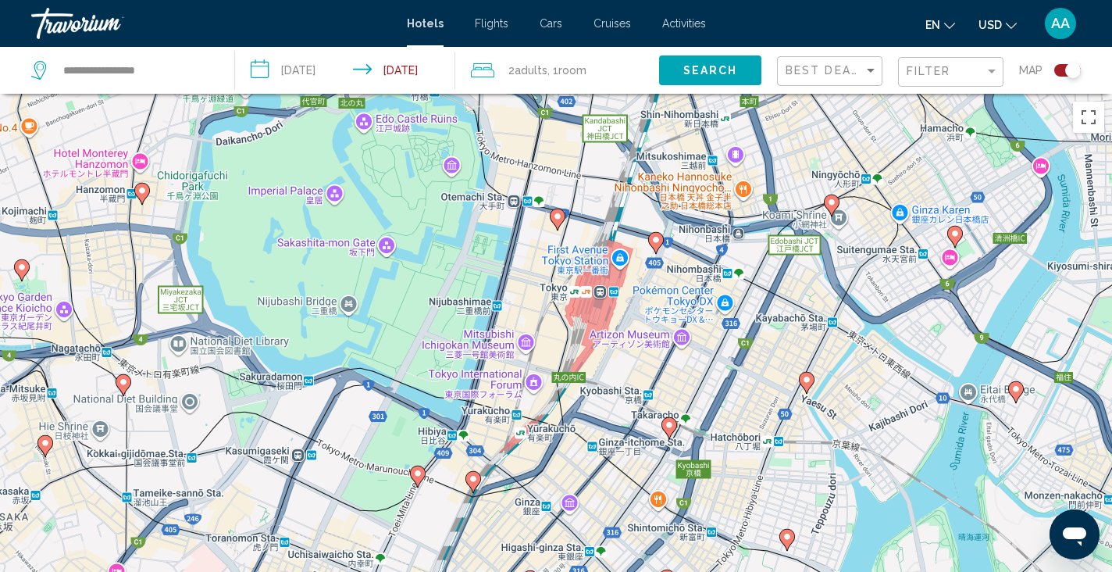
drag, startPoint x: 570, startPoint y: 318, endPoint x: 586, endPoint y: 428, distance: 111.2
click at [586, 428] on div "To activate drag with keyboard, press Alt + Enter. Once in keyboard drag state,…" at bounding box center [556, 380] width 1112 height 572
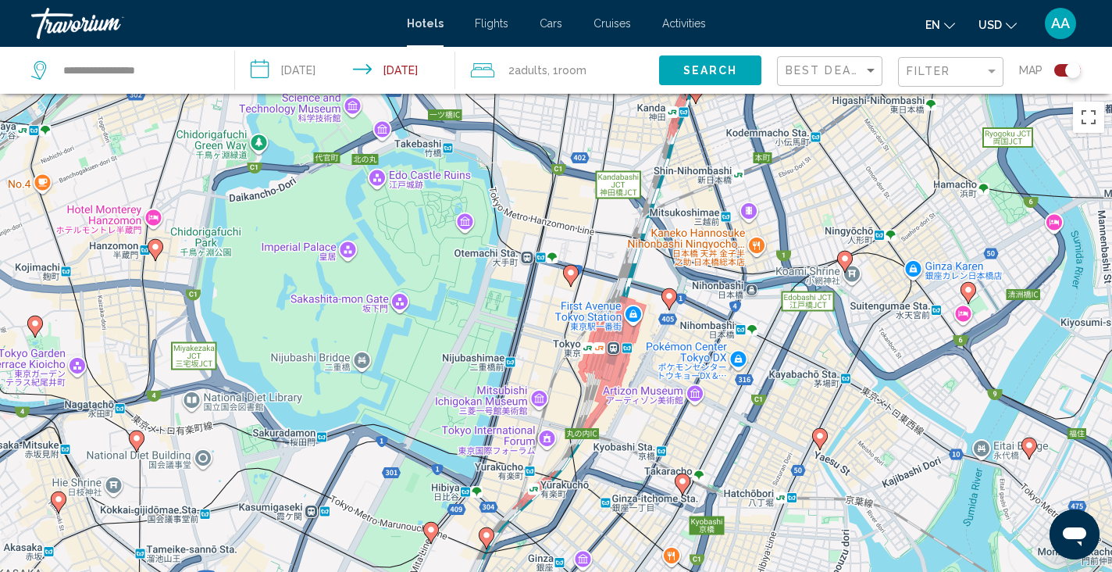
click at [569, 269] on image "Main content" at bounding box center [570, 272] width 9 height 9
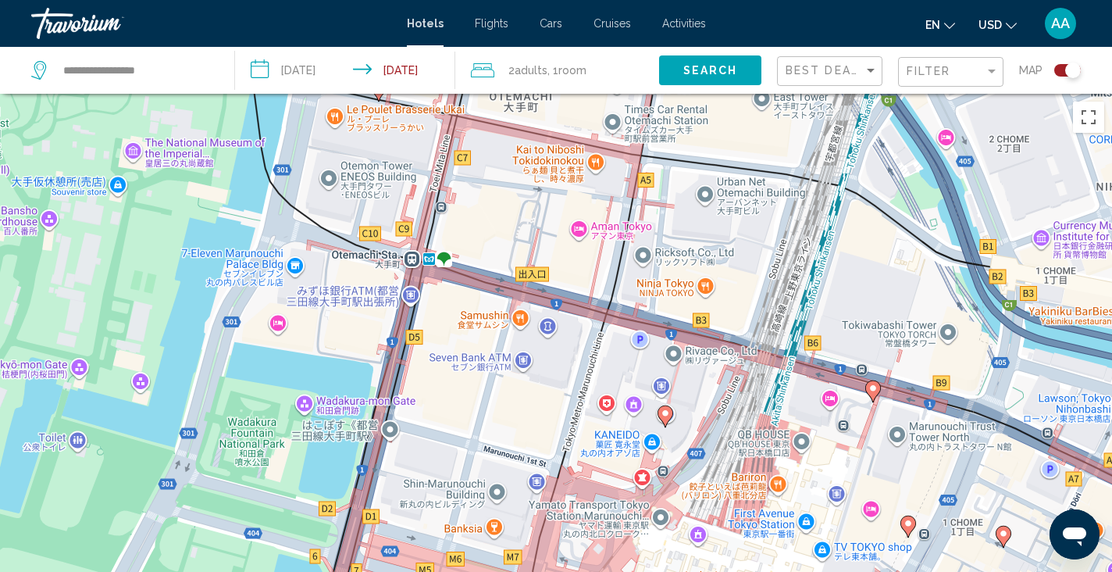
click at [664, 416] on image "Main content" at bounding box center [665, 412] width 9 height 9
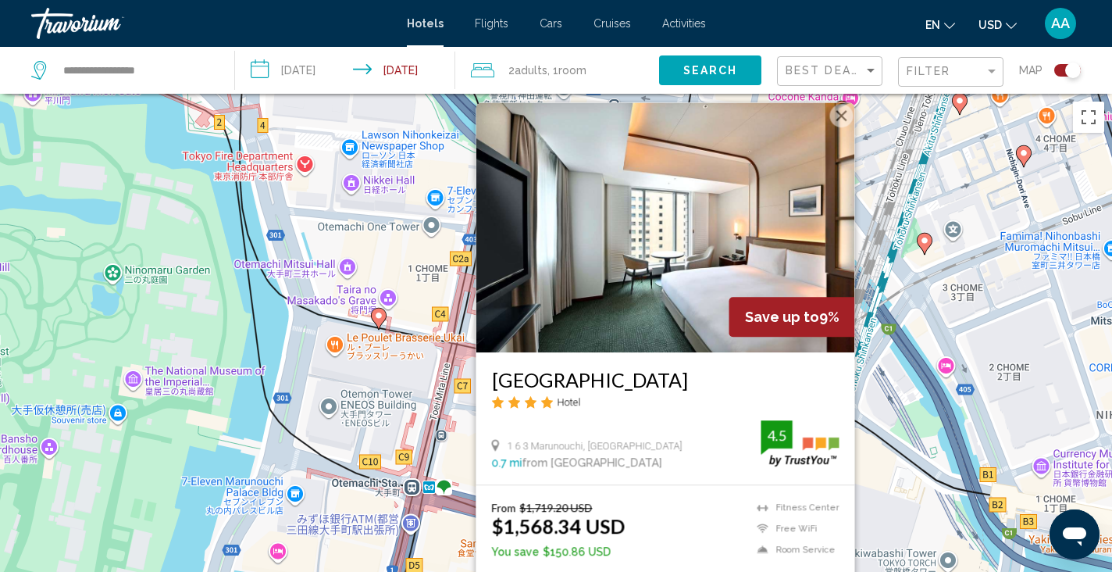
click at [407, 464] on div "To activate drag with keyboard, press Alt + Enter. Once in keyboard drag state,…" at bounding box center [556, 380] width 1112 height 572
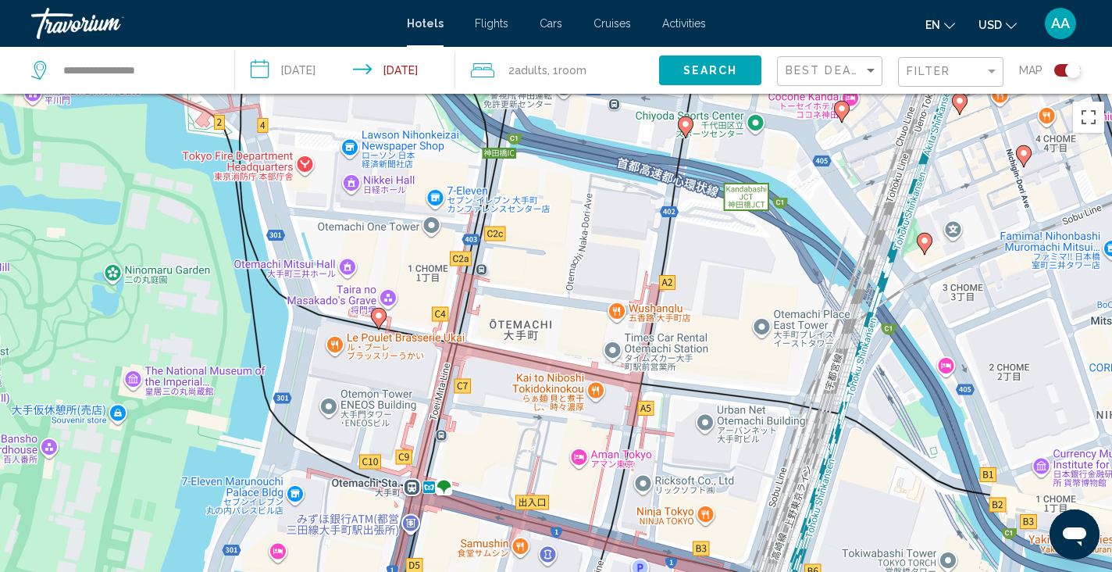
click at [377, 321] on icon "Main content" at bounding box center [379, 319] width 14 height 20
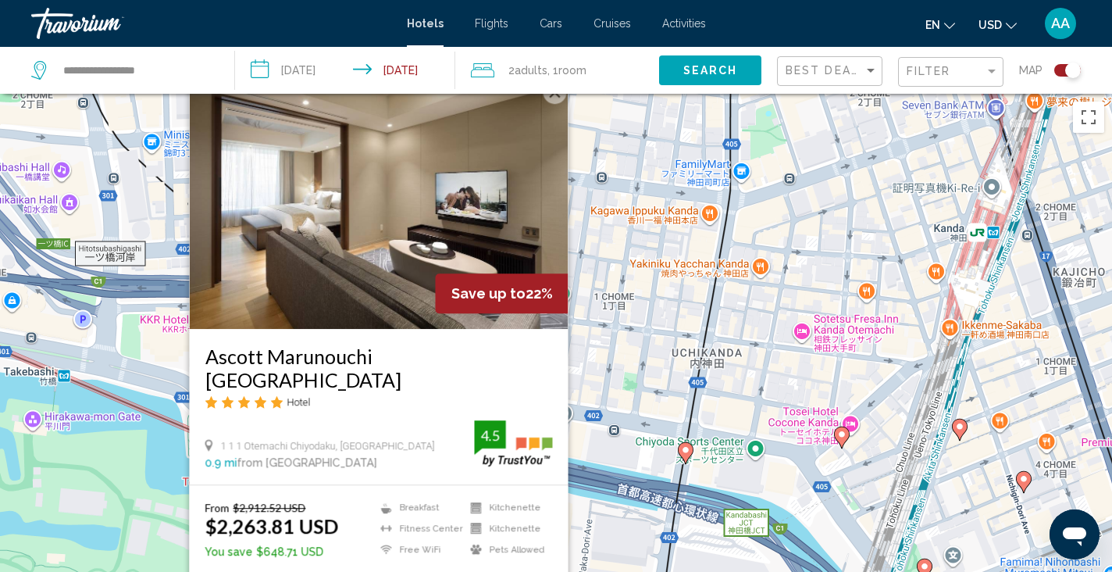
click at [707, 77] on button "Search" at bounding box center [710, 69] width 102 height 29
click at [1066, 70] on div "Toggle map" at bounding box center [1073, 70] width 16 height 16
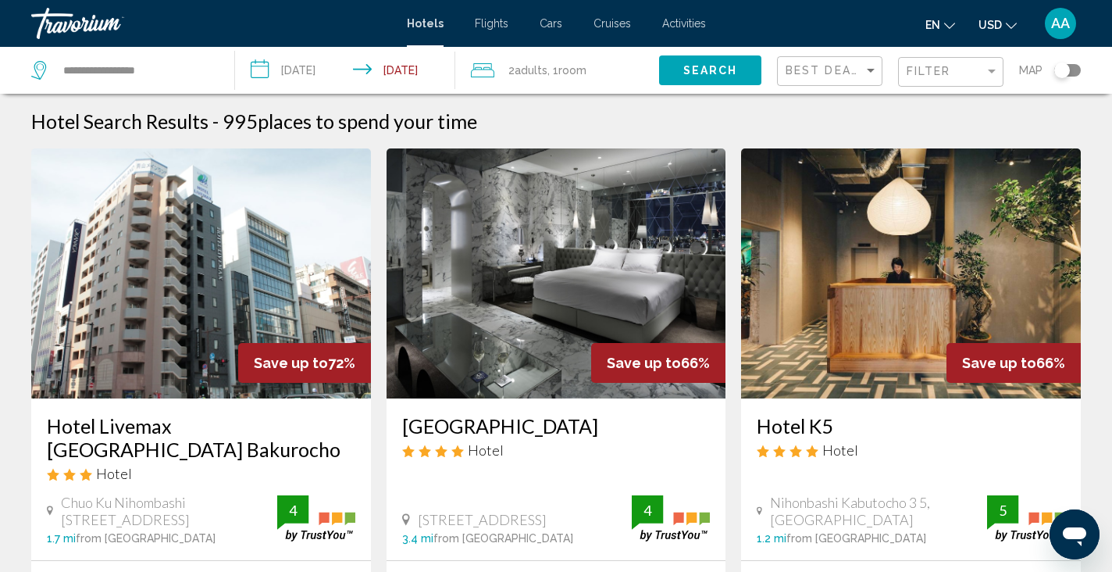
click at [681, 65] on button "Search" at bounding box center [710, 69] width 102 height 29
click at [410, 70] on input "**********" at bounding box center [348, 73] width 226 height 52
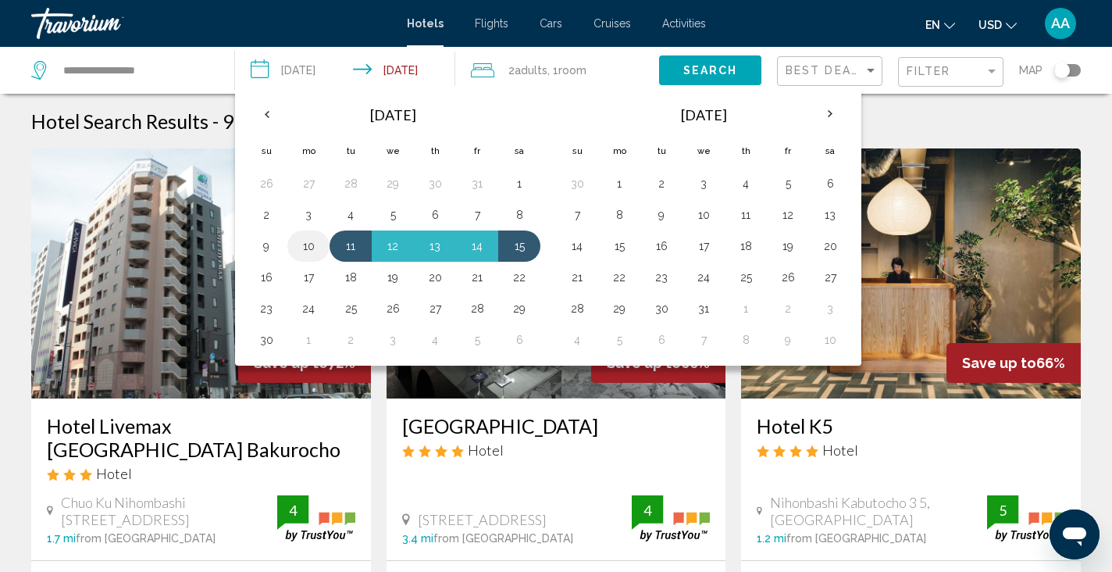
click at [319, 255] on button "10" at bounding box center [308, 246] width 25 height 22
click at [473, 244] on button "14" at bounding box center [477, 246] width 25 height 22
type input "**********"
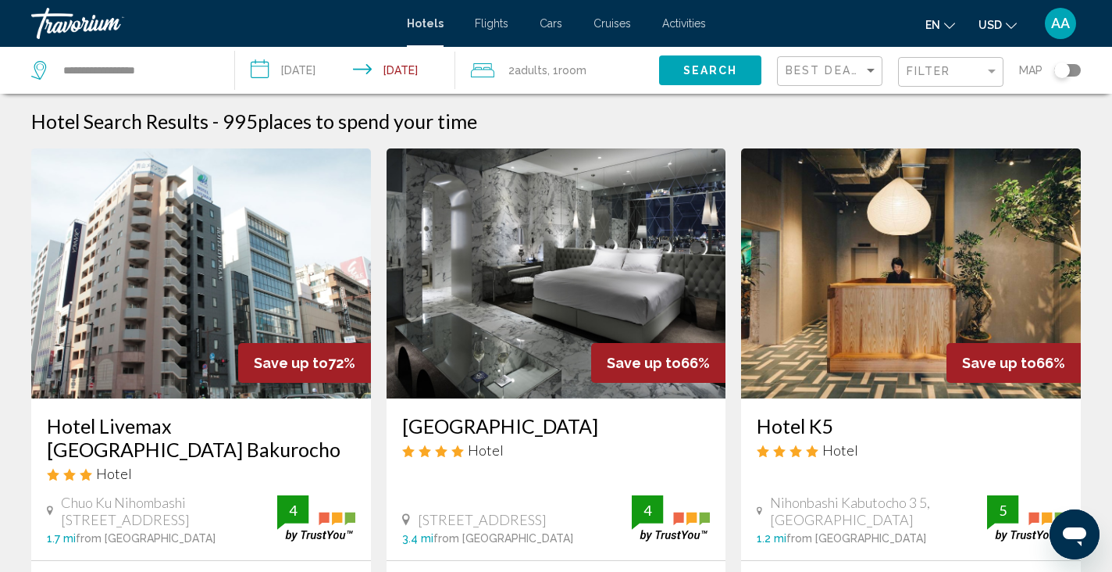
click at [726, 74] on span "Search" at bounding box center [710, 71] width 55 height 12
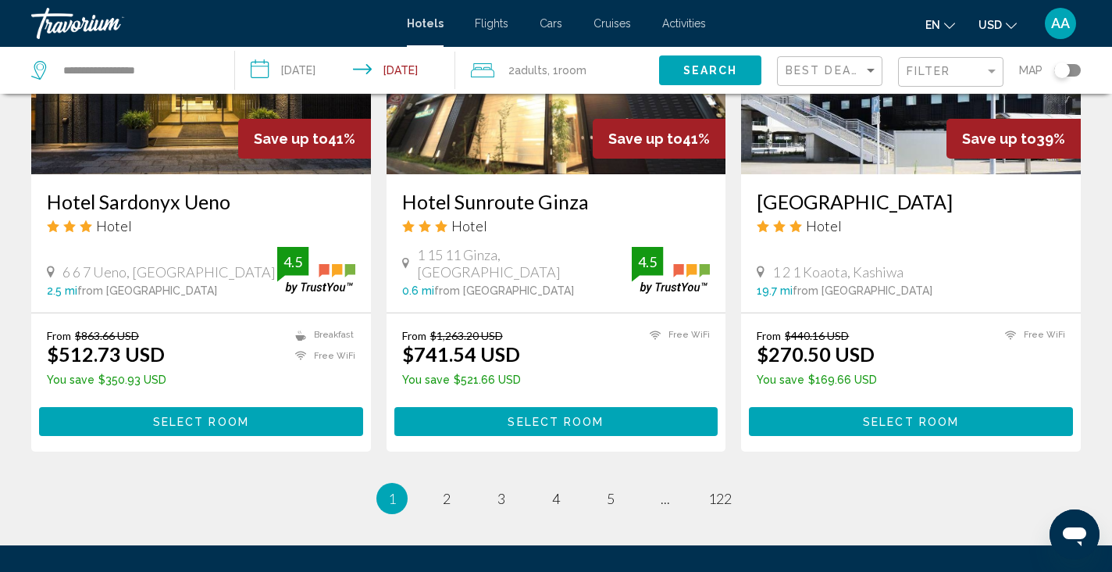
scroll to position [2082, 0]
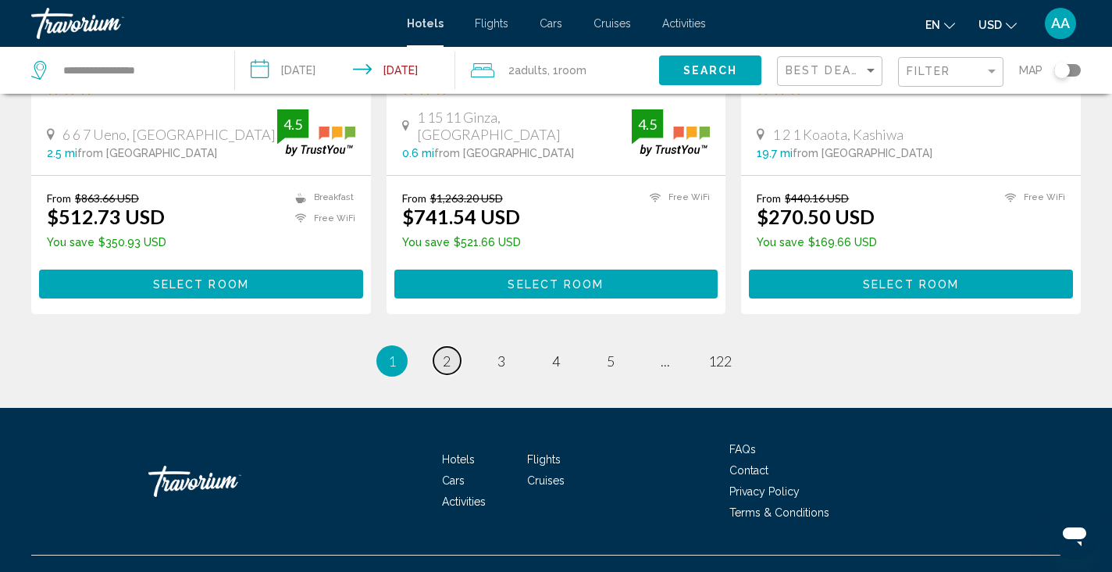
click at [437, 347] on link "page 2" at bounding box center [446, 360] width 27 height 27
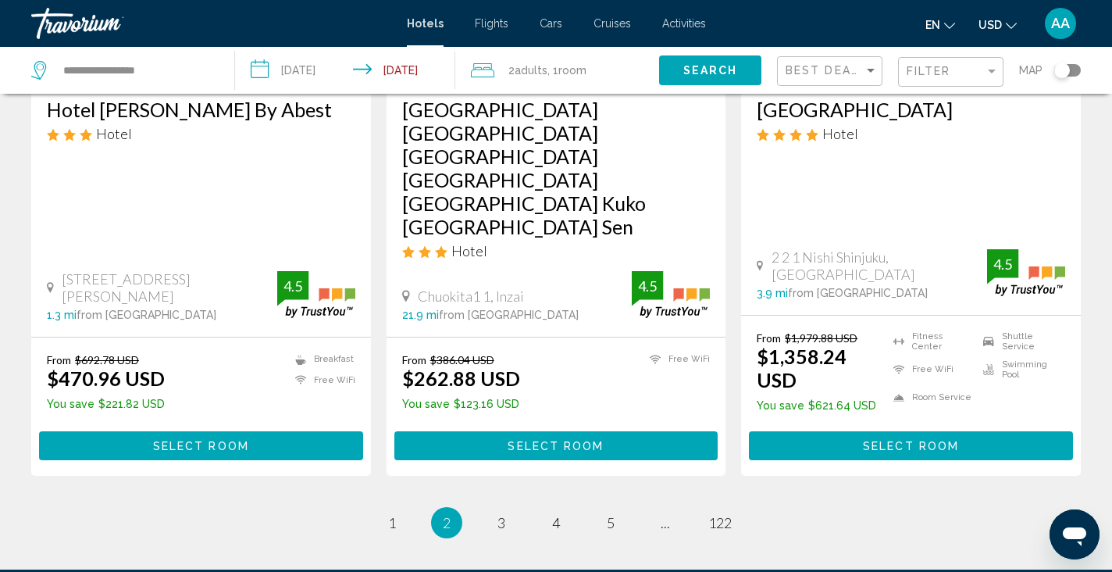
scroll to position [2130, 0]
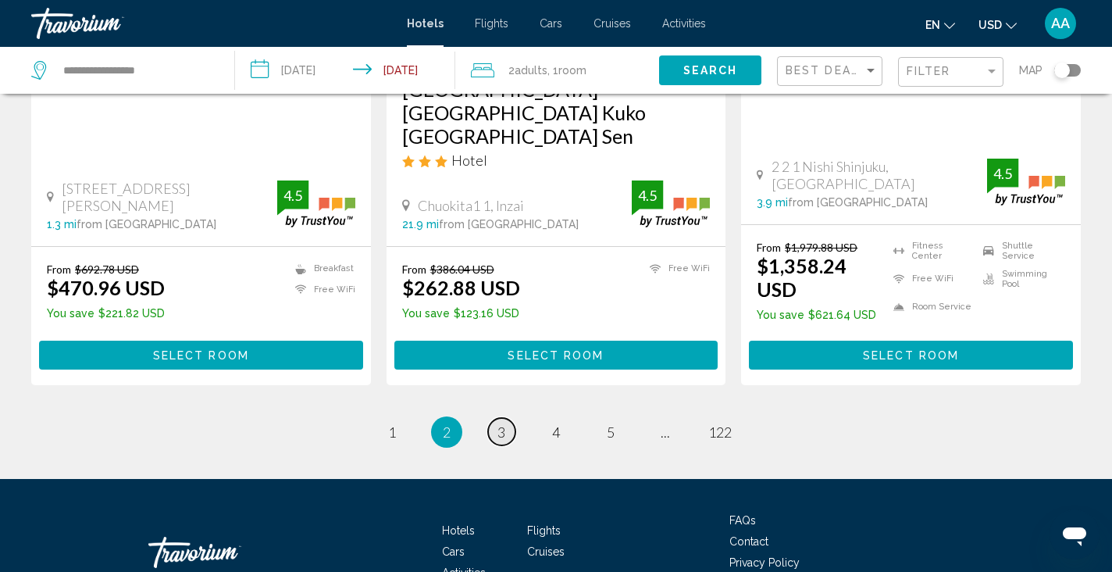
click at [501, 423] on span "3" at bounding box center [502, 431] width 8 height 17
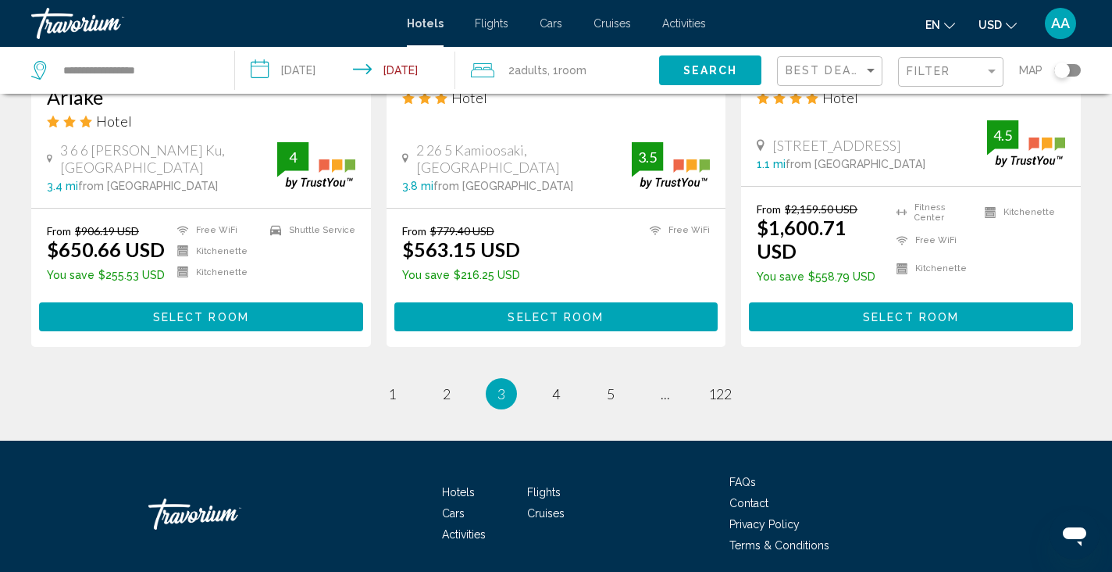
scroll to position [2053, 0]
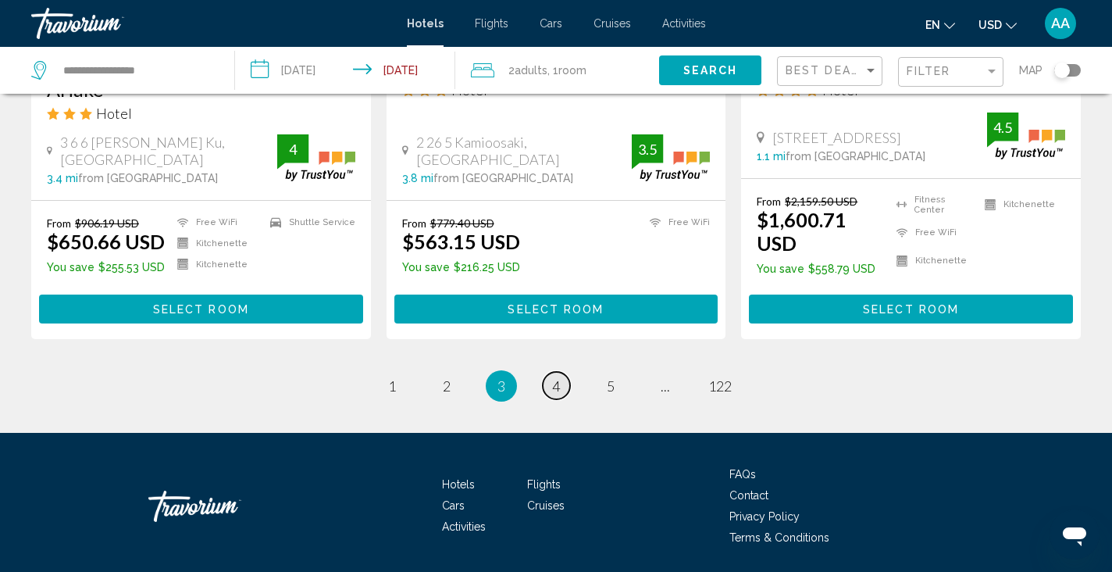
click at [552, 380] on span "4" at bounding box center [556, 385] width 8 height 17
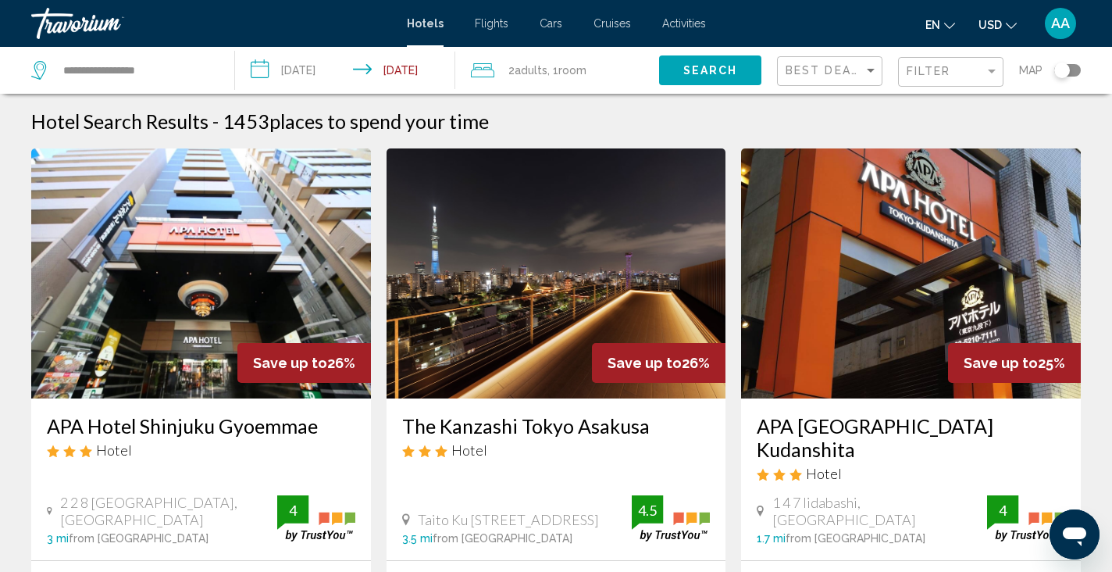
click at [552, 380] on img "Main content" at bounding box center [557, 273] width 340 height 250
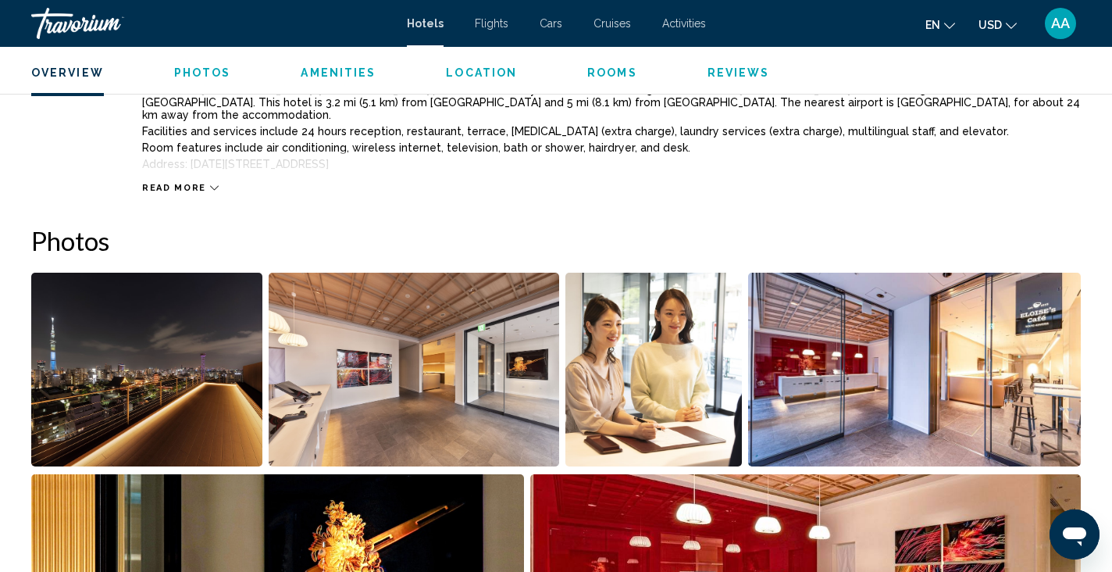
scroll to position [624, 0]
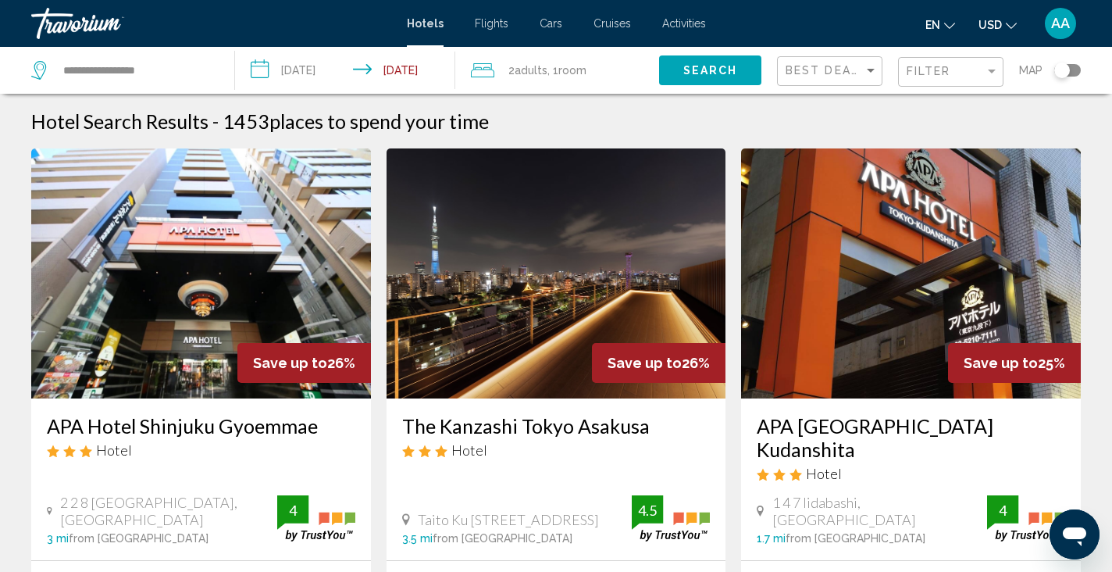
click at [311, 71] on input "**********" at bounding box center [348, 73] width 226 height 52
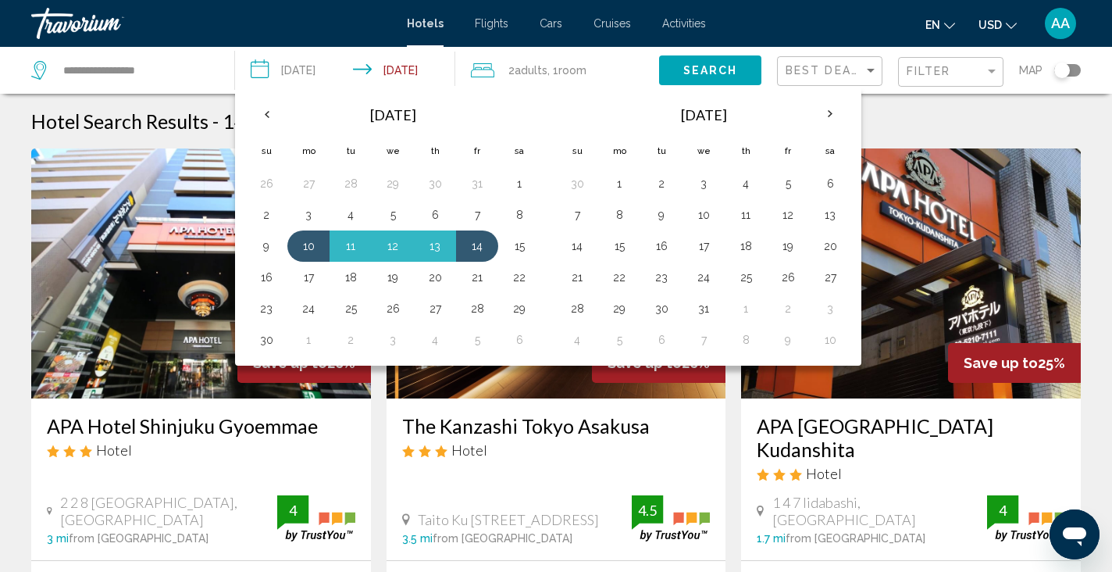
click at [65, 36] on div "Travorium" at bounding box center [109, 23] width 156 height 31
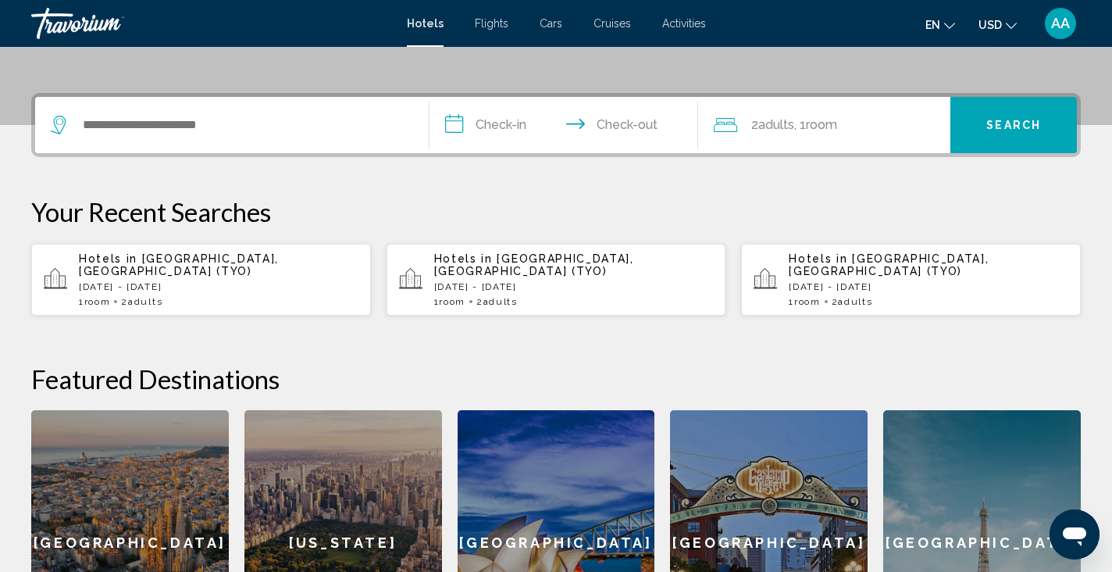
scroll to position [343, 0]
click at [815, 283] on div "Hotels in Tokyo, Japan (TYO) Thu, 13 Nov - Sat, 15 Nov 1 Room rooms 2 Adult Adu…" at bounding box center [929, 280] width 280 height 55
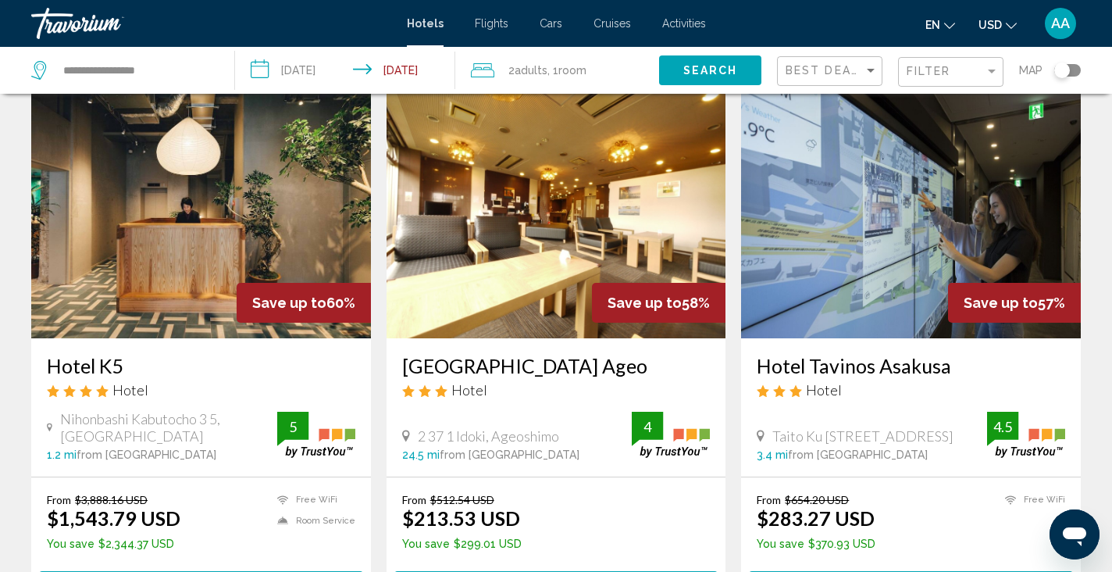
scroll to position [636, 0]
